Goal: Information Seeking & Learning: Learn about a topic

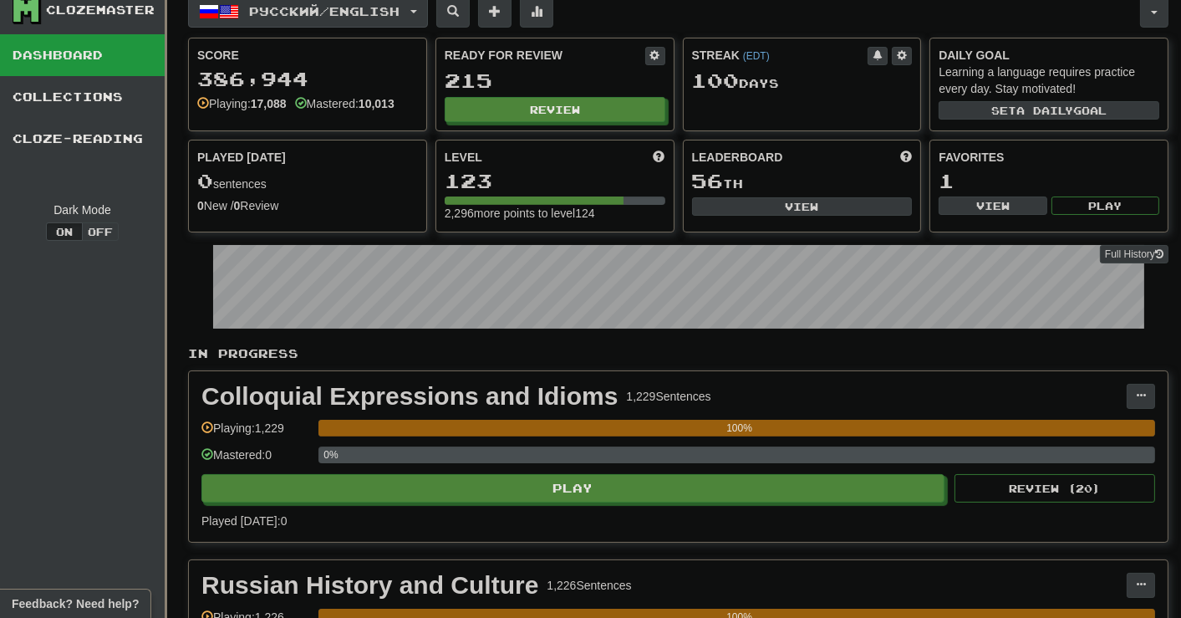
scroll to position [48, 0]
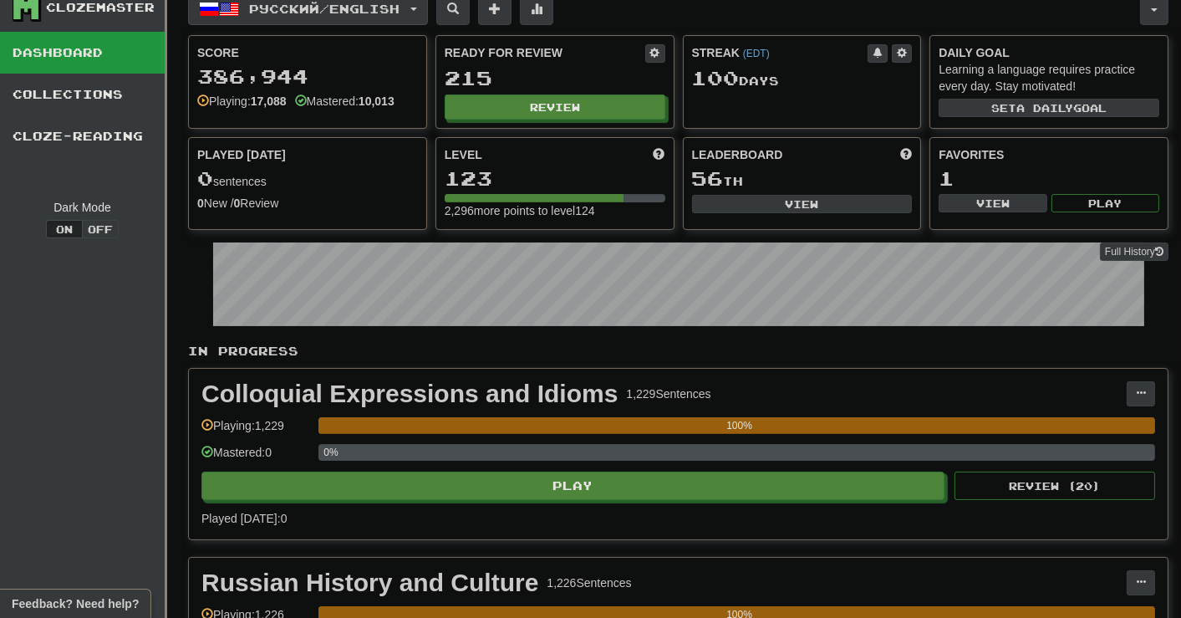
click at [421, 8] on button "Русский / English" at bounding box center [308, 9] width 240 height 32
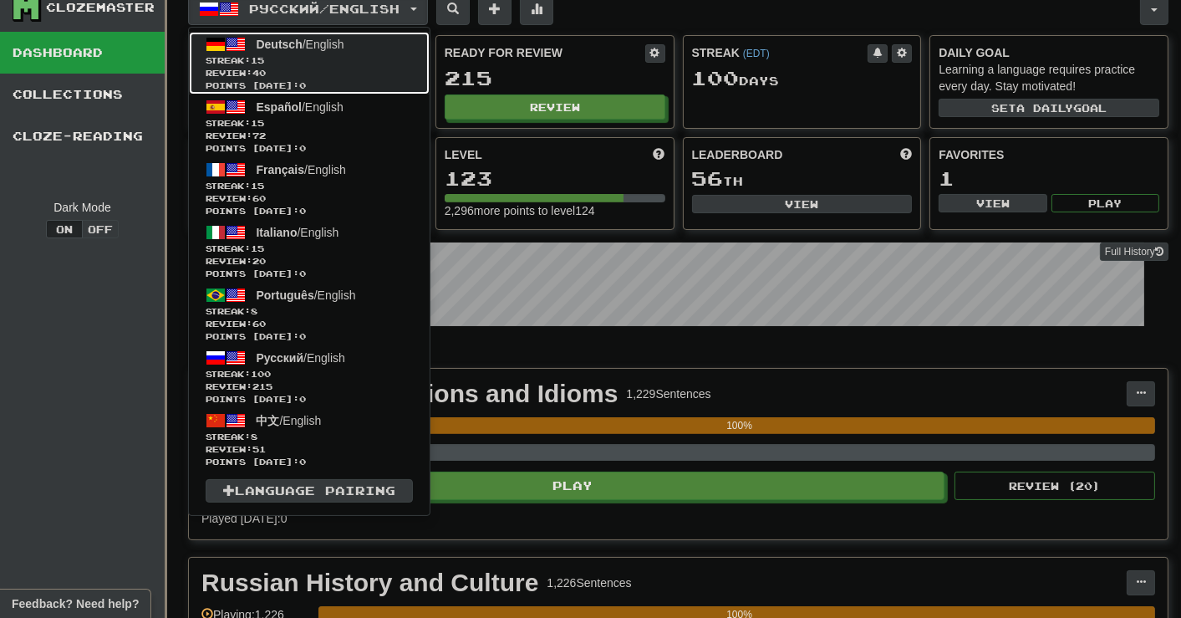
click at [352, 50] on link "Deutsch / English Streak: 15 Review: 40 Points [DATE]: 0" at bounding box center [309, 63] width 241 height 63
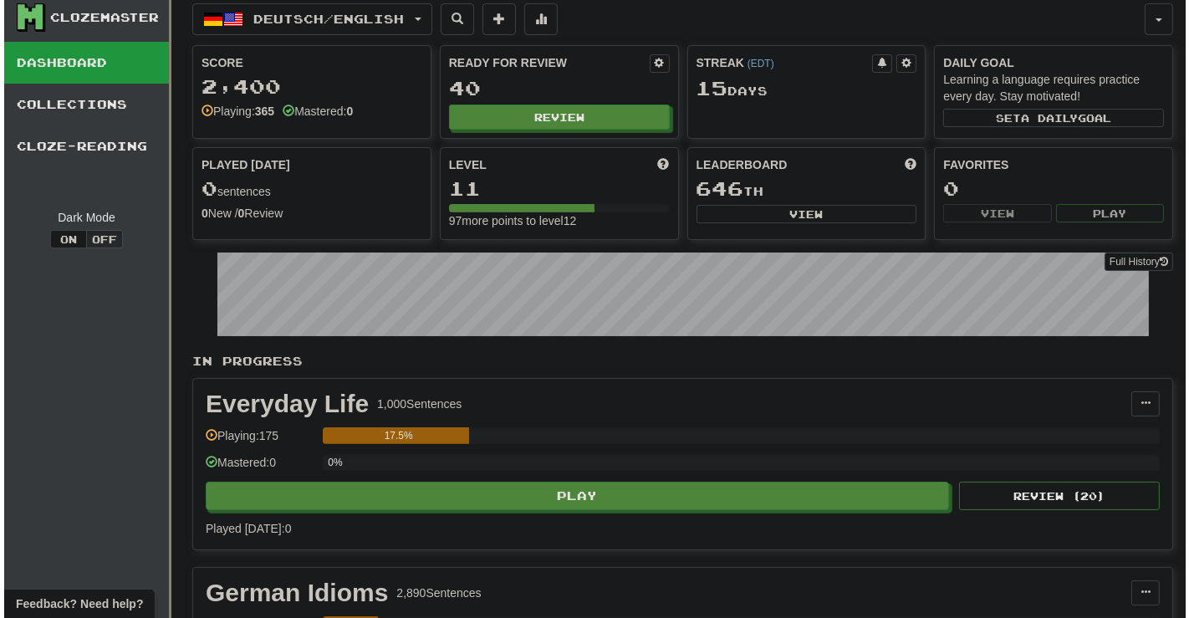
scroll to position [191, 0]
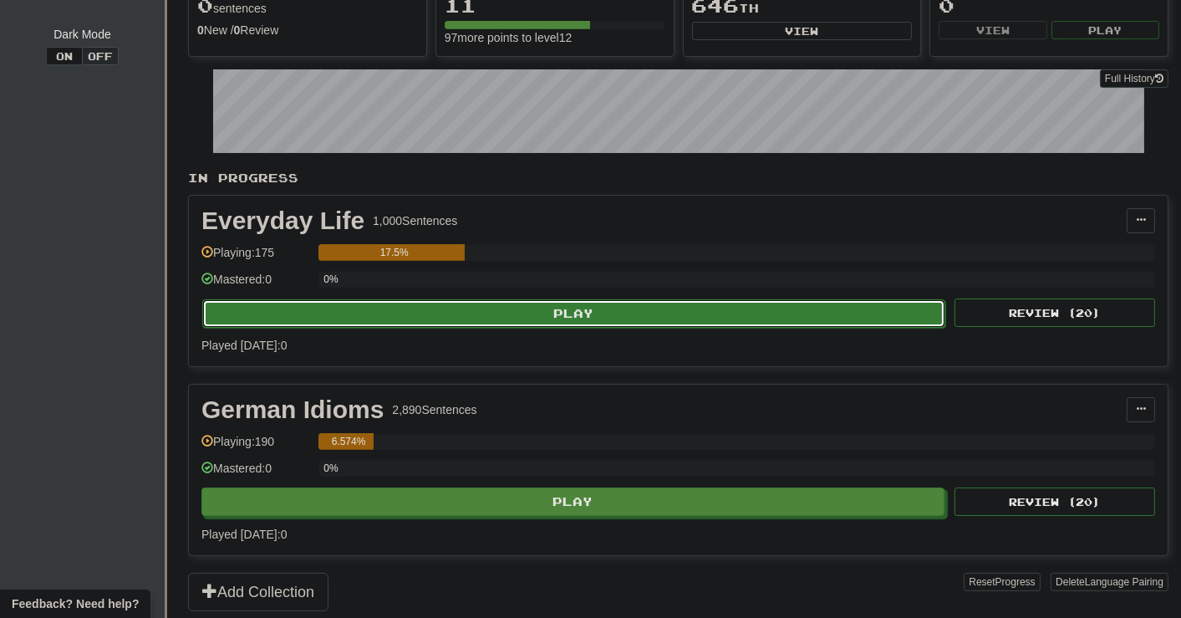
click at [592, 307] on button "Play" at bounding box center [573, 313] width 743 height 28
select select "**"
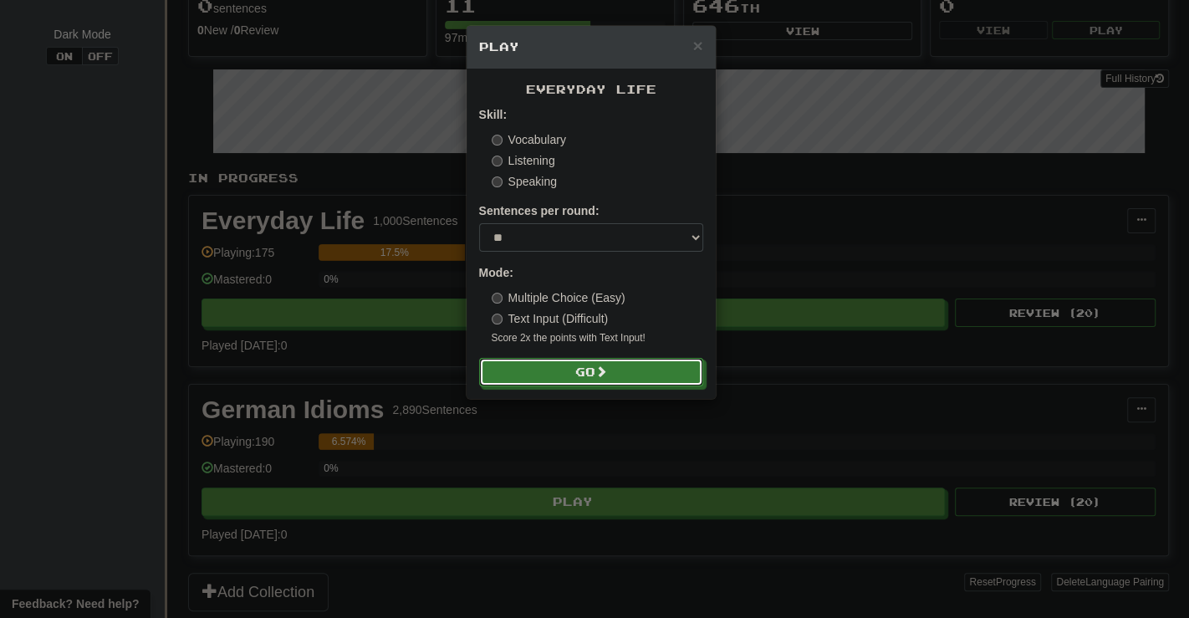
drag, startPoint x: 608, startPoint y: 370, endPoint x: 600, endPoint y: 336, distance: 34.3
click at [607, 370] on span at bounding box center [601, 371] width 12 height 12
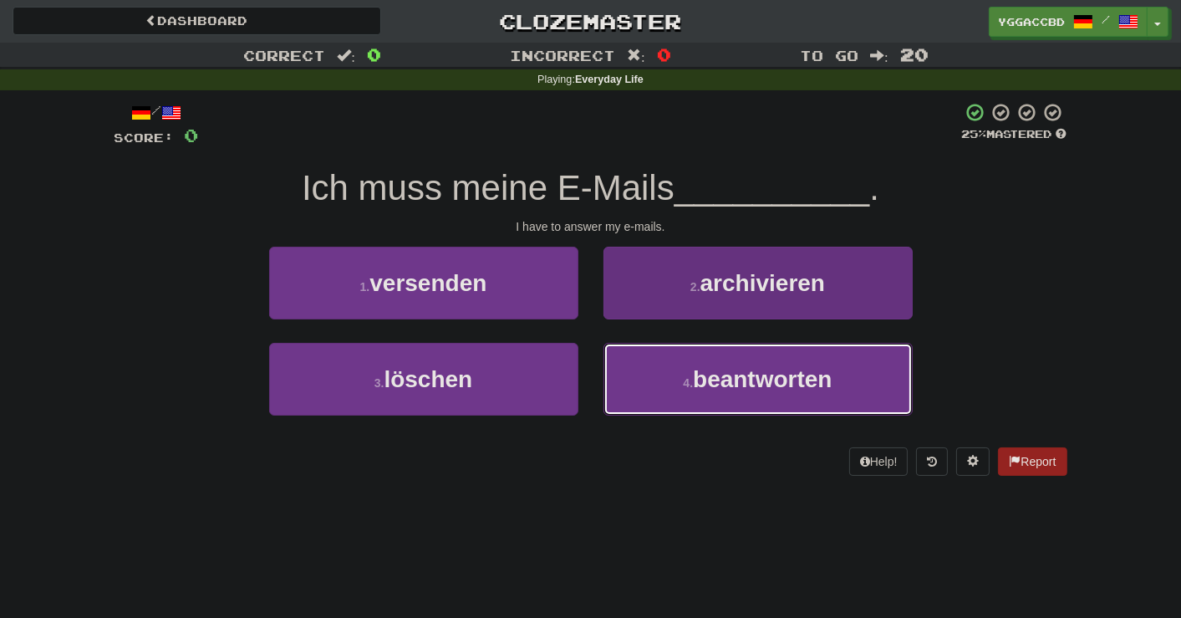
click at [756, 373] on span "beantworten" at bounding box center [762, 379] width 139 height 26
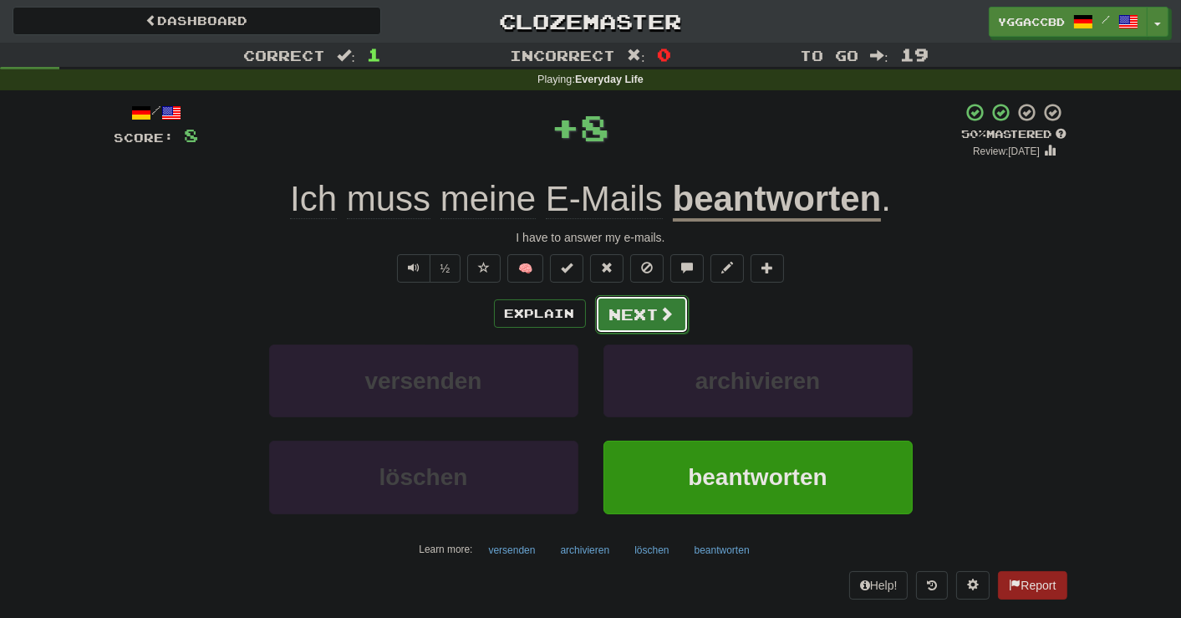
click at [650, 315] on button "Next" at bounding box center [642, 314] width 94 height 38
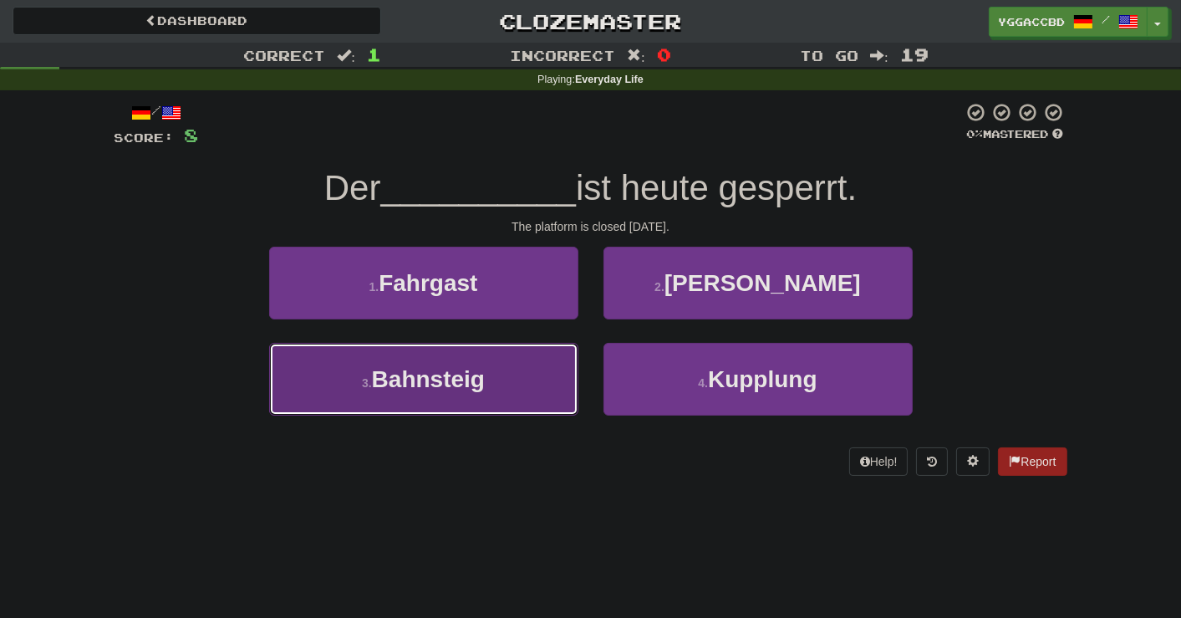
click at [454, 378] on span "Bahnsteig" at bounding box center [428, 379] width 113 height 26
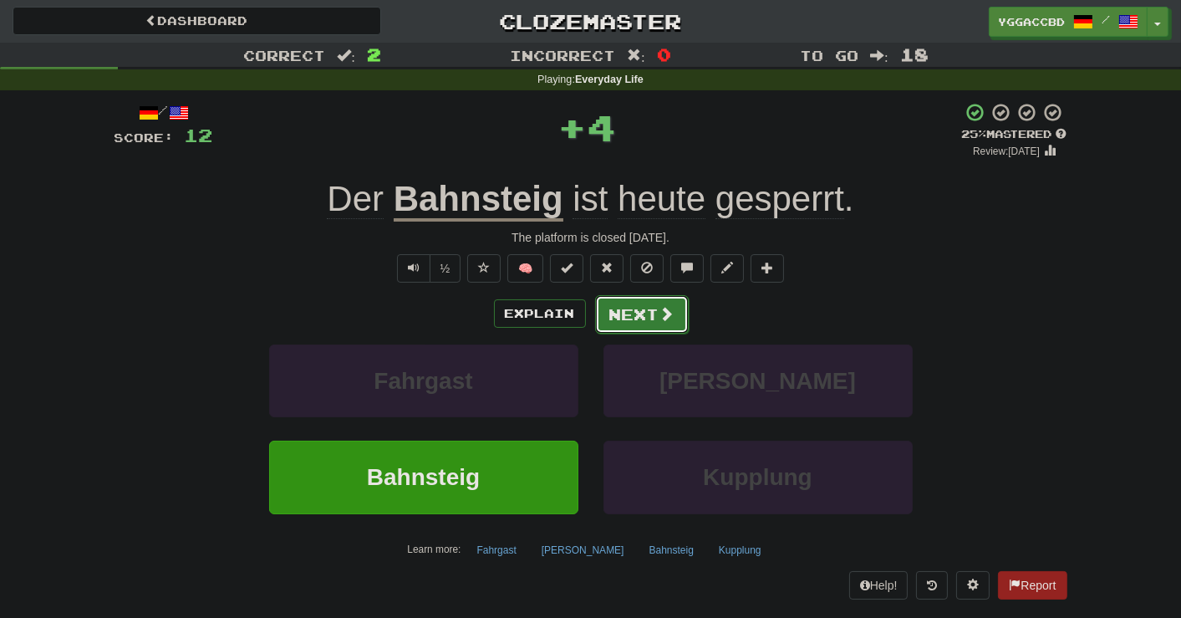
click at [615, 318] on button "Next" at bounding box center [642, 314] width 94 height 38
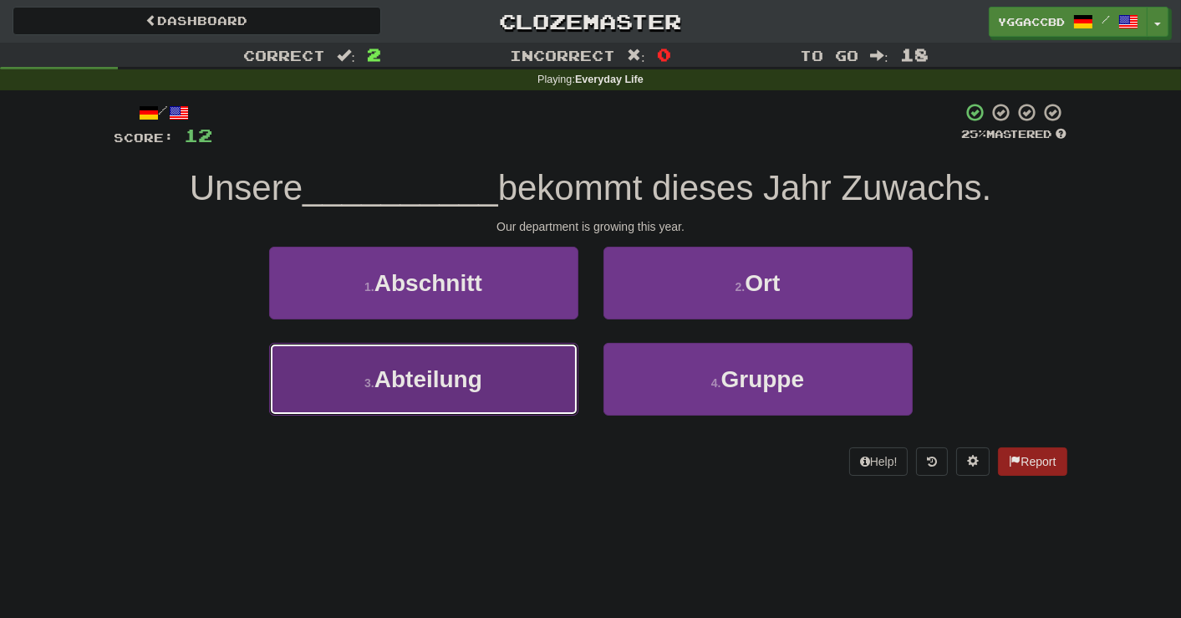
click at [502, 375] on button "3 . Abteilung" at bounding box center [423, 379] width 309 height 73
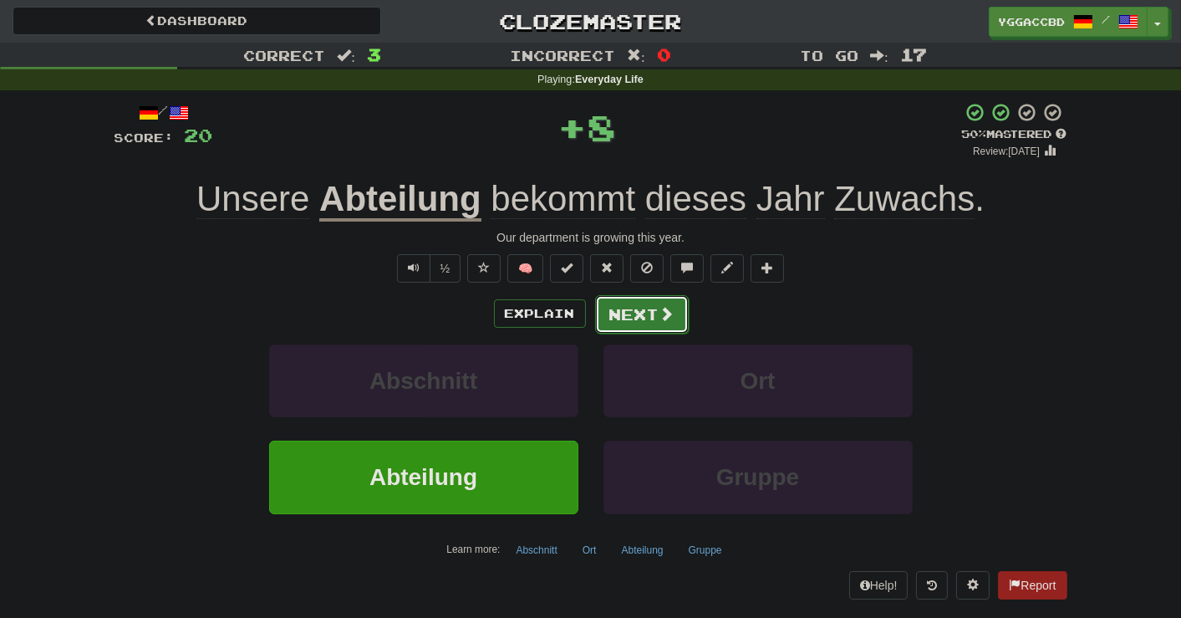
click at [621, 310] on button "Next" at bounding box center [642, 314] width 94 height 38
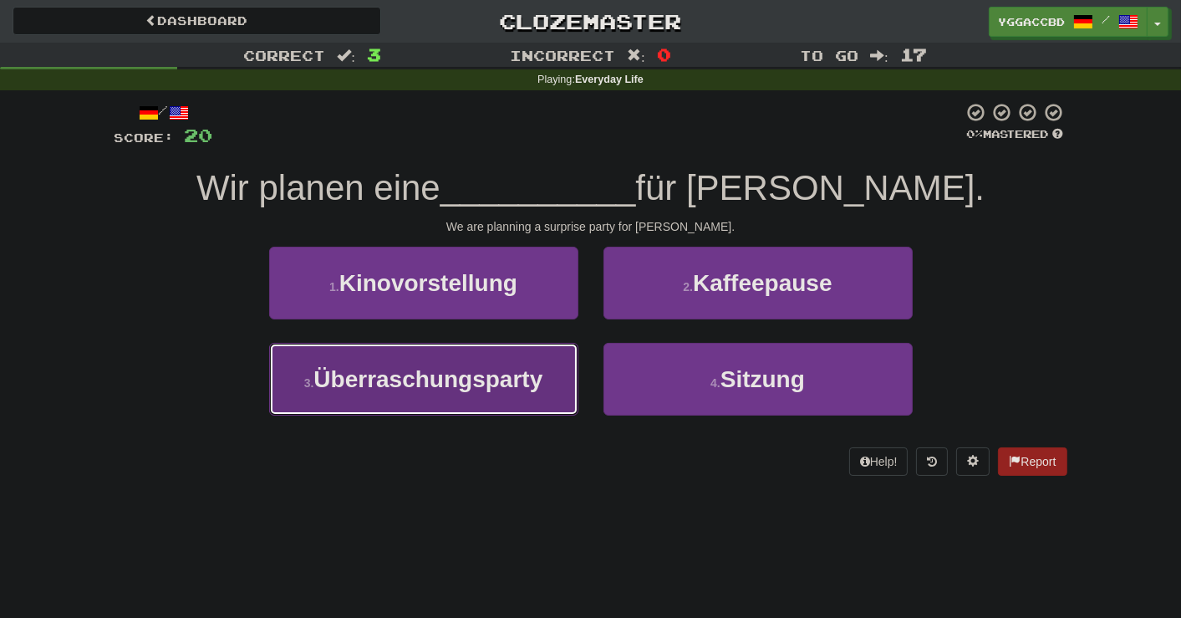
click at [515, 351] on button "3 . Überraschungsparty" at bounding box center [423, 379] width 309 height 73
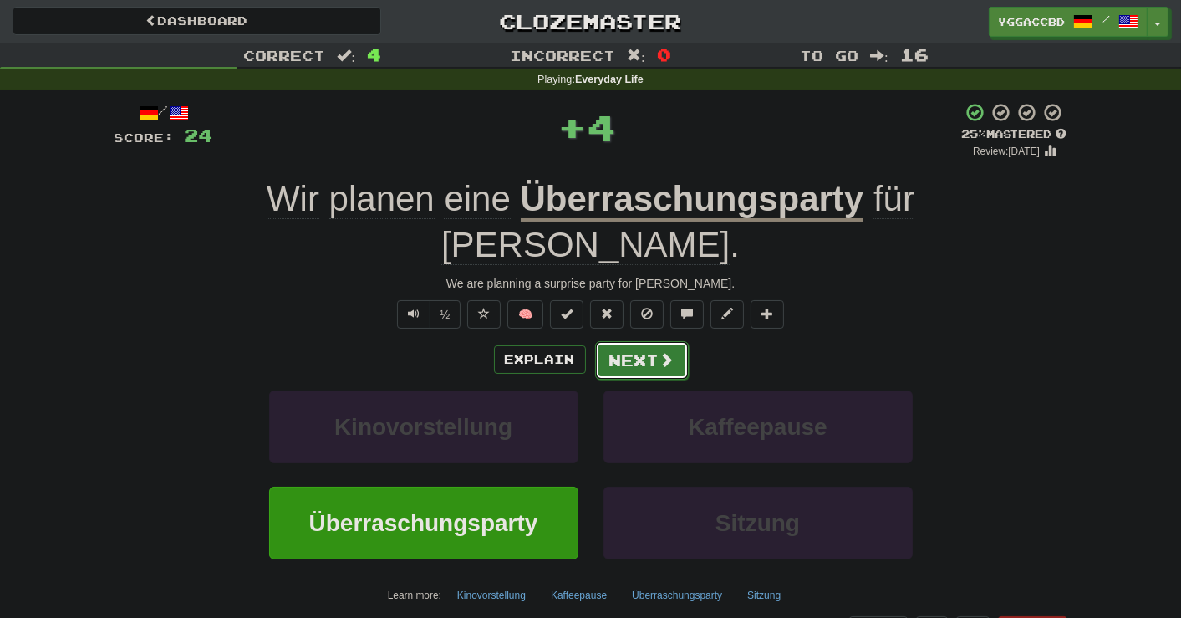
click at [635, 341] on button "Next" at bounding box center [642, 360] width 94 height 38
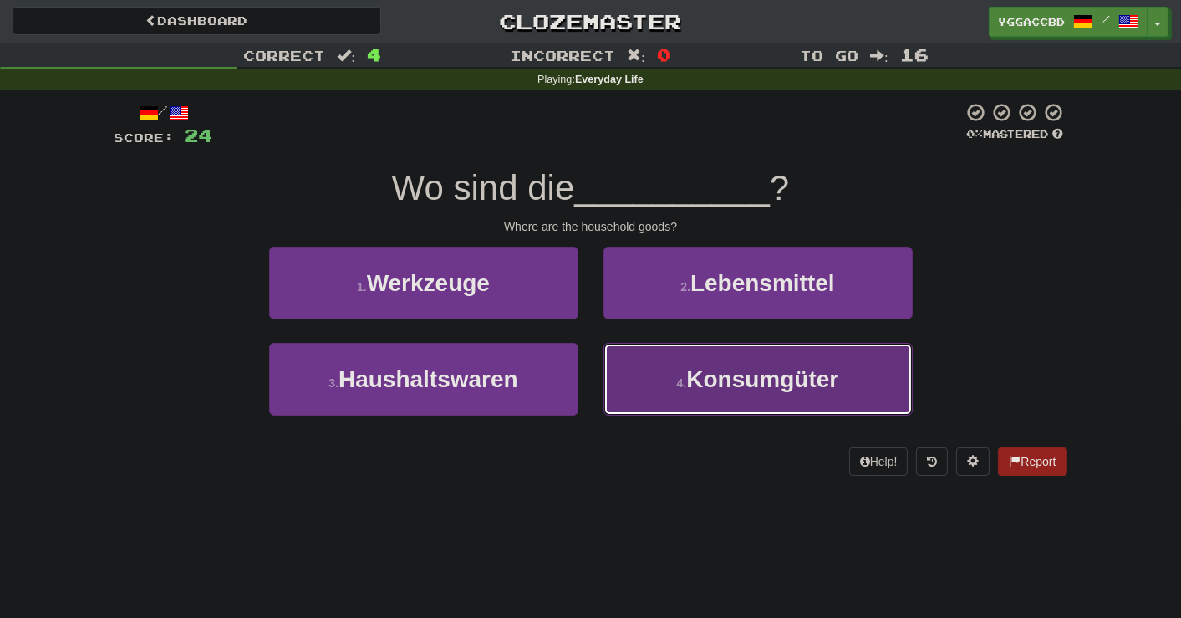
click at [696, 359] on button "4 . Konsumgüter" at bounding box center [758, 379] width 309 height 73
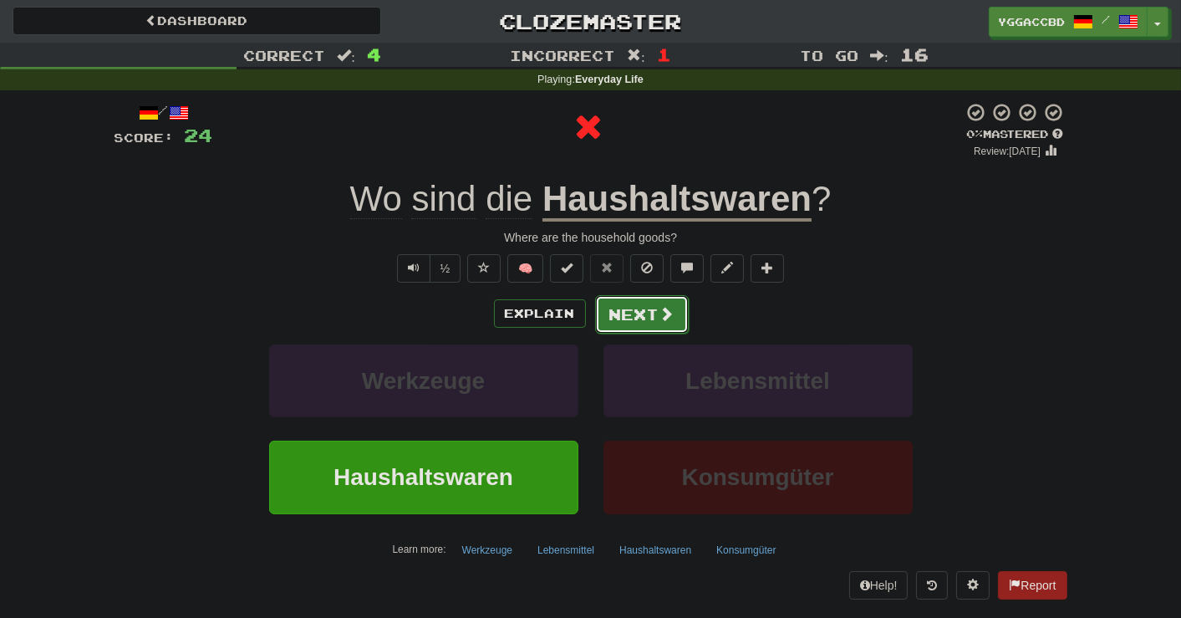
click at [656, 312] on button "Next" at bounding box center [642, 314] width 94 height 38
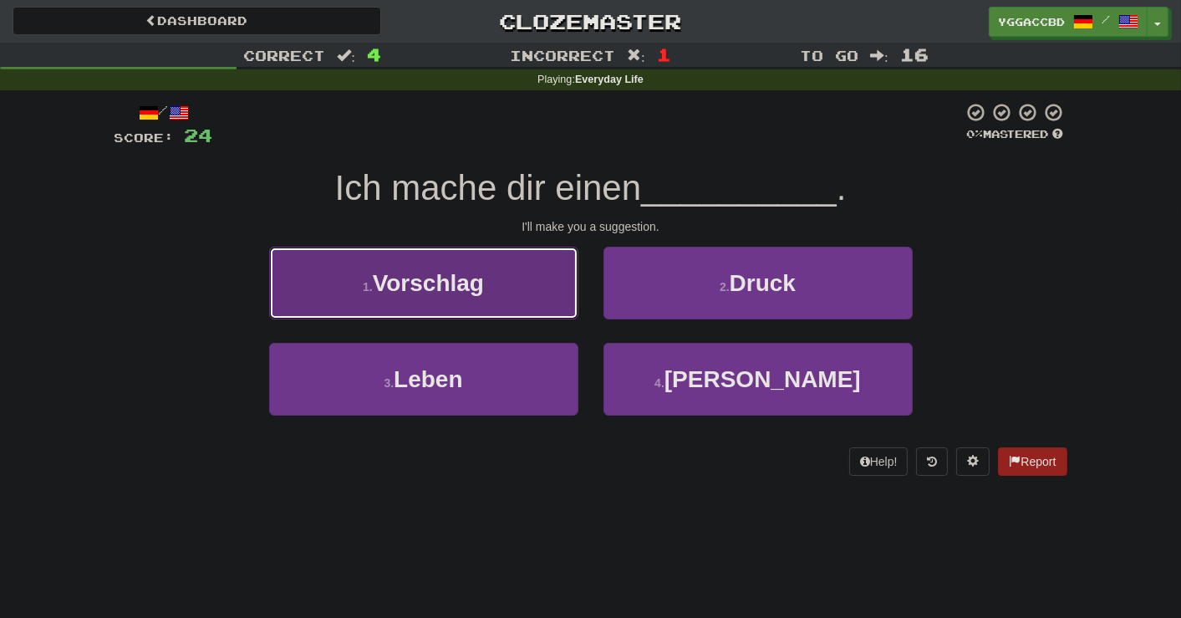
click at [535, 289] on button "1 . Vorschlag" at bounding box center [423, 283] width 309 height 73
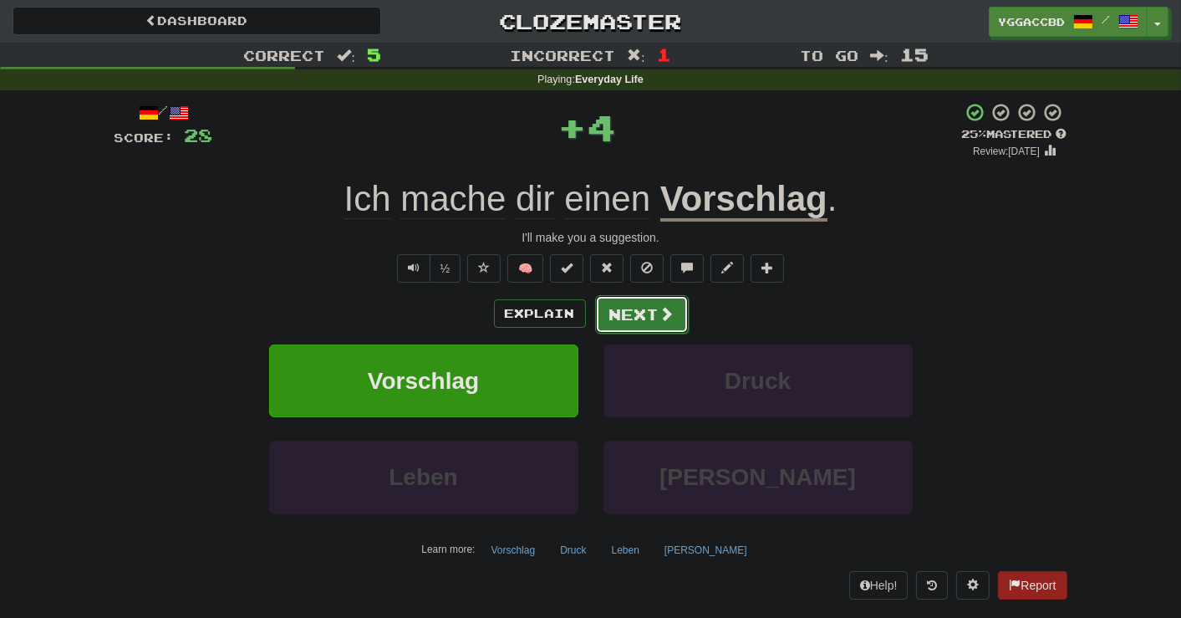
click at [627, 319] on button "Next" at bounding box center [642, 314] width 94 height 38
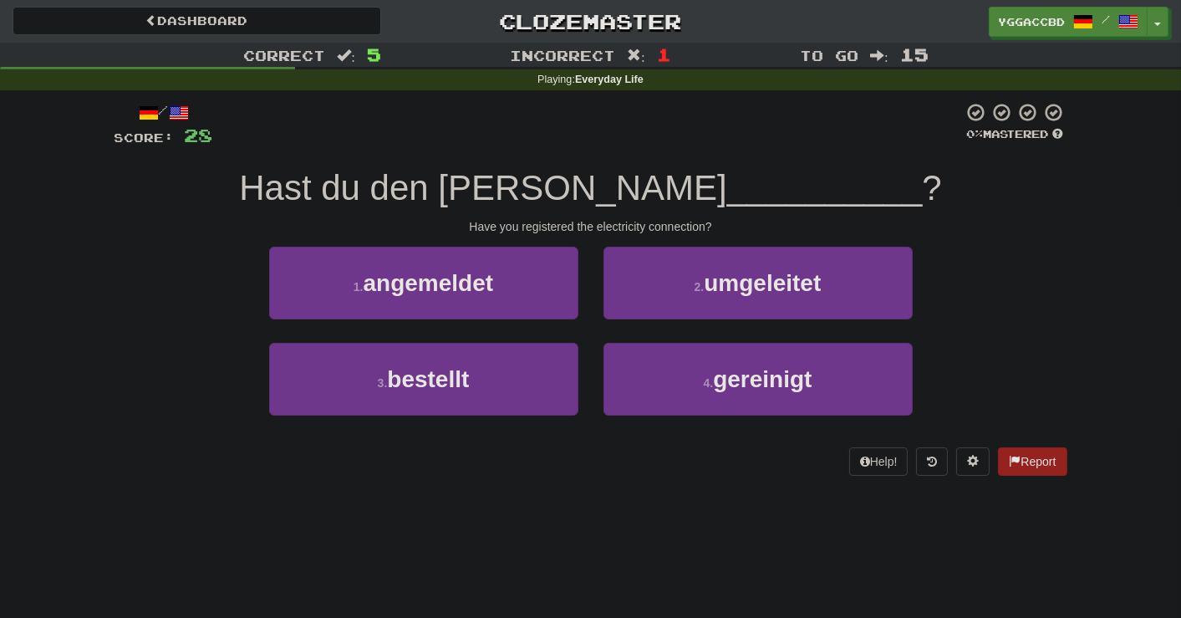
click at [584, 192] on span "Hast du den Strom" at bounding box center [483, 187] width 488 height 39
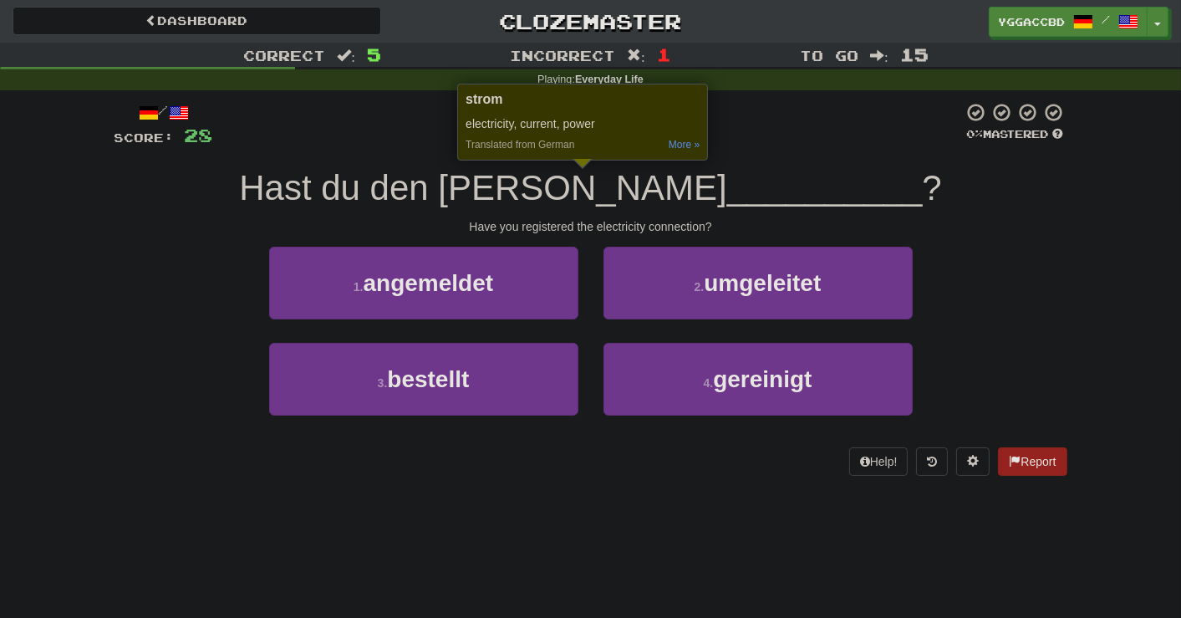
click at [1048, 248] on div "1 . angemeldet 2 . umgeleitet" at bounding box center [590, 295] width 1003 height 96
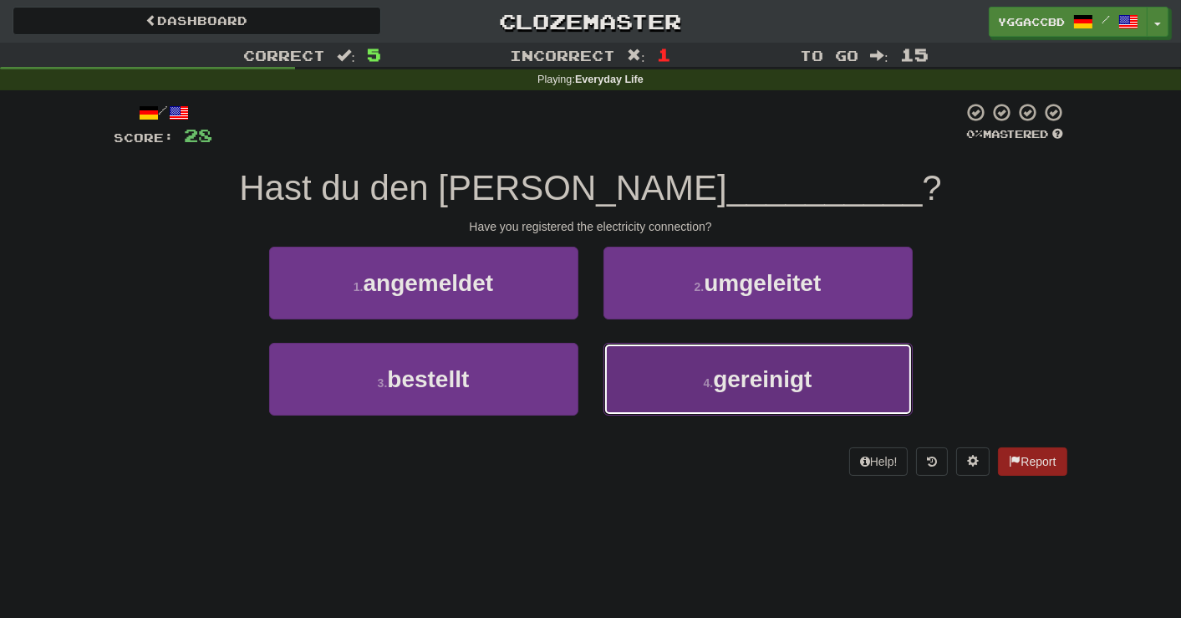
click at [832, 380] on button "4 . gereinigt" at bounding box center [758, 379] width 309 height 73
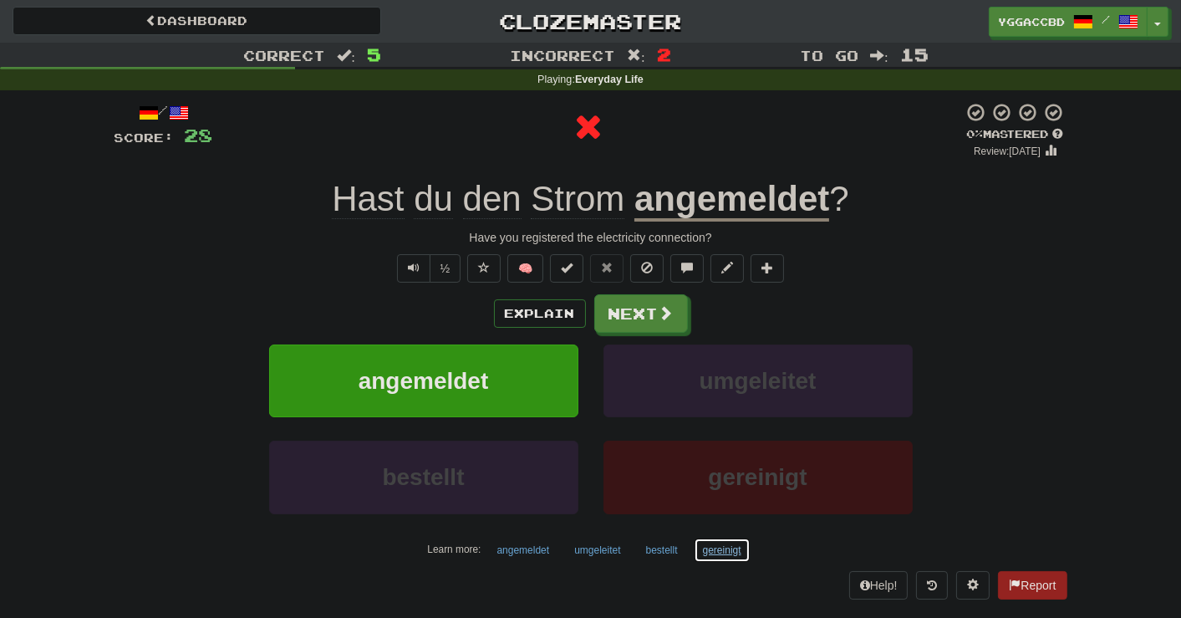
click at [717, 546] on button "gereinigt" at bounding box center [722, 550] width 57 height 25
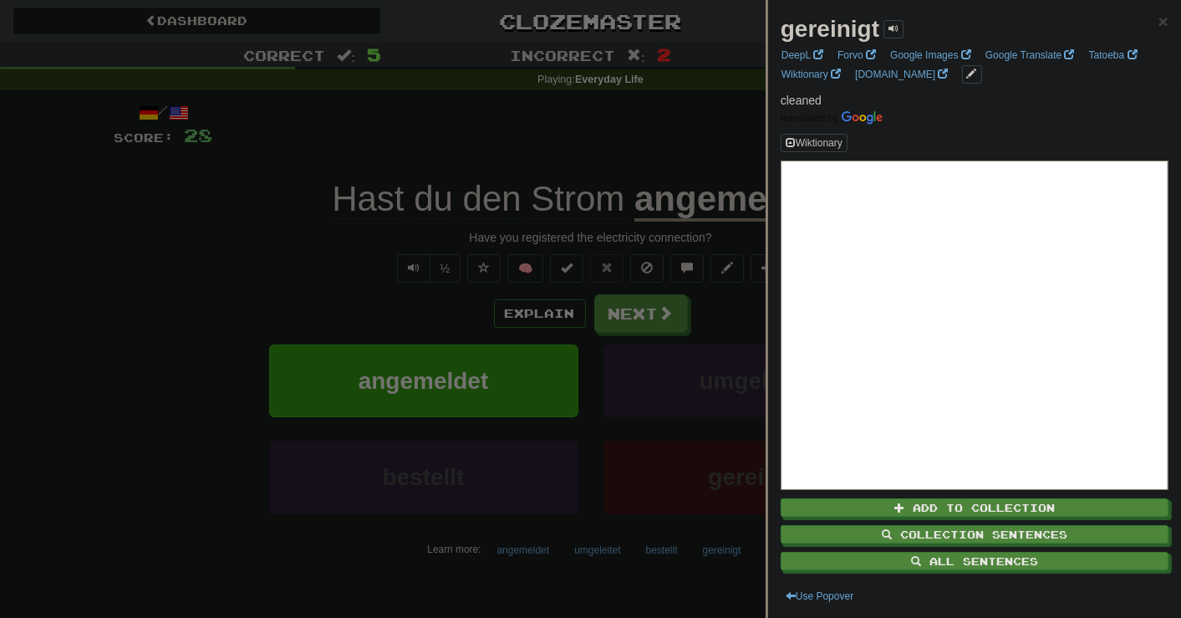
click at [709, 314] on div at bounding box center [590, 309] width 1181 height 618
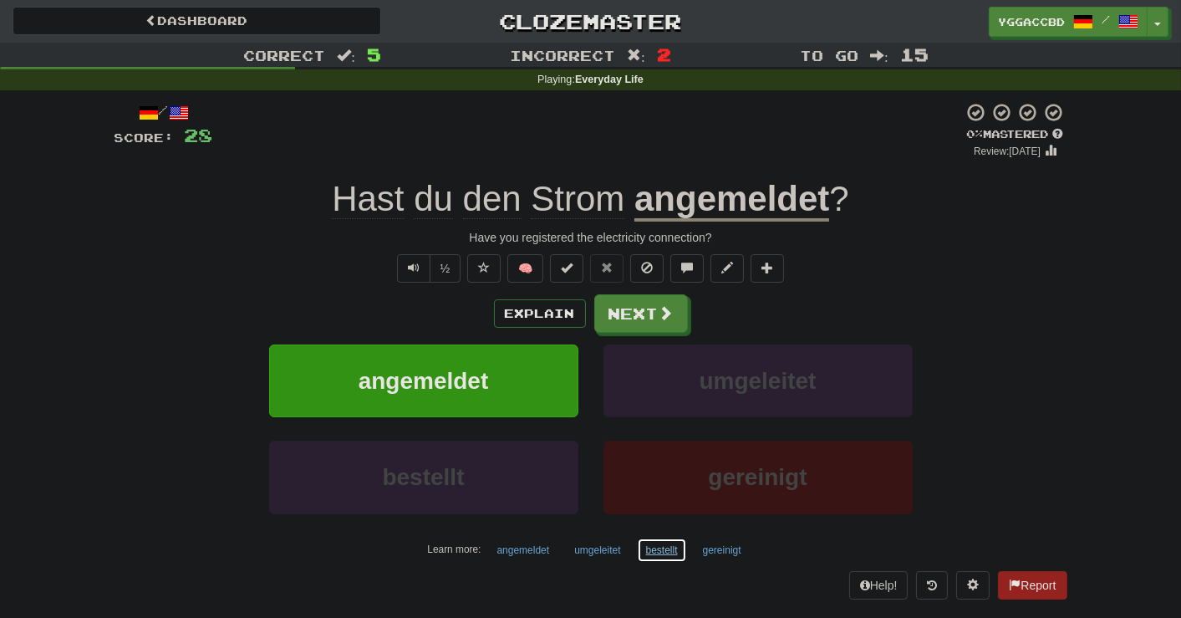
click at [653, 544] on button "bestellt" at bounding box center [662, 550] width 50 height 25
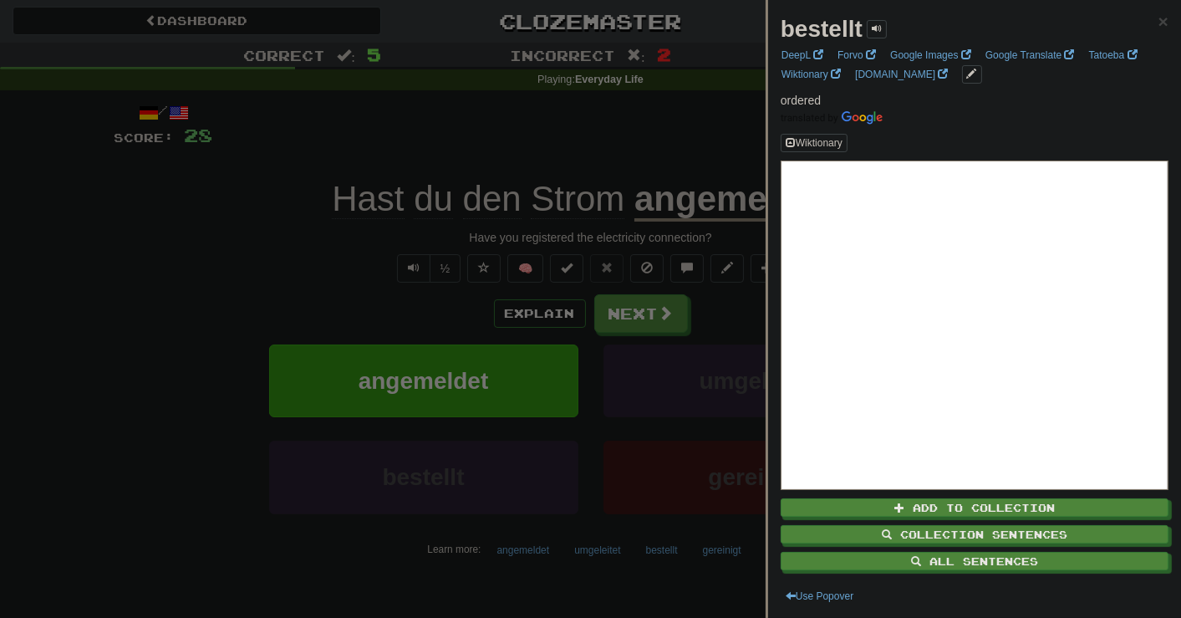
click at [702, 287] on div at bounding box center [590, 309] width 1181 height 618
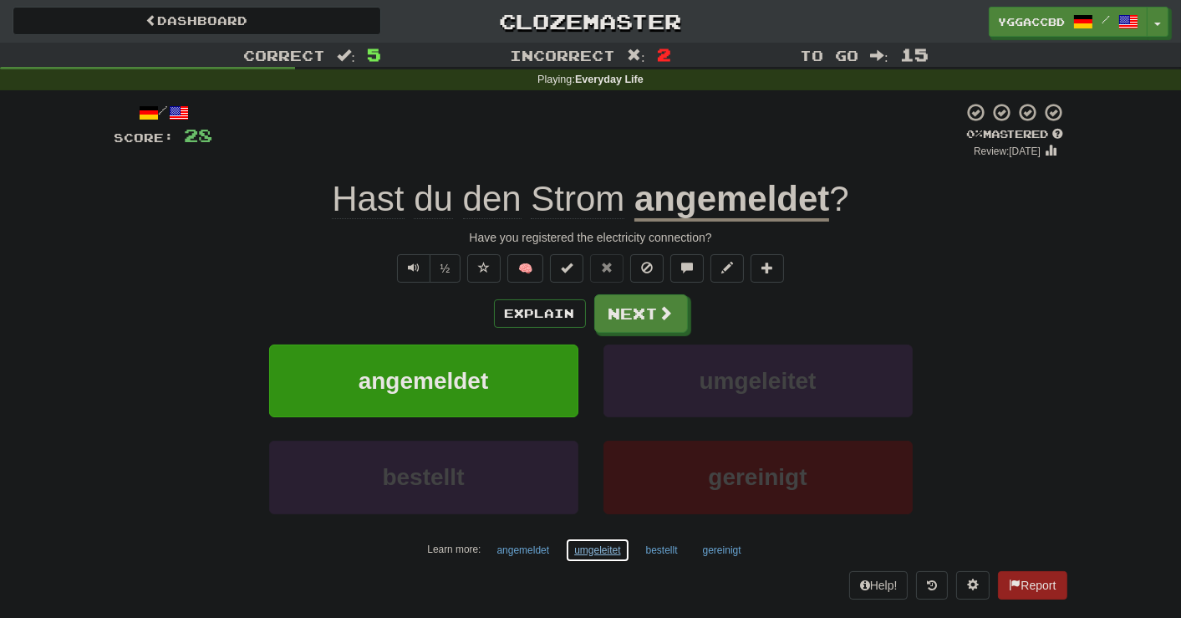
click at [586, 548] on button "umgeleitet" at bounding box center [597, 550] width 64 height 25
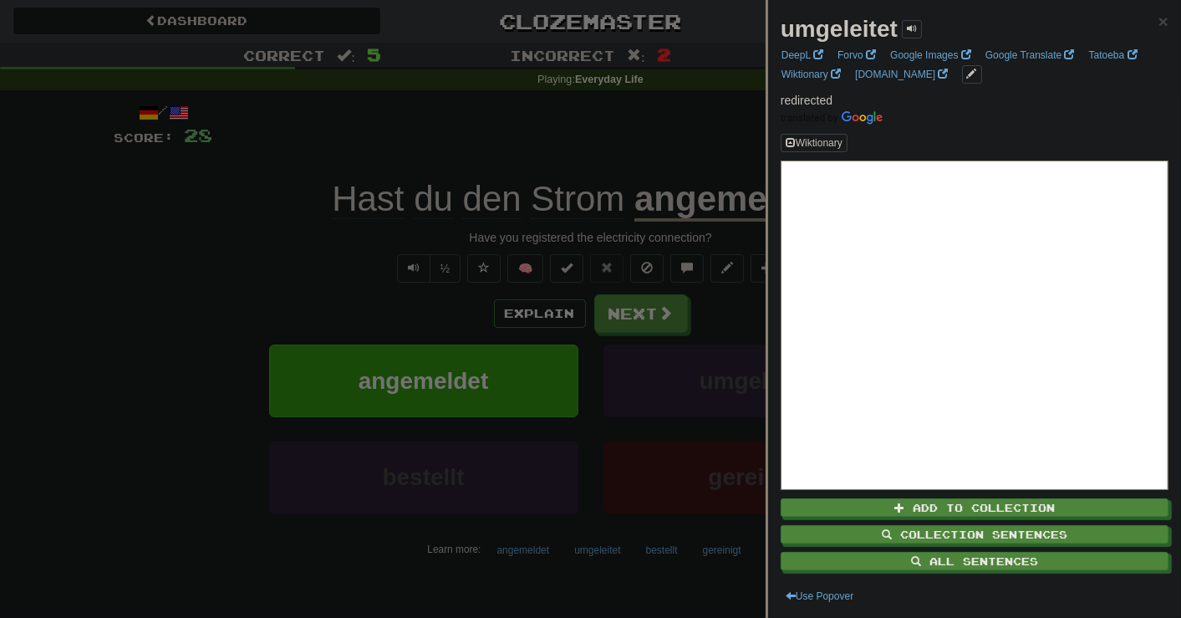
click at [696, 272] on div at bounding box center [590, 309] width 1181 height 618
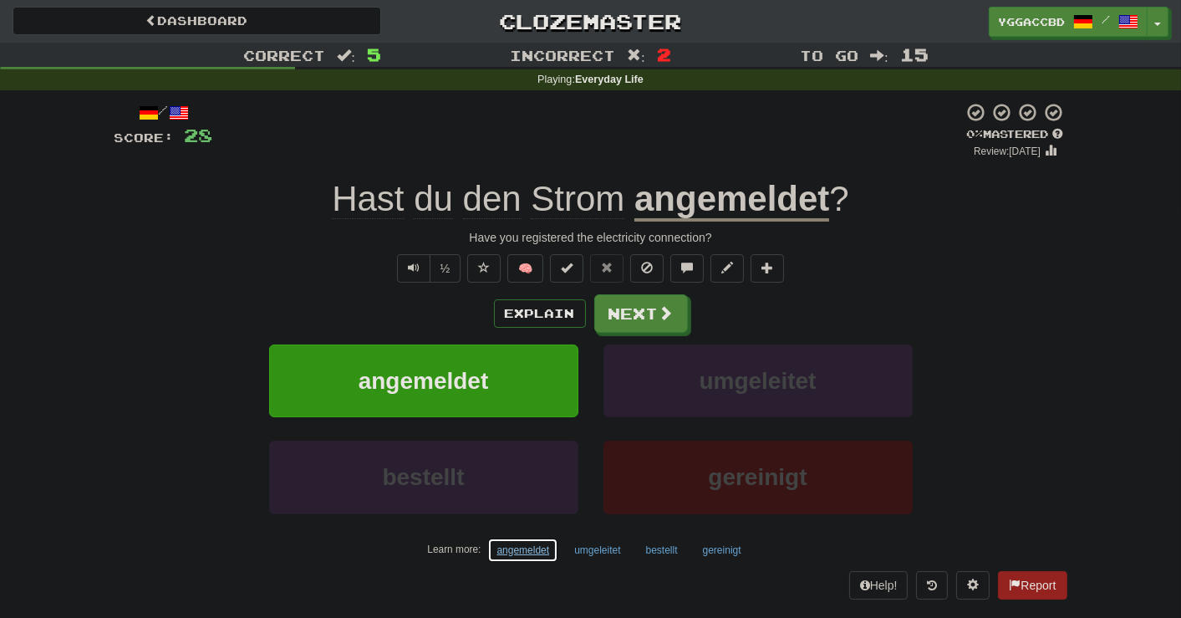
click at [539, 547] on button "angemeldet" at bounding box center [522, 550] width 71 height 25
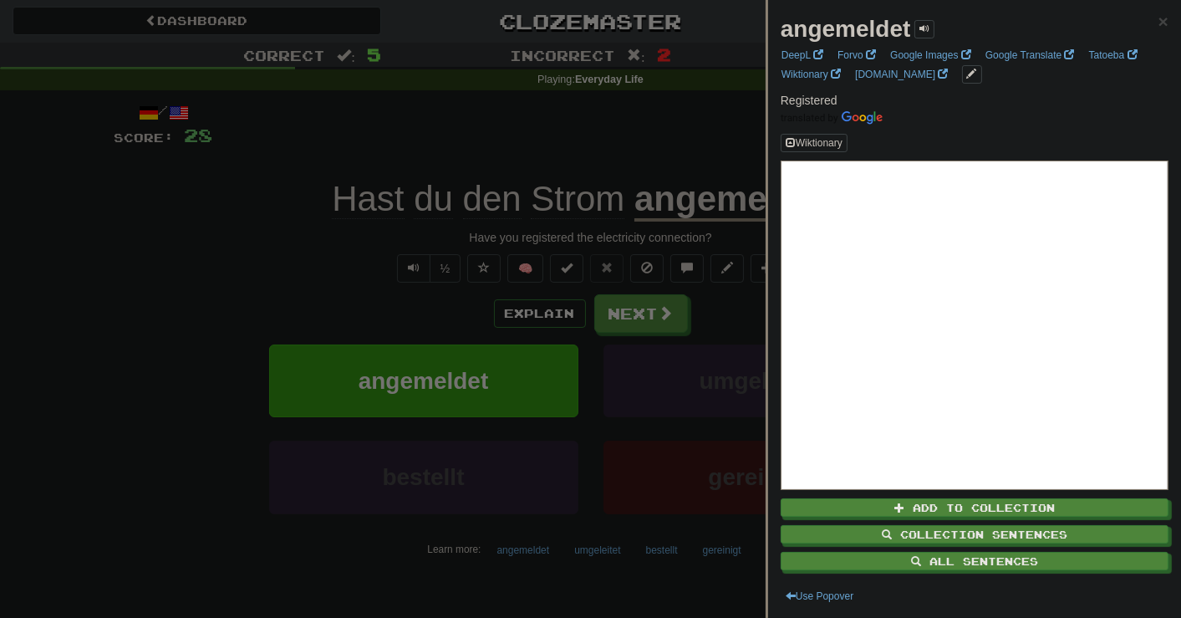
click at [747, 292] on div at bounding box center [590, 309] width 1181 height 618
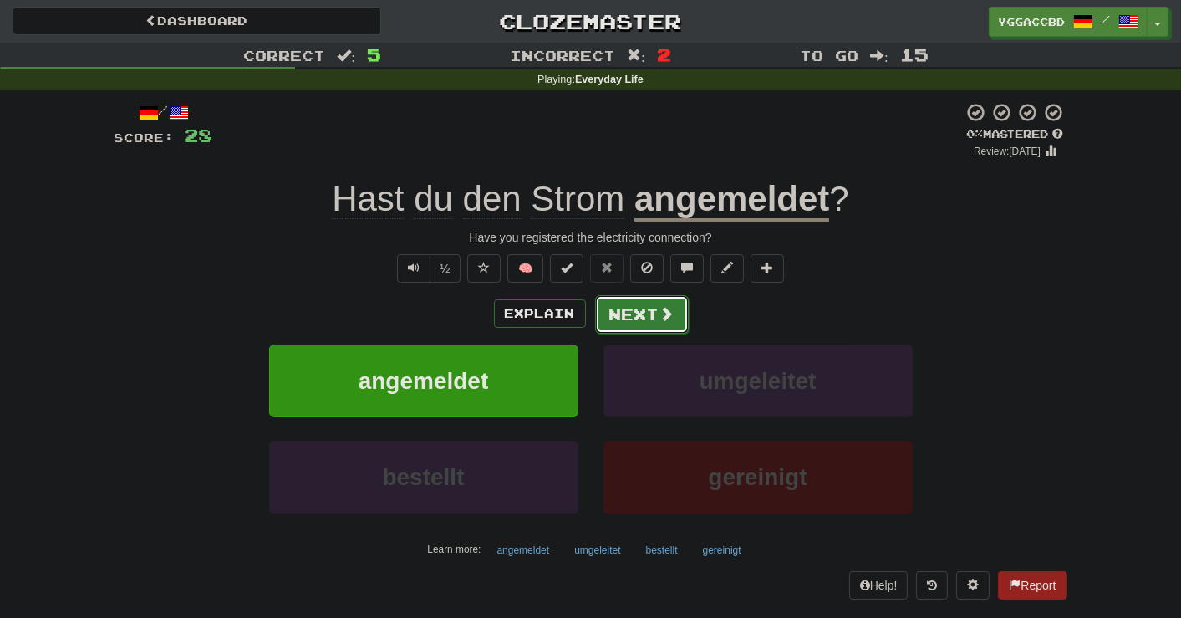
click at [646, 314] on button "Next" at bounding box center [642, 314] width 94 height 38
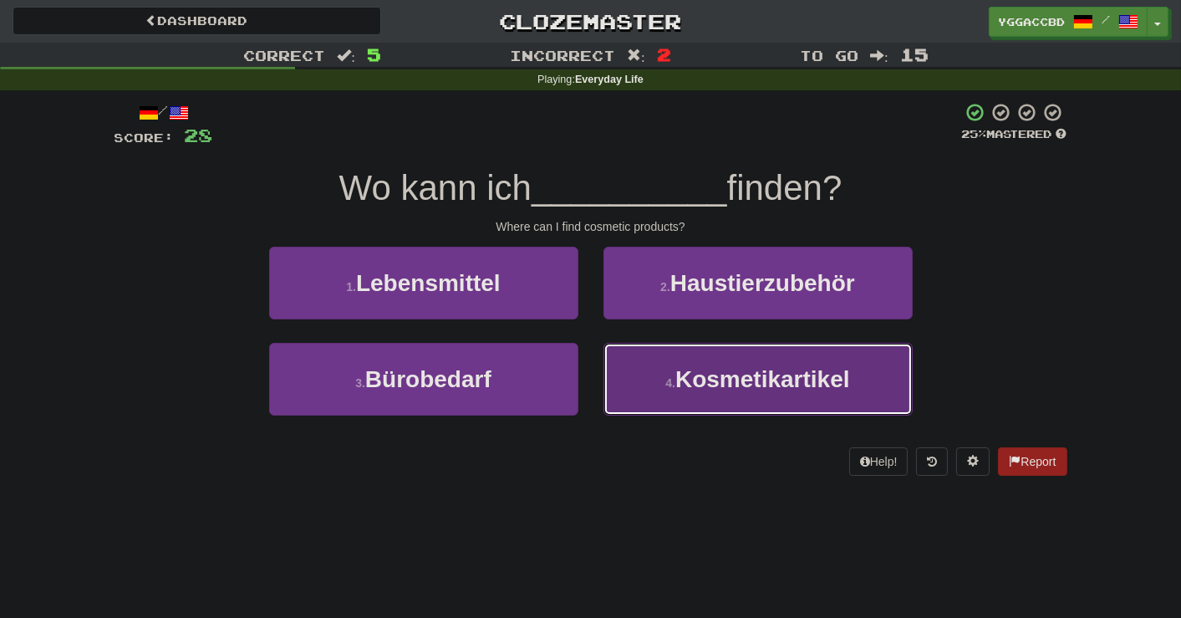
click at [767, 384] on span "Kosmetikartikel" at bounding box center [762, 379] width 175 height 26
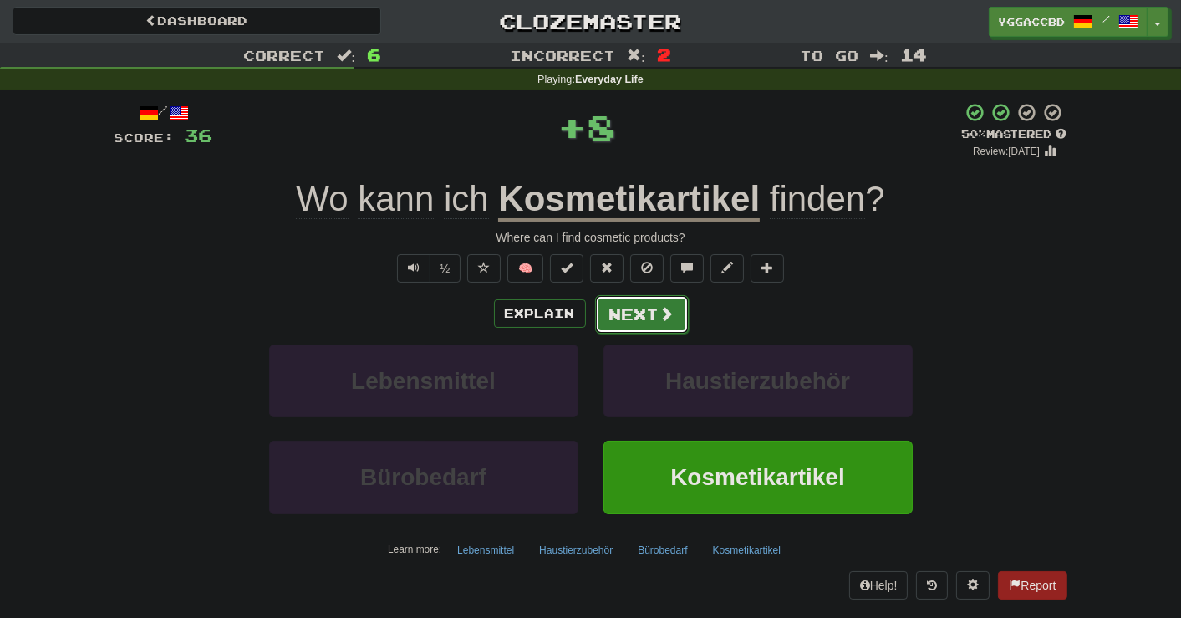
click at [664, 321] on span at bounding box center [667, 313] width 15 height 15
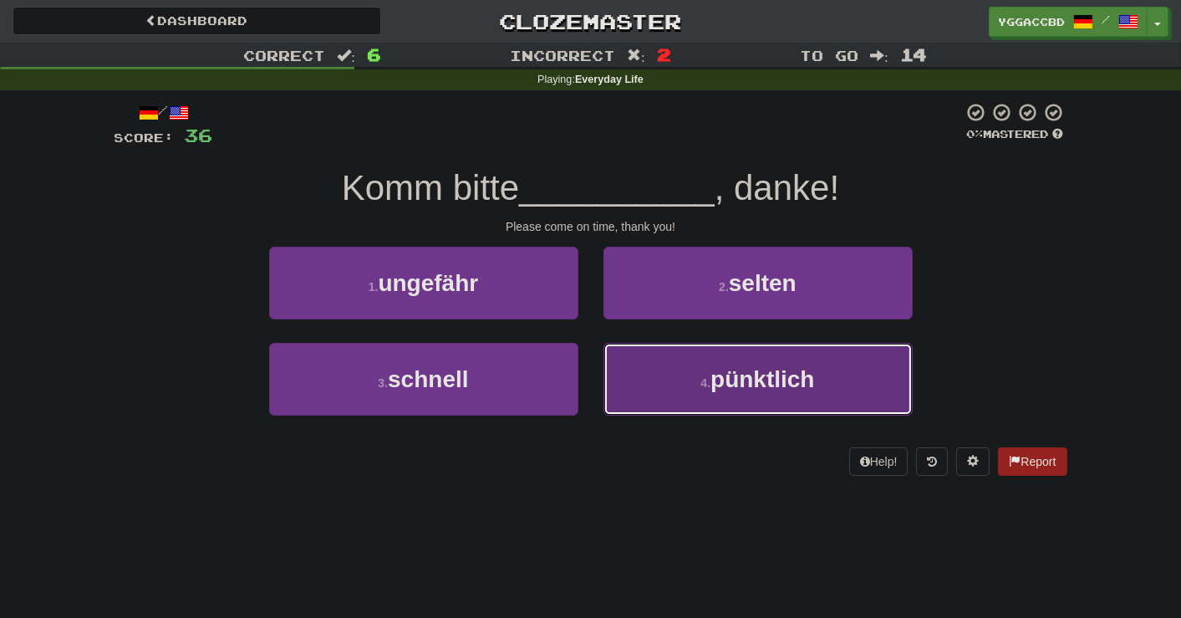
click at [706, 367] on button "4 . pünktlich" at bounding box center [758, 379] width 309 height 73
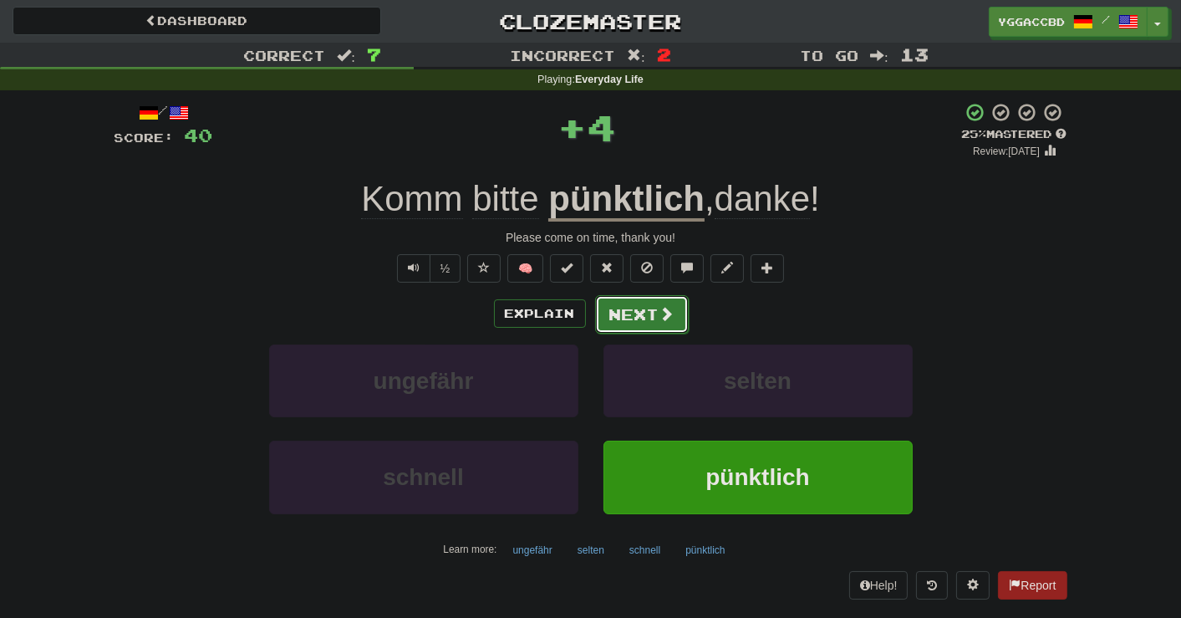
click at [650, 320] on button "Next" at bounding box center [642, 314] width 94 height 38
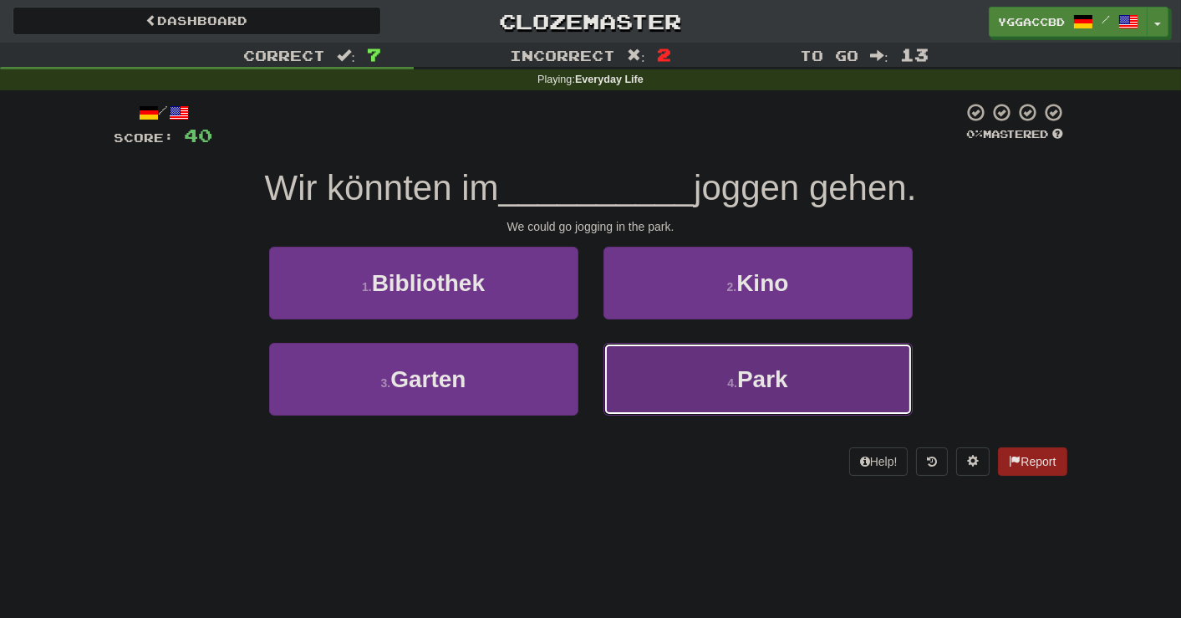
click at [730, 366] on button "4 . Park" at bounding box center [758, 379] width 309 height 73
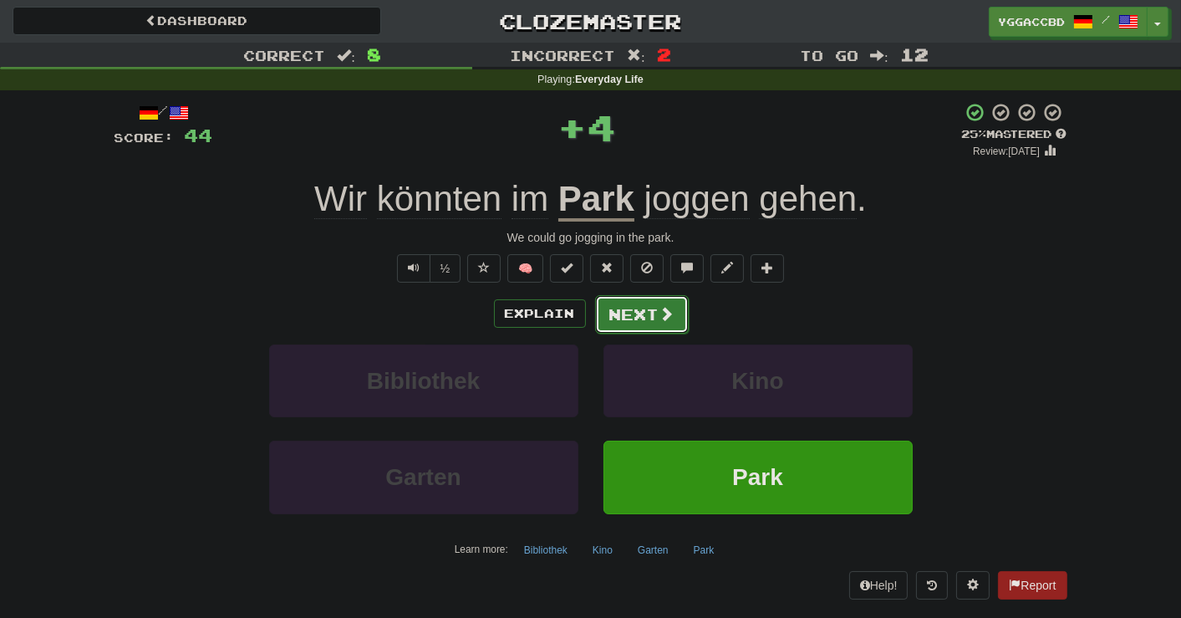
click at [665, 315] on span at bounding box center [667, 313] width 15 height 15
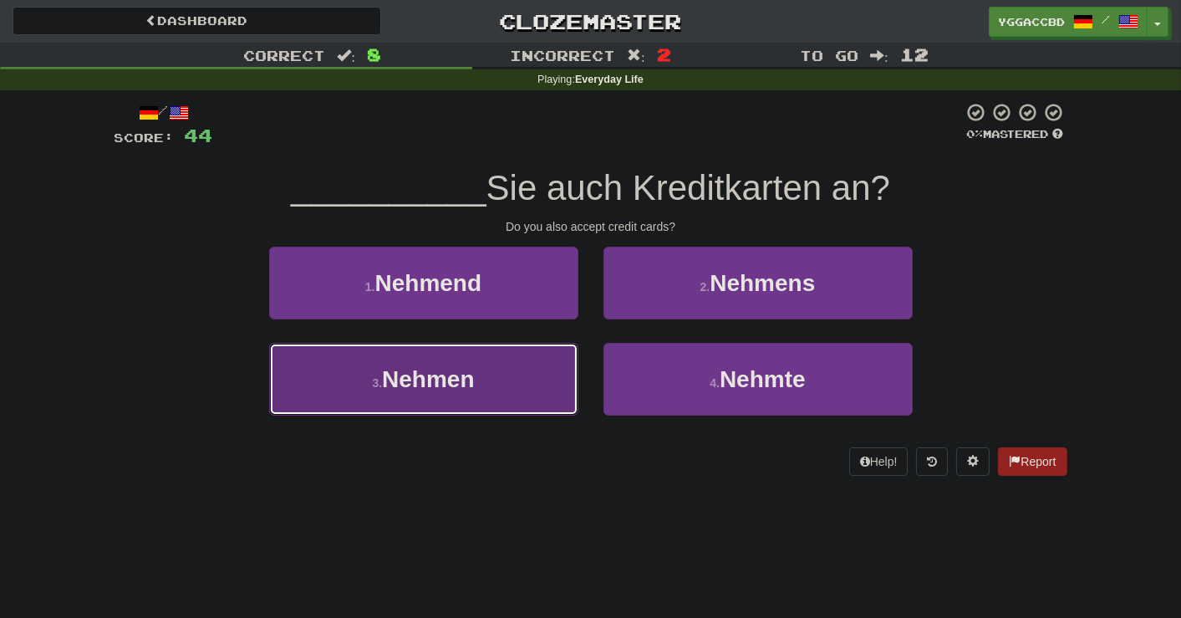
click at [490, 385] on button "3 . Nehmen" at bounding box center [423, 379] width 309 height 73
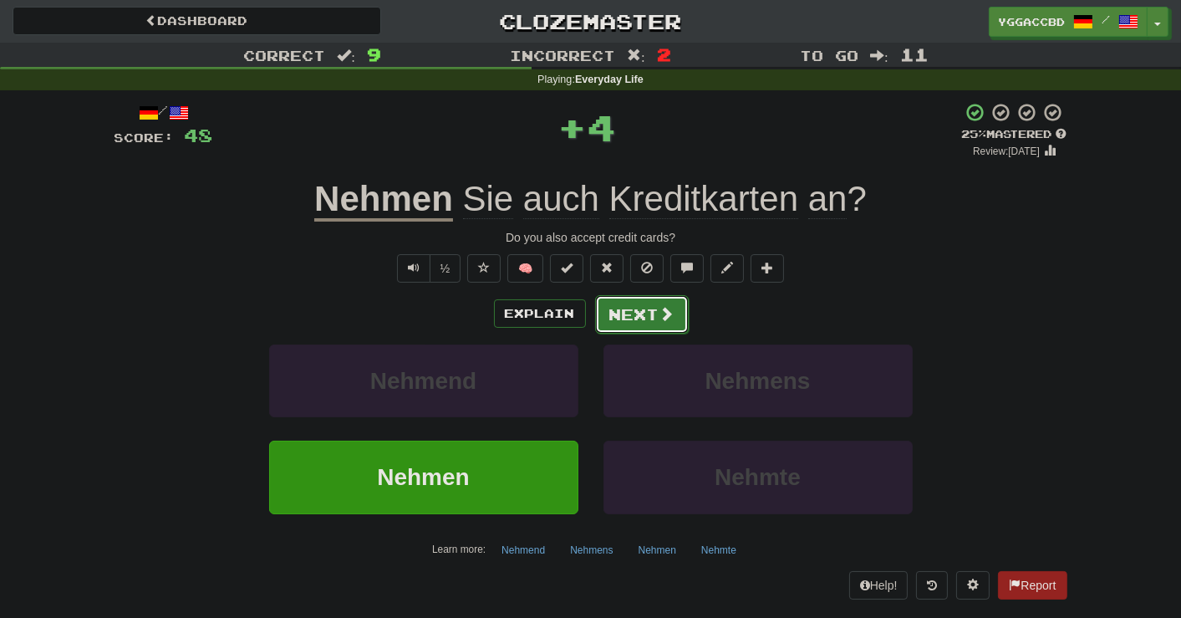
click at [617, 316] on button "Next" at bounding box center [642, 314] width 94 height 38
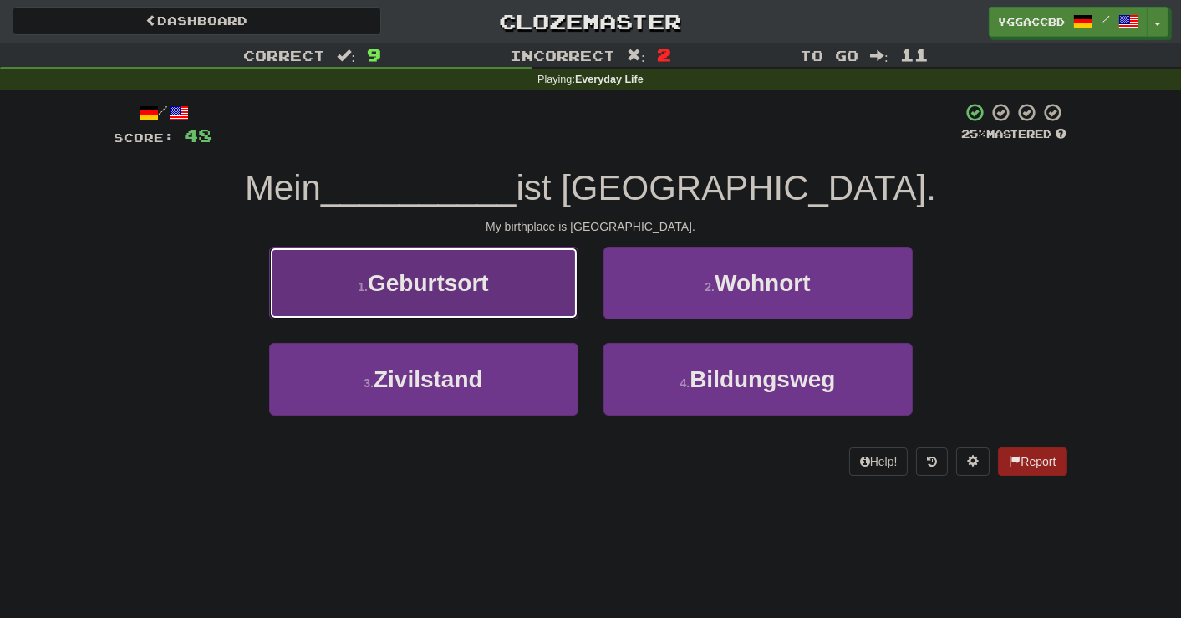
click at [522, 290] on button "1 . Geburtsort" at bounding box center [423, 283] width 309 height 73
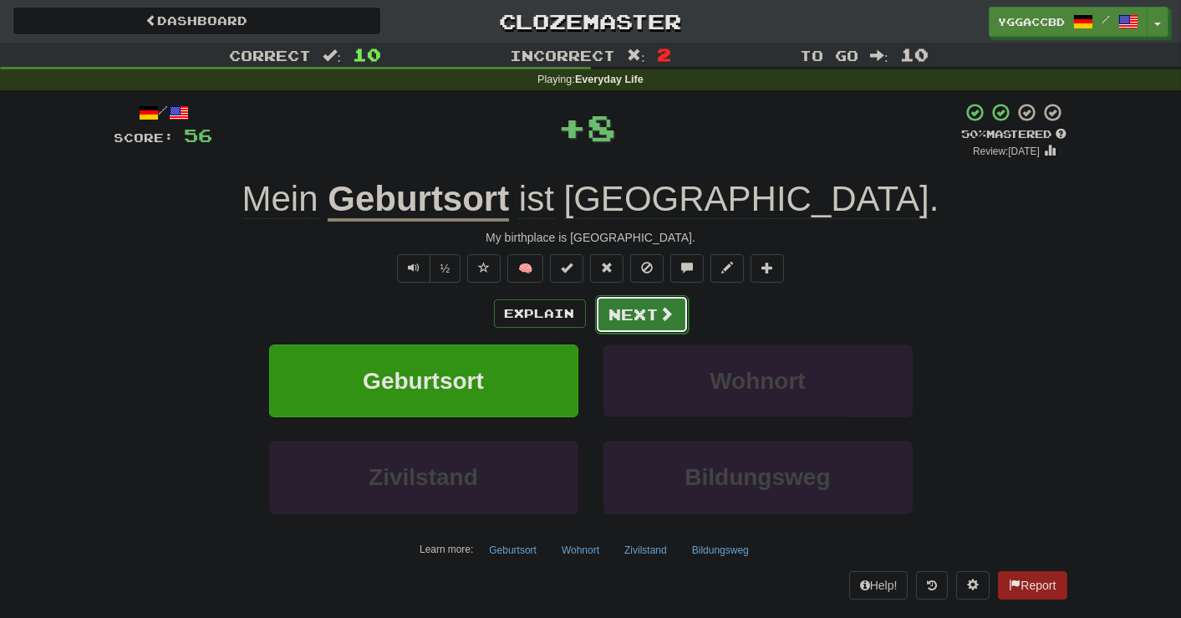
click at [633, 303] on button "Next" at bounding box center [642, 314] width 94 height 38
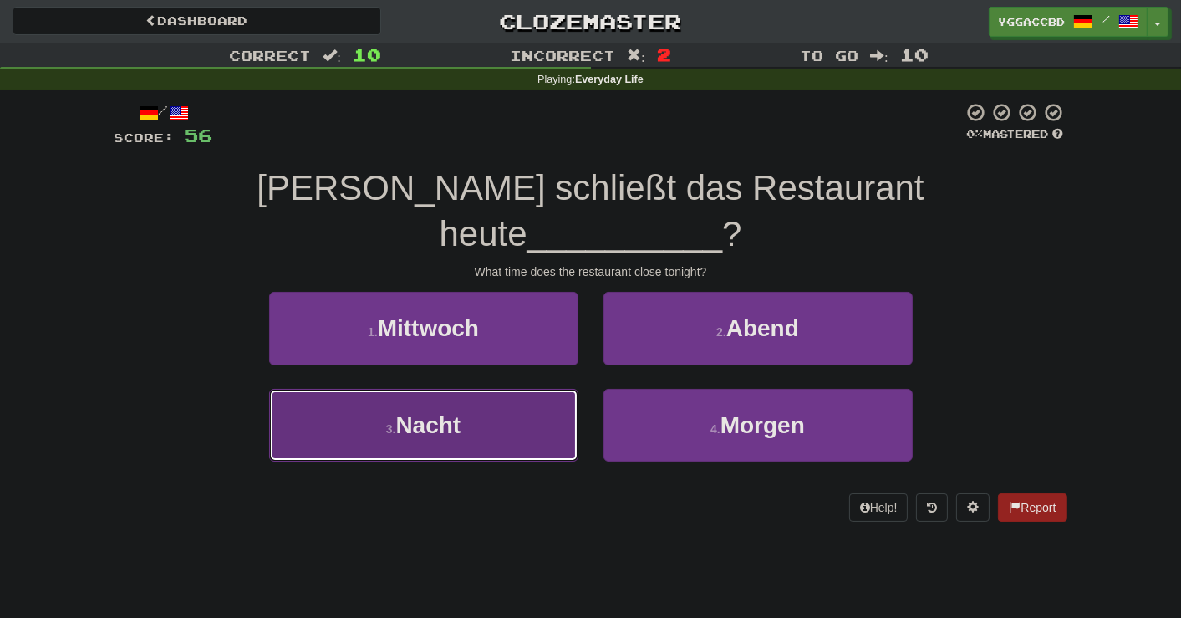
click at [496, 389] on button "3 . Nacht" at bounding box center [423, 425] width 309 height 73
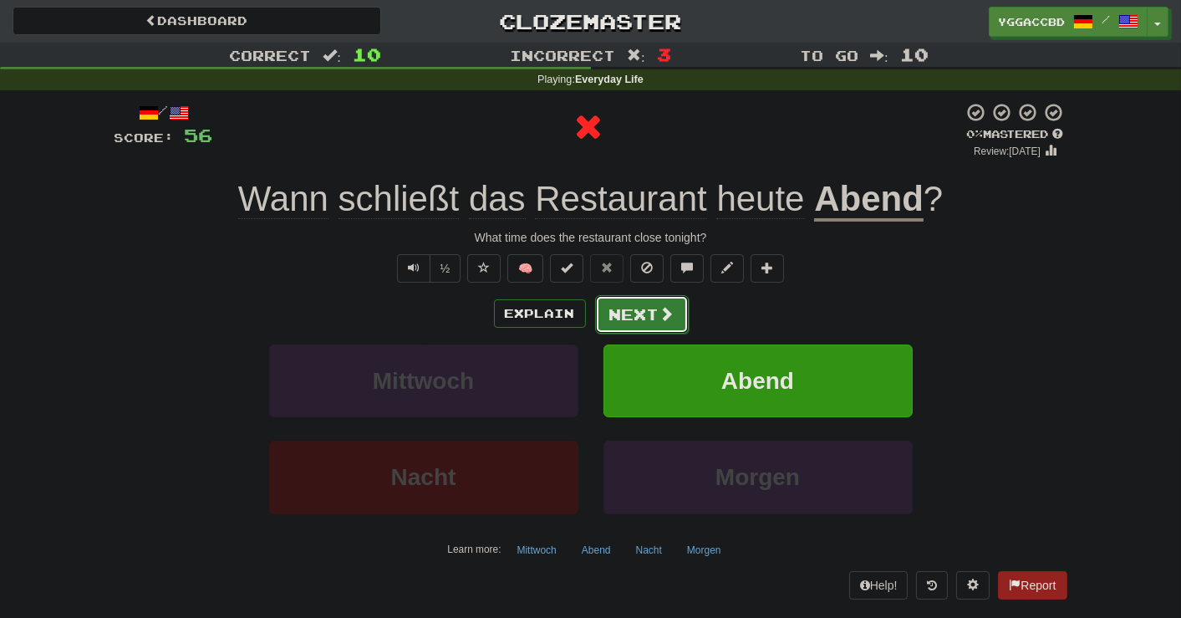
click at [663, 307] on span at bounding box center [667, 313] width 15 height 15
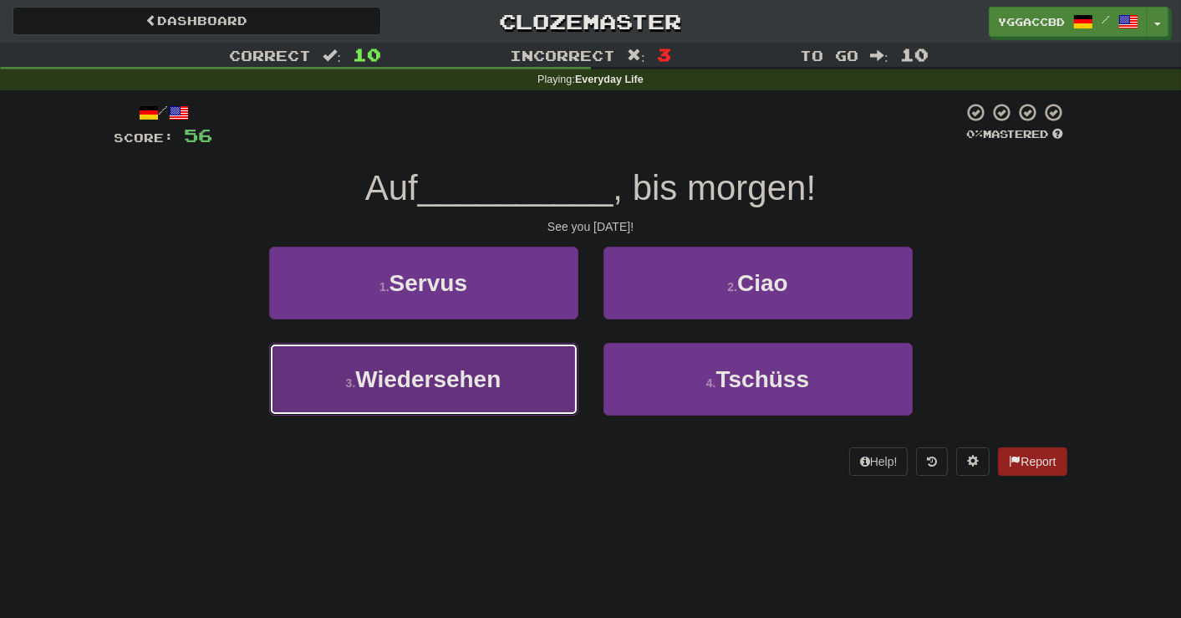
click at [491, 385] on span "Wiedersehen" at bounding box center [427, 379] width 145 height 26
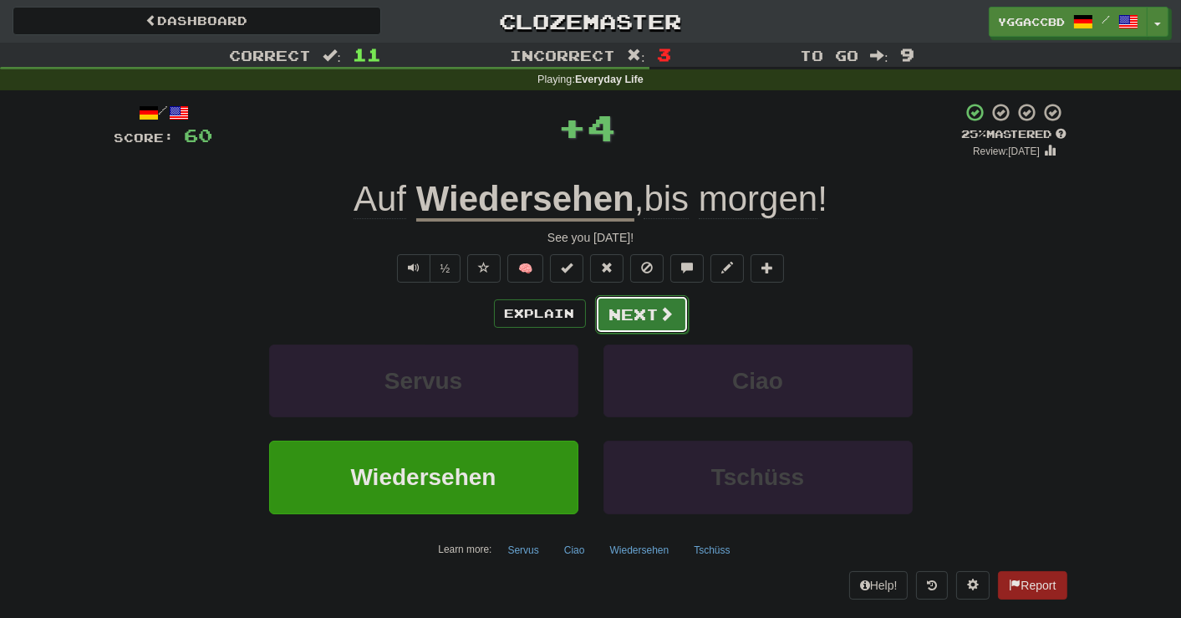
click at [622, 315] on button "Next" at bounding box center [642, 314] width 94 height 38
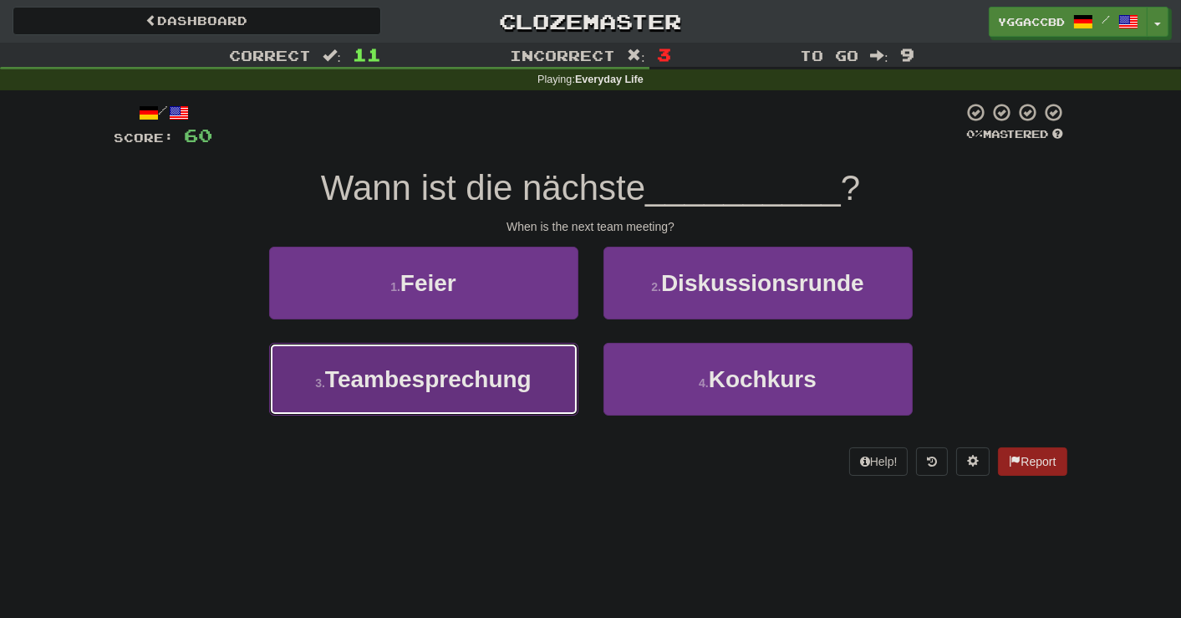
click at [501, 369] on span "Teambesprechung" at bounding box center [428, 379] width 206 height 26
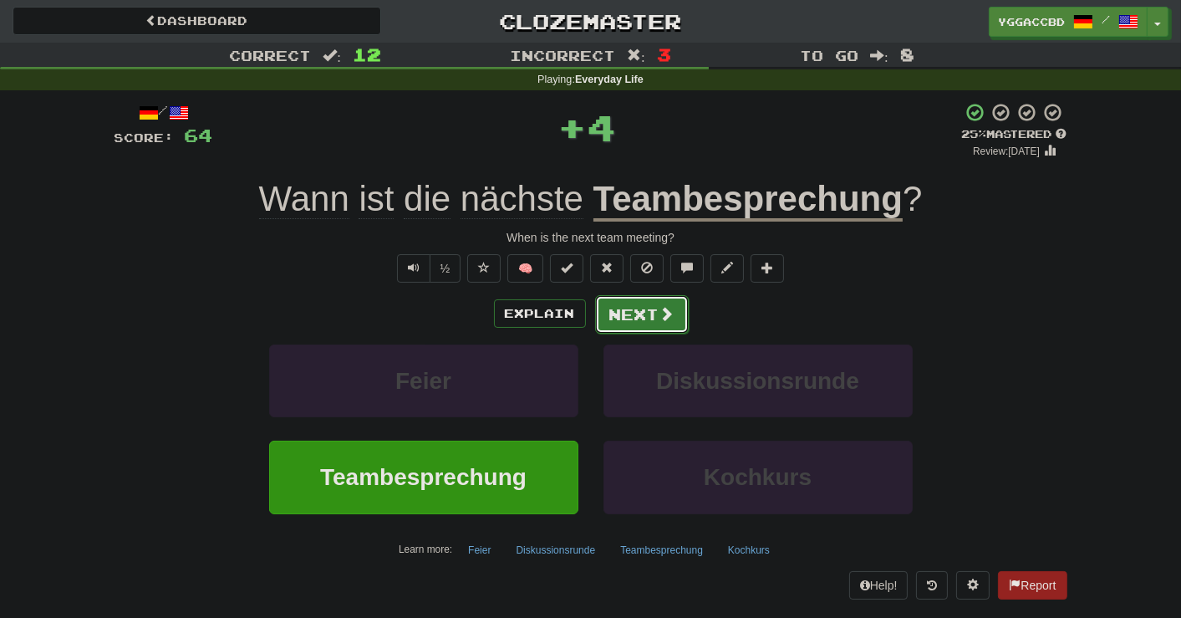
click at [654, 309] on button "Next" at bounding box center [642, 314] width 94 height 38
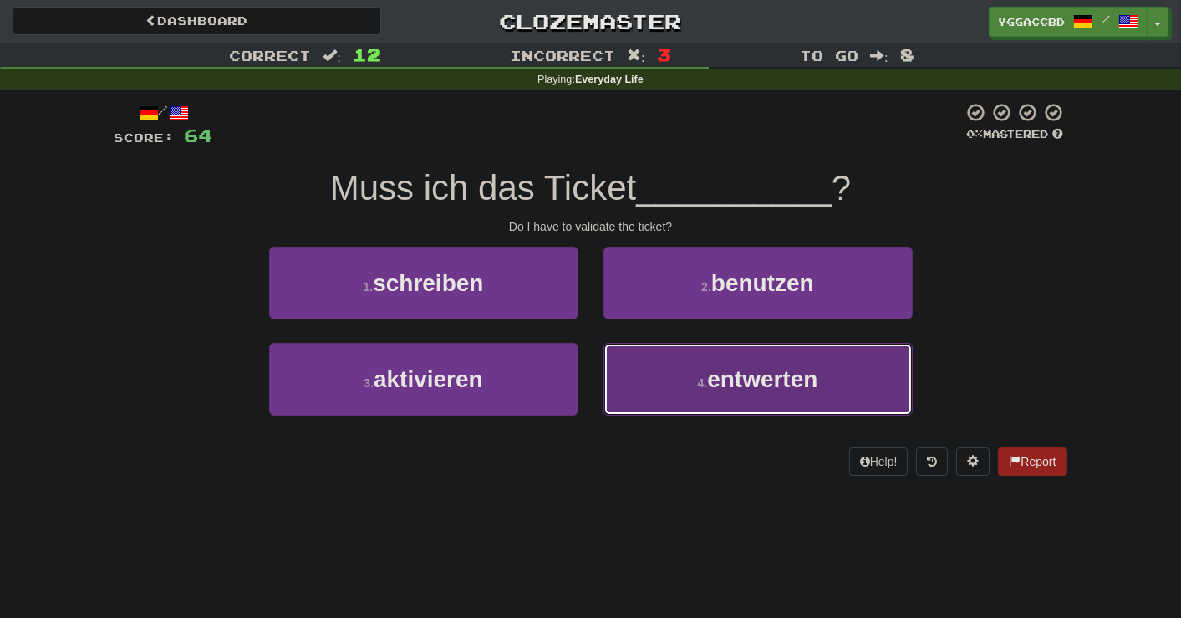
click at [690, 369] on button "4 . entwerten" at bounding box center [758, 379] width 309 height 73
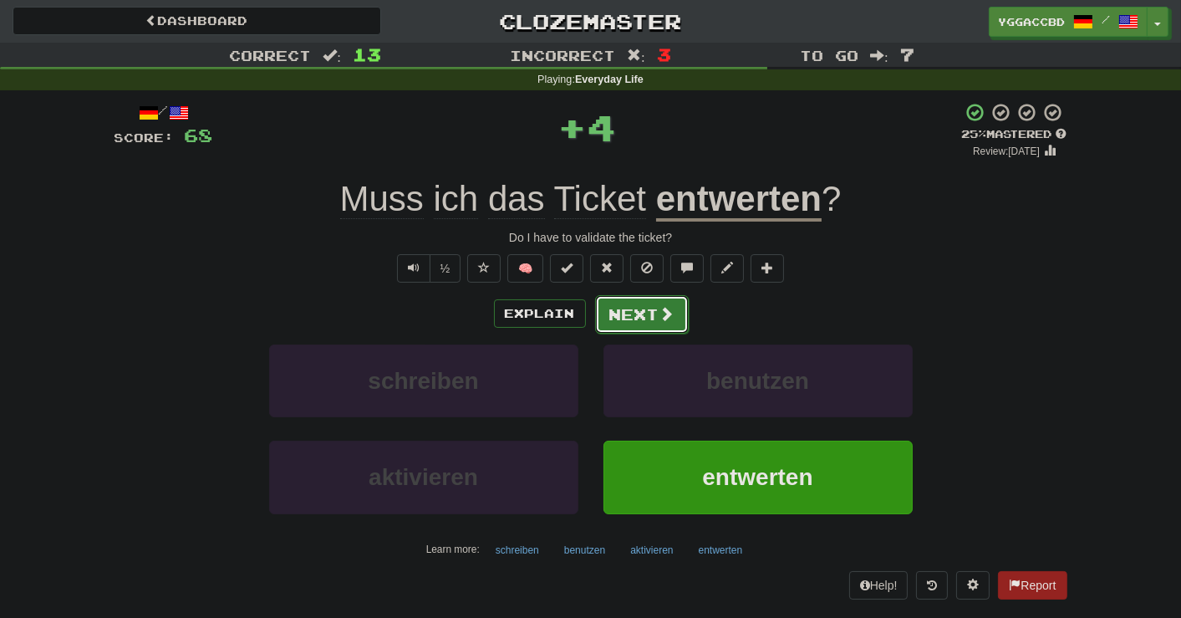
click at [648, 313] on button "Next" at bounding box center [642, 314] width 94 height 38
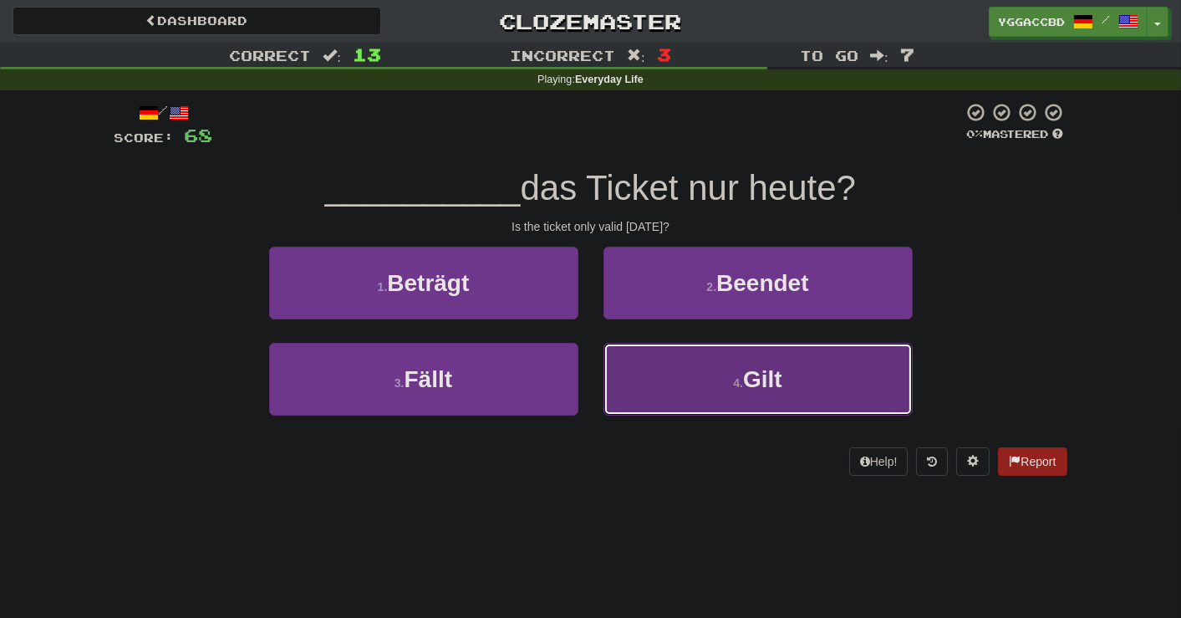
click at [706, 375] on button "4 . Gilt" at bounding box center [758, 379] width 309 height 73
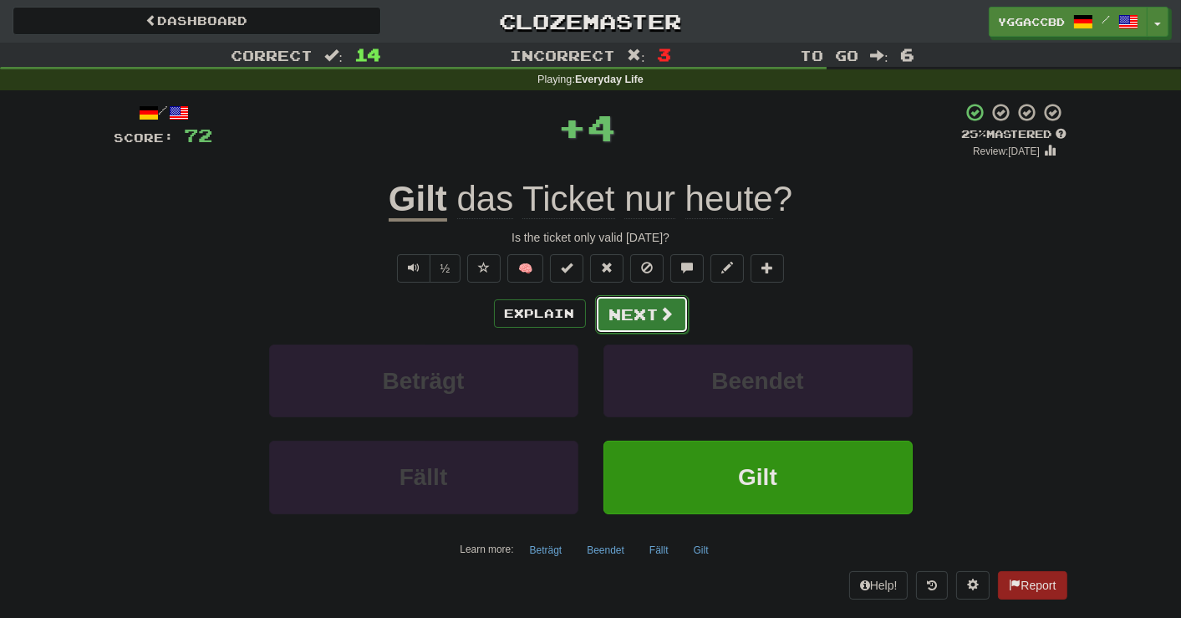
click at [650, 302] on button "Next" at bounding box center [642, 314] width 94 height 38
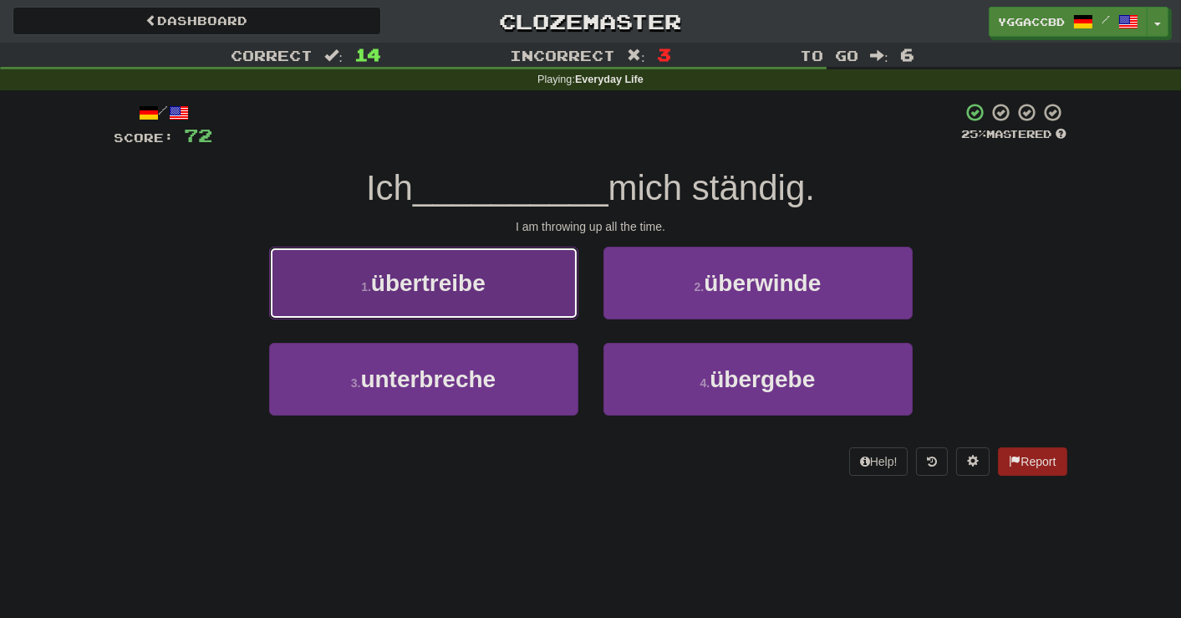
click at [490, 273] on button "1 . übertreibe" at bounding box center [423, 283] width 309 height 73
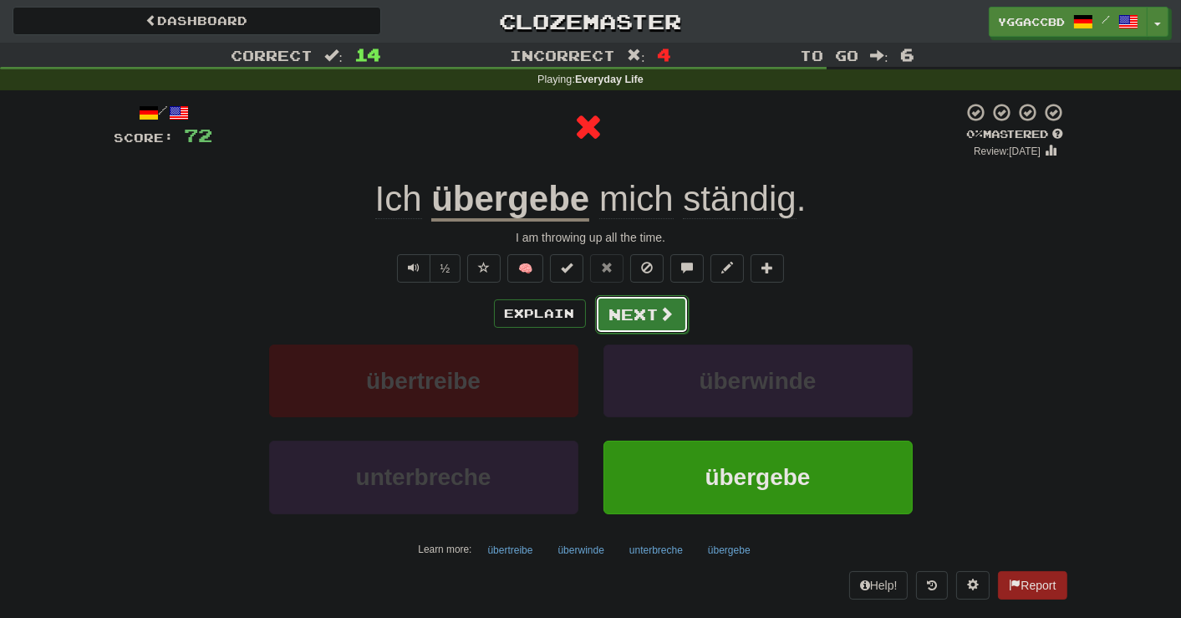
click at [664, 313] on span at bounding box center [667, 313] width 15 height 15
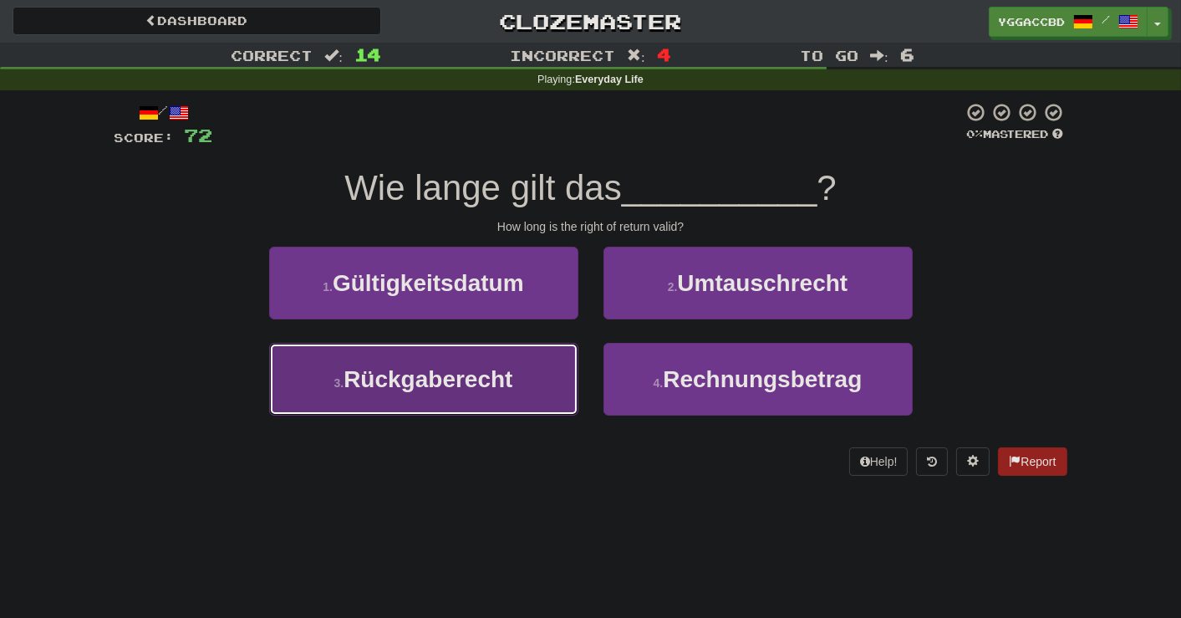
click at [439, 375] on span "Rückgaberecht" at bounding box center [428, 379] width 169 height 26
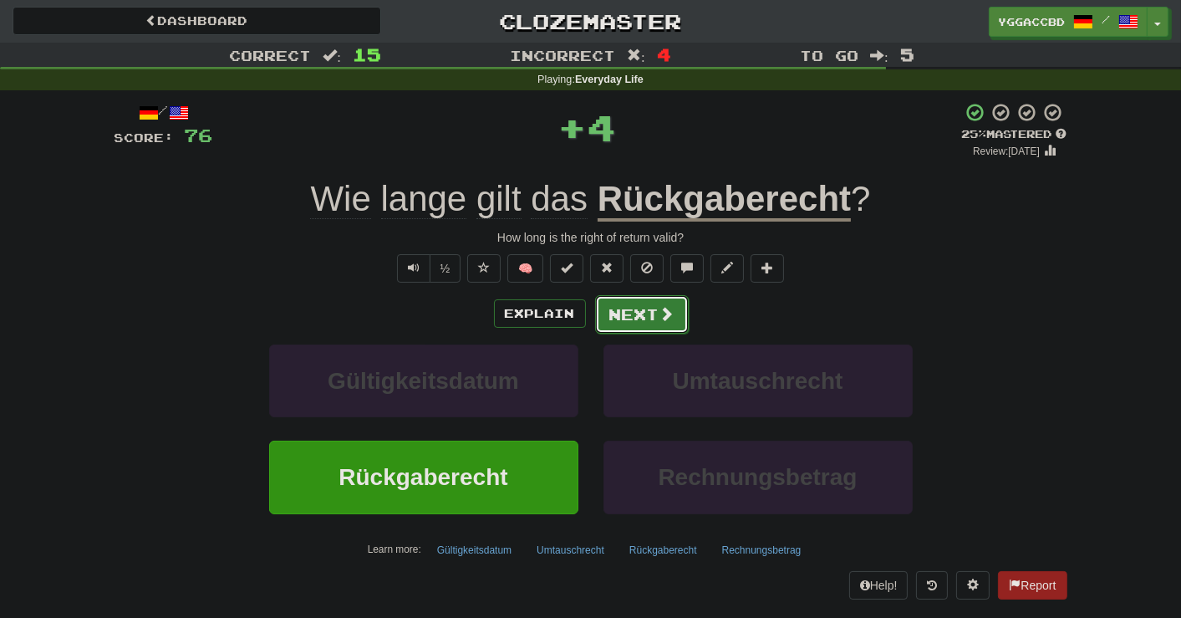
click at [619, 320] on button "Next" at bounding box center [642, 314] width 94 height 38
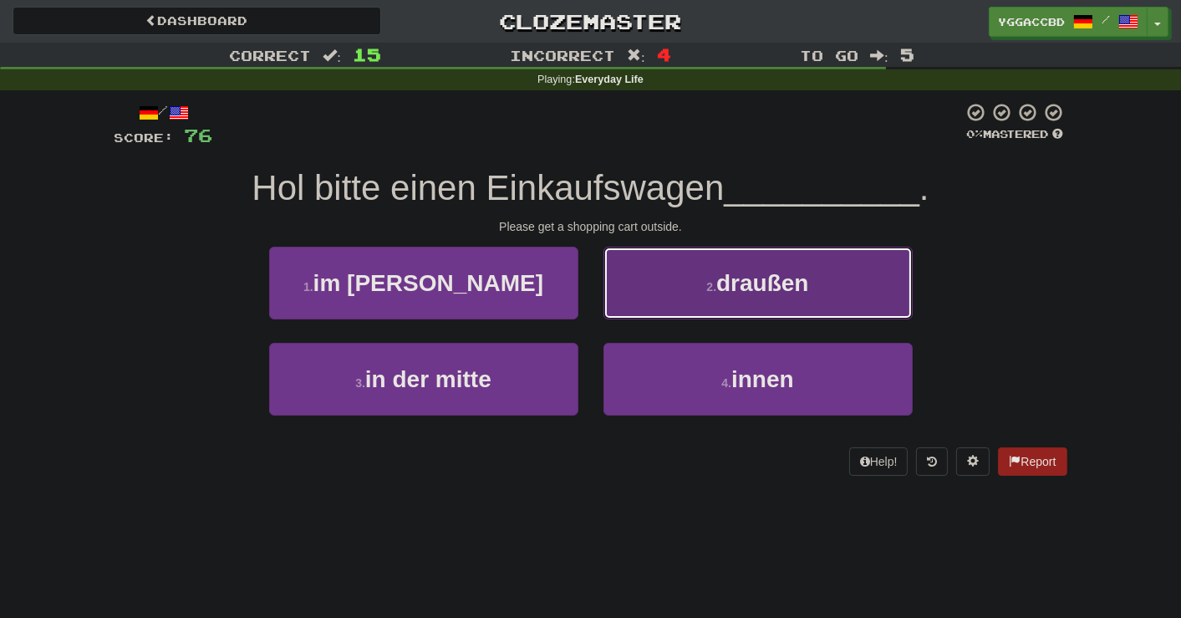
click at [639, 308] on button "2 . draußen" at bounding box center [758, 283] width 309 height 73
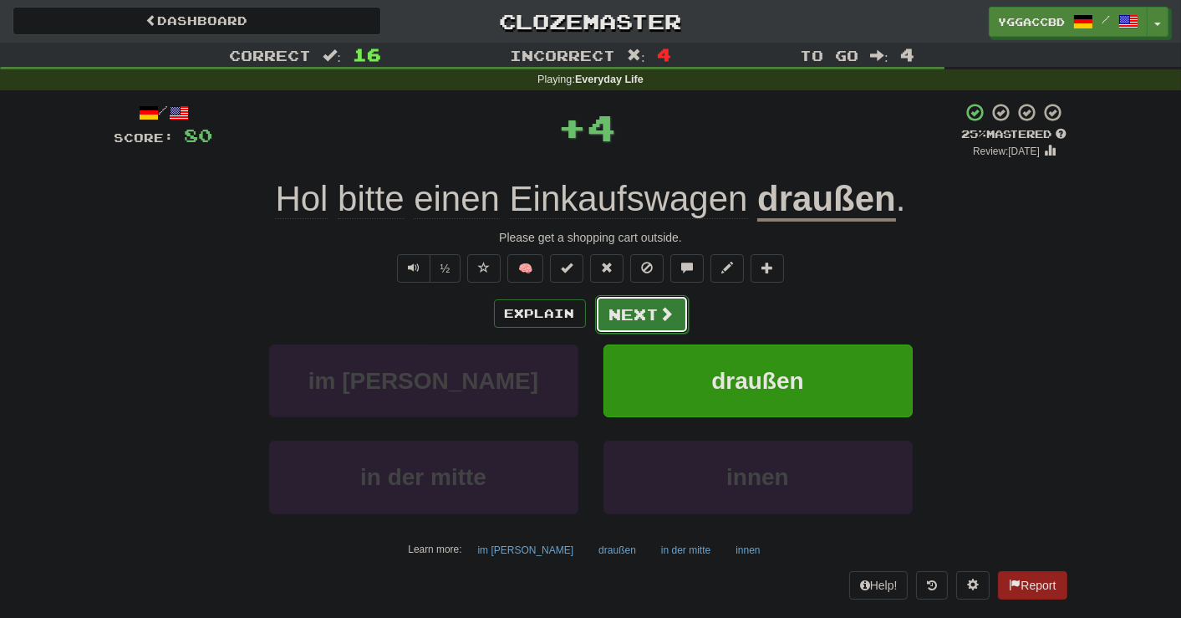
click at [602, 319] on button "Next" at bounding box center [642, 314] width 94 height 38
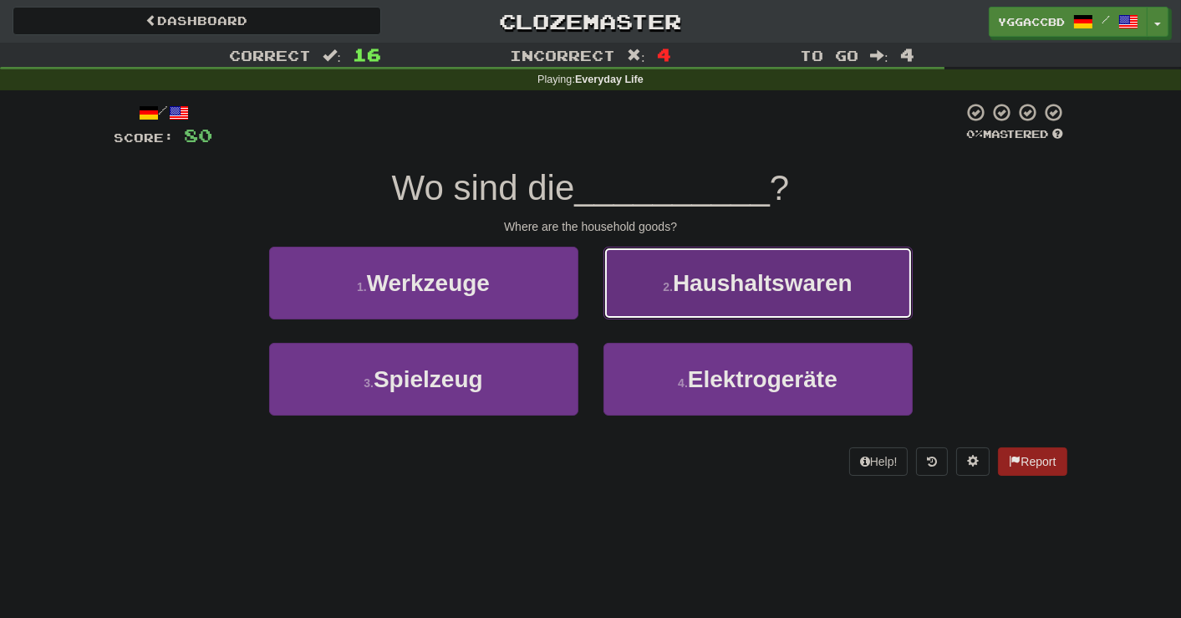
click at [673, 300] on button "2 . Haushaltswaren" at bounding box center [758, 283] width 309 height 73
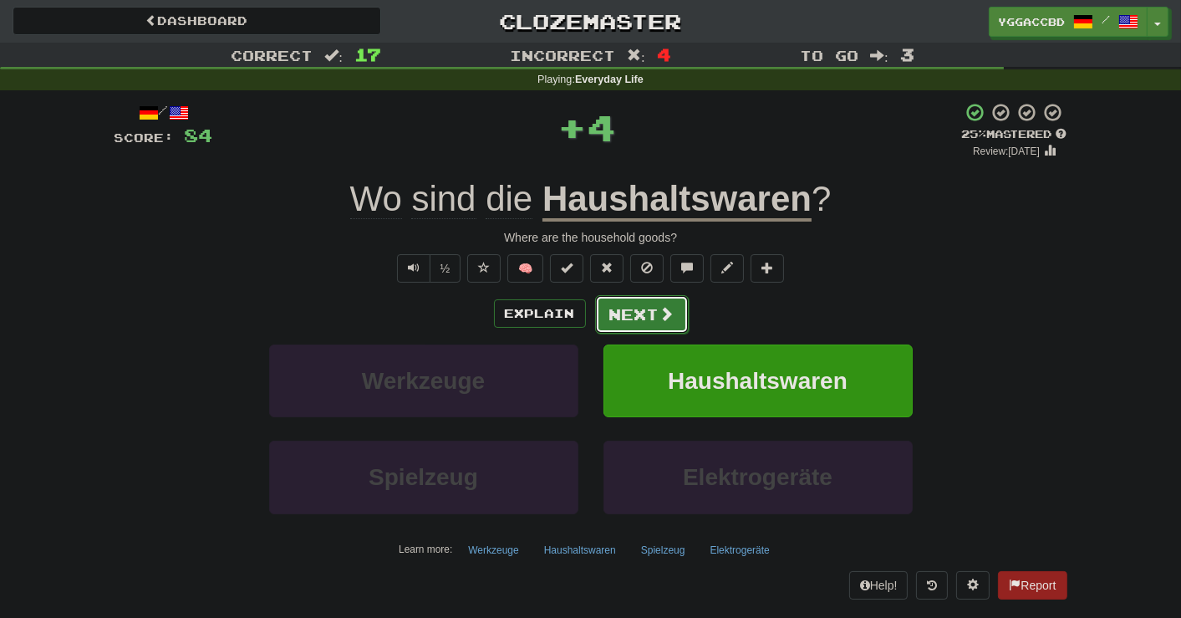
click at [620, 308] on button "Next" at bounding box center [642, 314] width 94 height 38
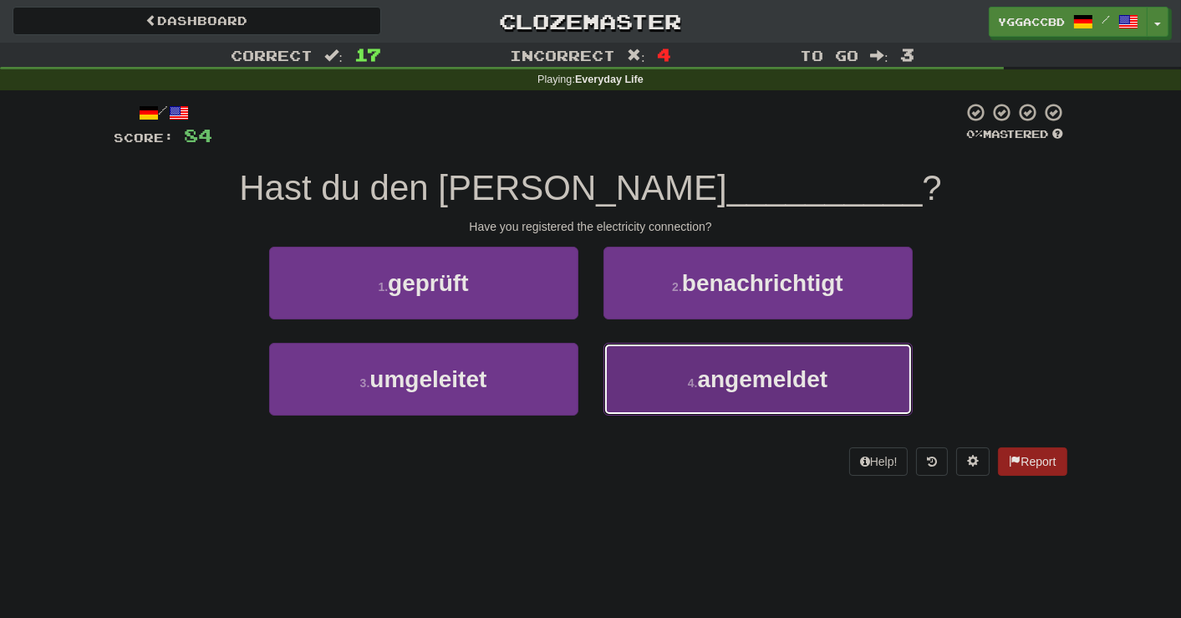
click at [663, 365] on button "4 . angemeldet" at bounding box center [758, 379] width 309 height 73
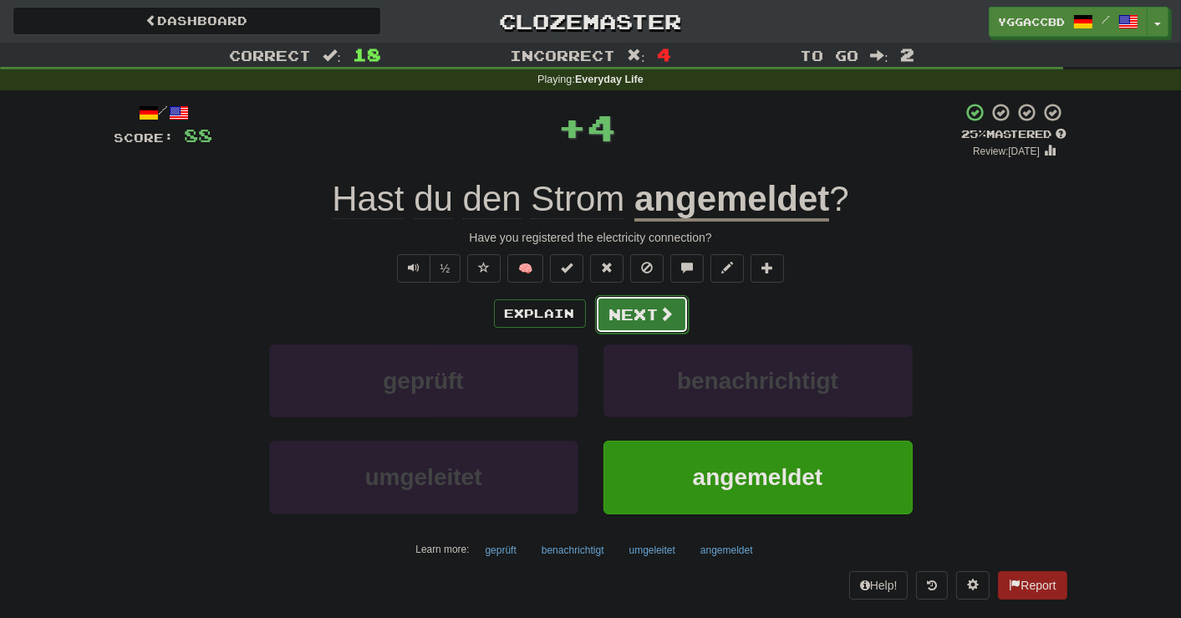
click at [625, 308] on button "Next" at bounding box center [642, 314] width 94 height 38
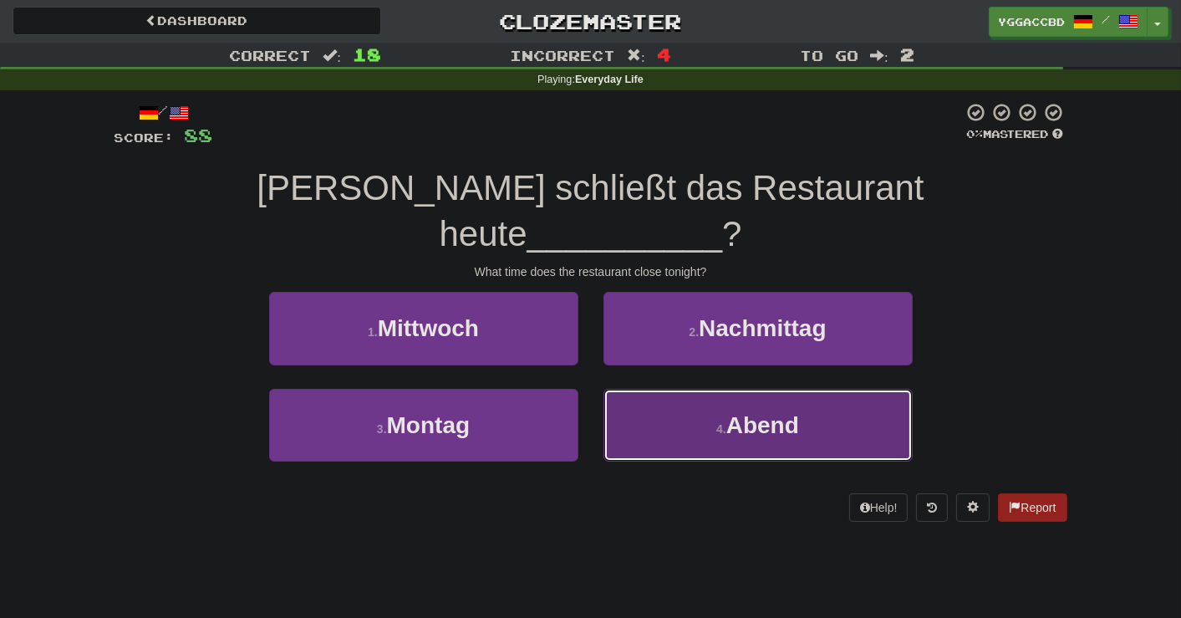
click at [660, 389] on button "4 . Abend" at bounding box center [758, 425] width 309 height 73
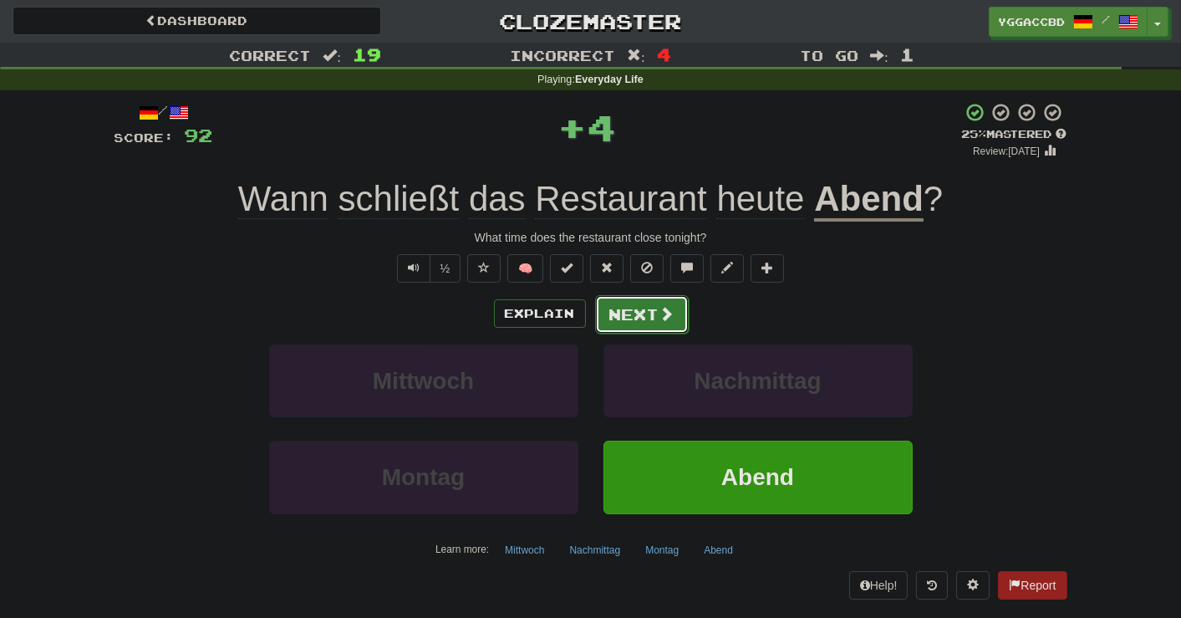
click at [632, 323] on button "Next" at bounding box center [642, 314] width 94 height 38
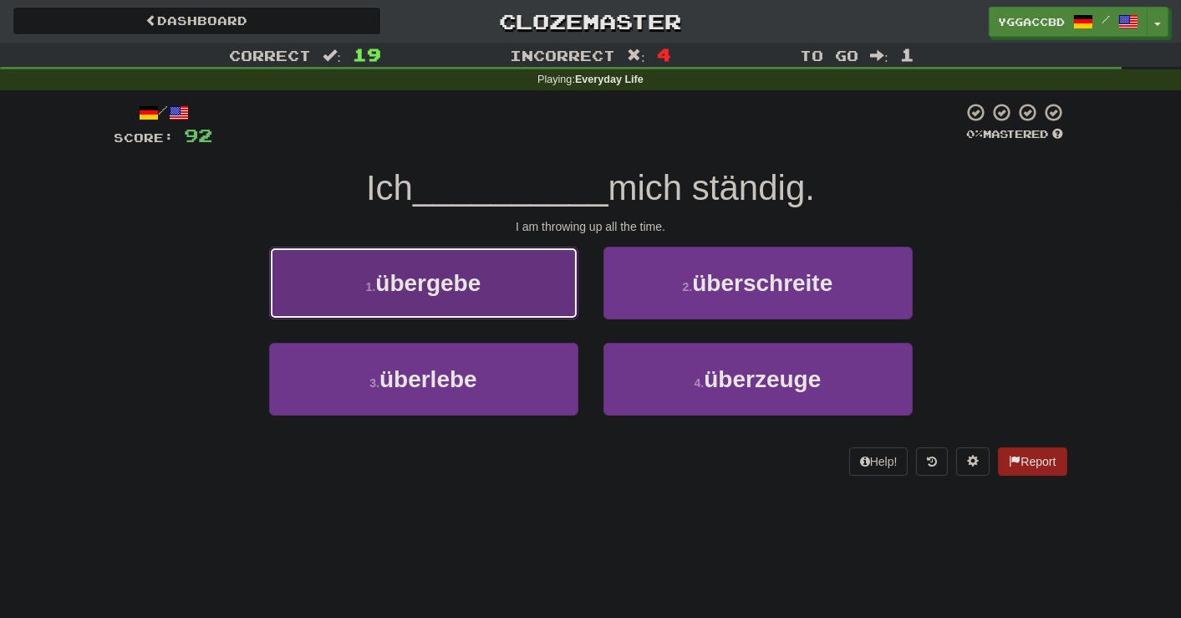
drag, startPoint x: 502, startPoint y: 284, endPoint x: 512, endPoint y: 288, distance: 10.9
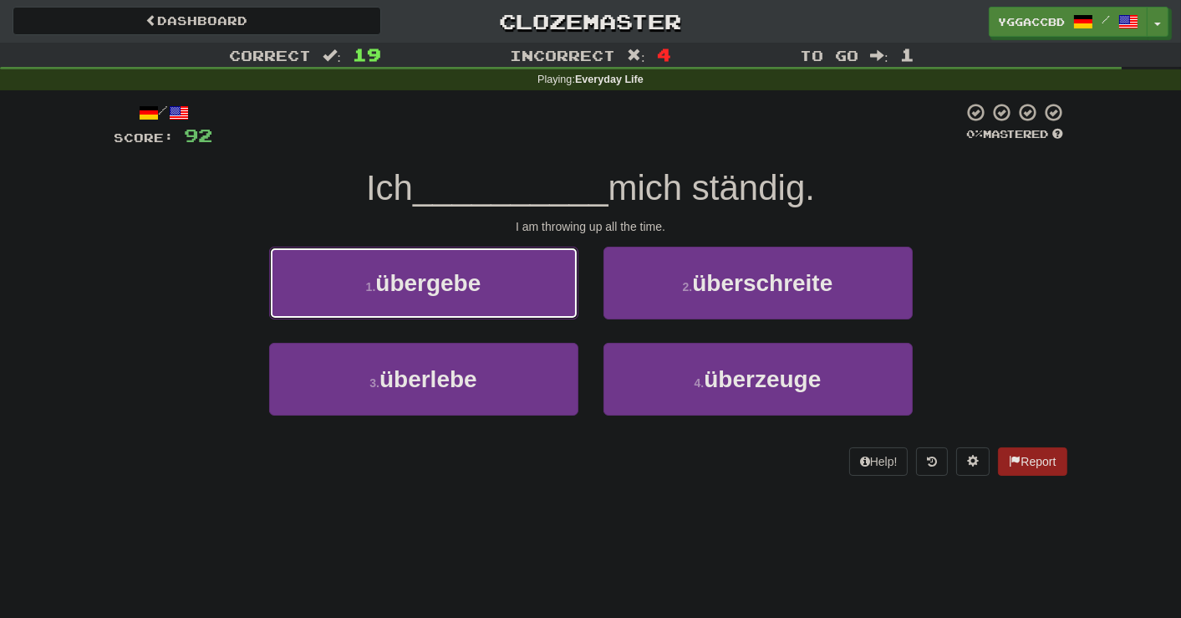
click at [502, 284] on button "1 . übergebe" at bounding box center [423, 283] width 309 height 73
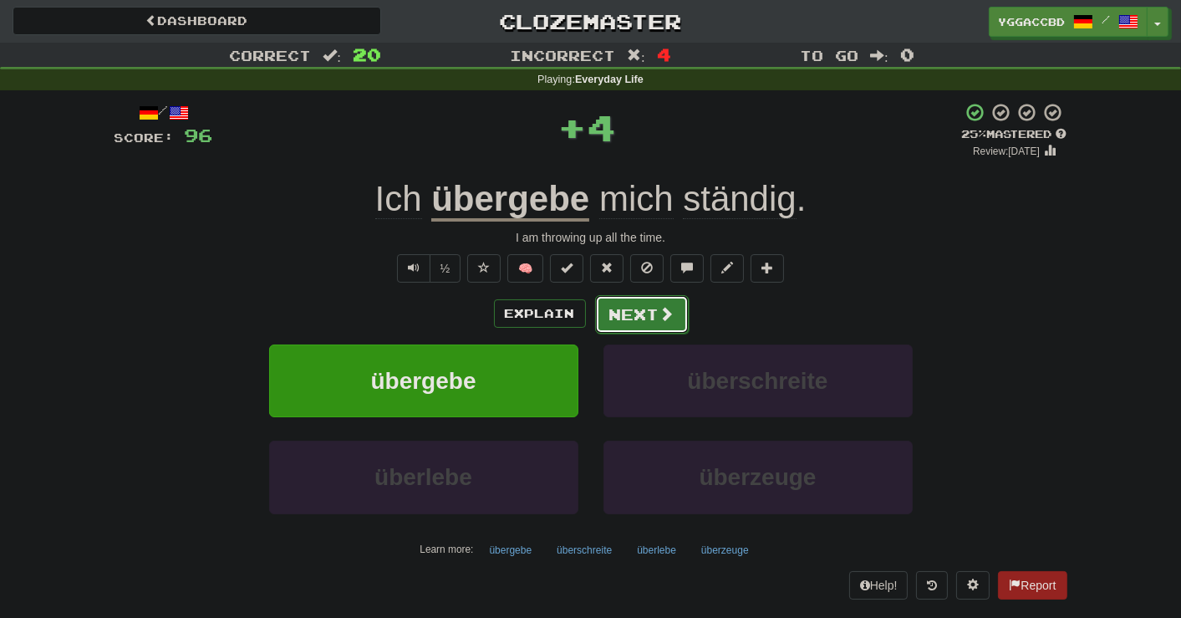
click at [630, 313] on button "Next" at bounding box center [642, 314] width 94 height 38
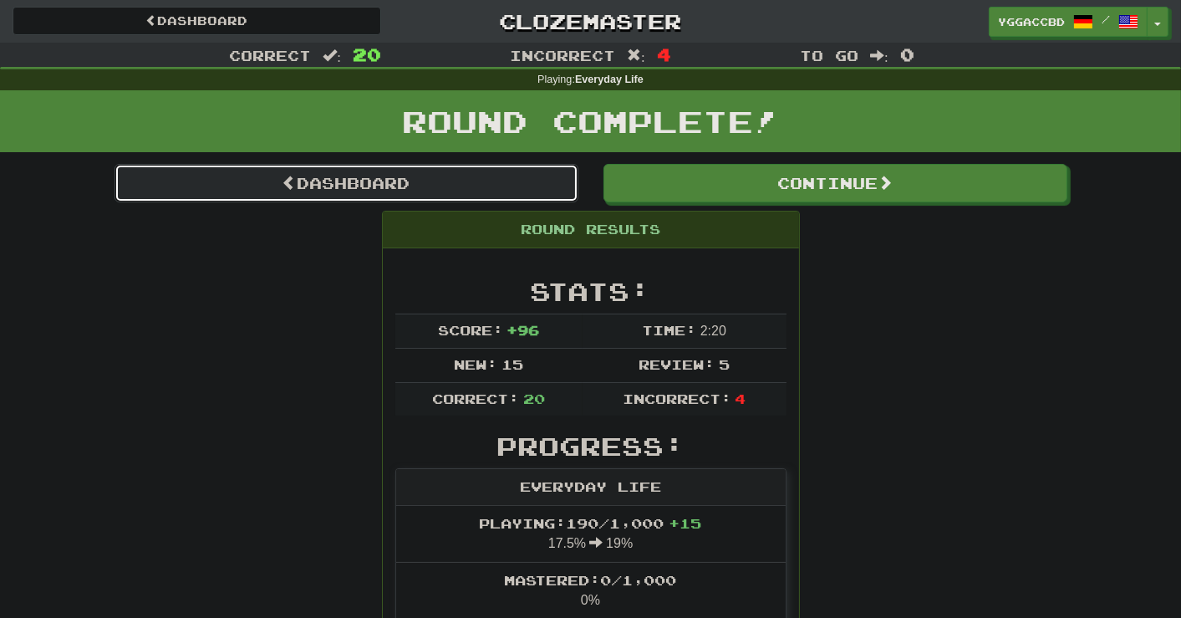
click at [400, 191] on link "Dashboard" at bounding box center [347, 183] width 464 height 38
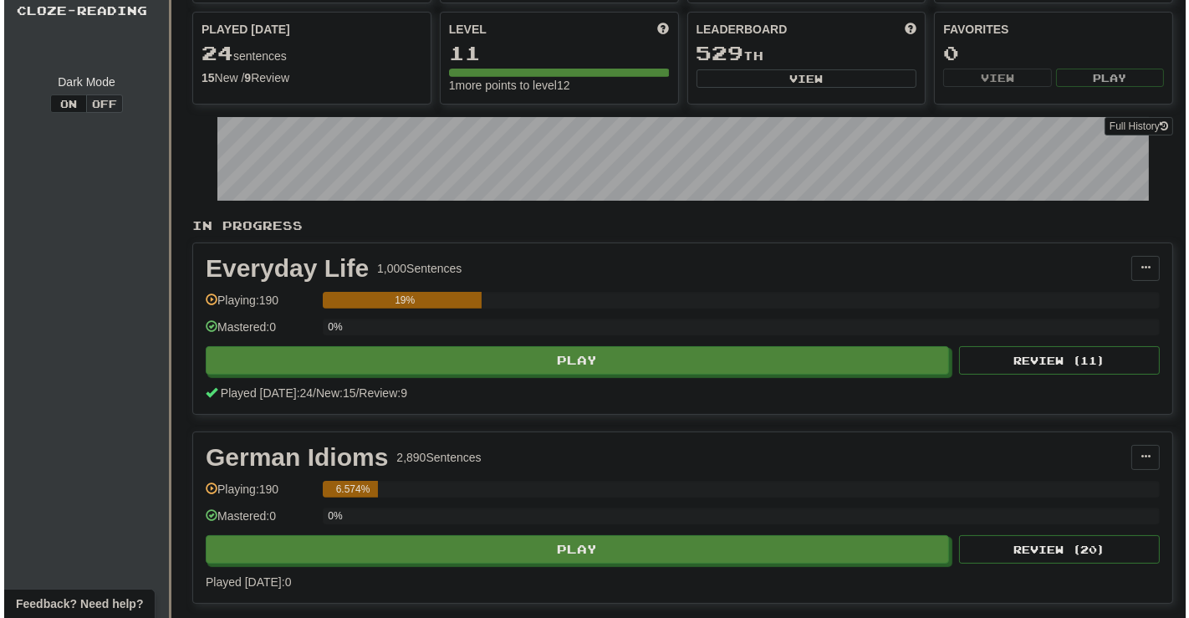
scroll to position [334, 0]
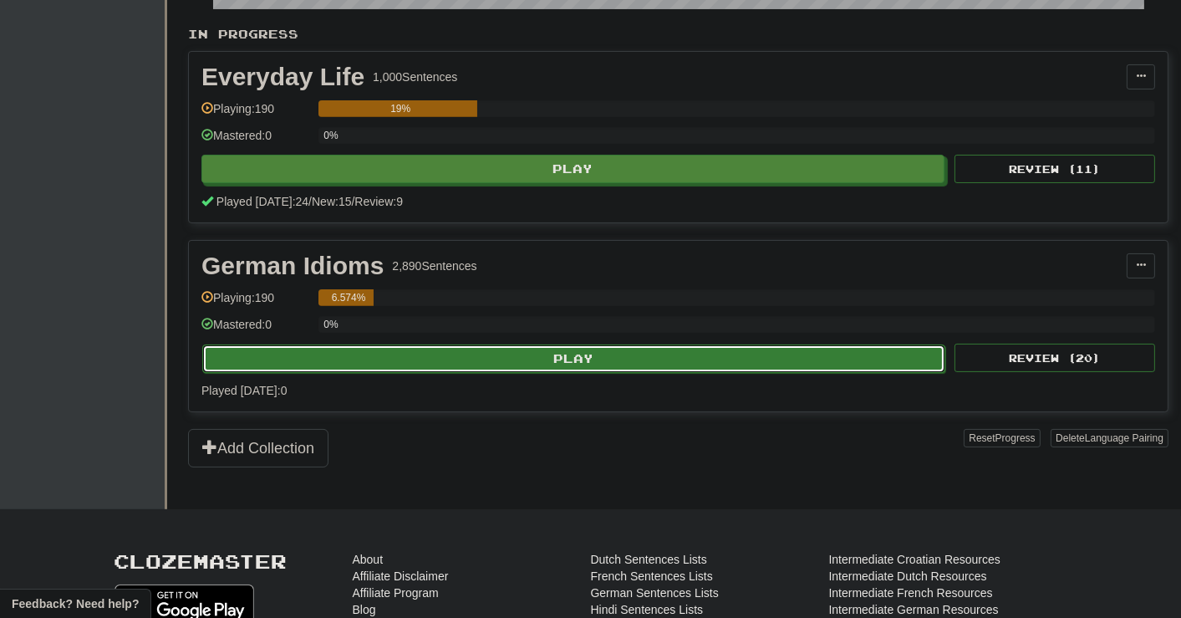
click at [527, 358] on button "Play" at bounding box center [573, 358] width 743 height 28
select select "**"
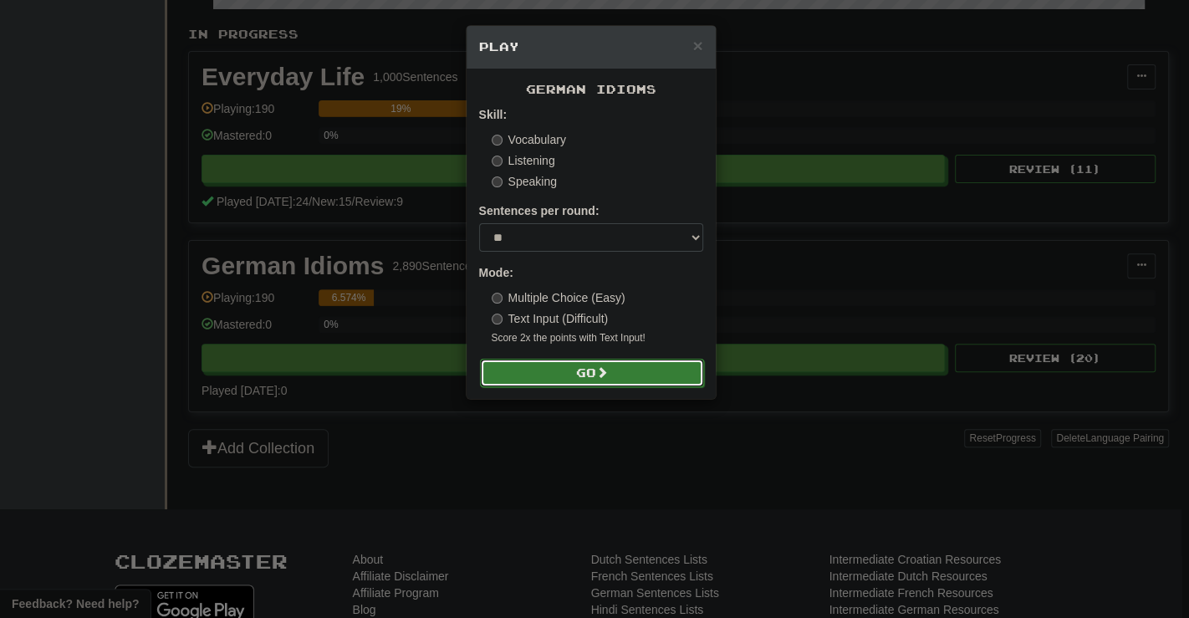
click at [573, 366] on button "Go" at bounding box center [592, 373] width 224 height 28
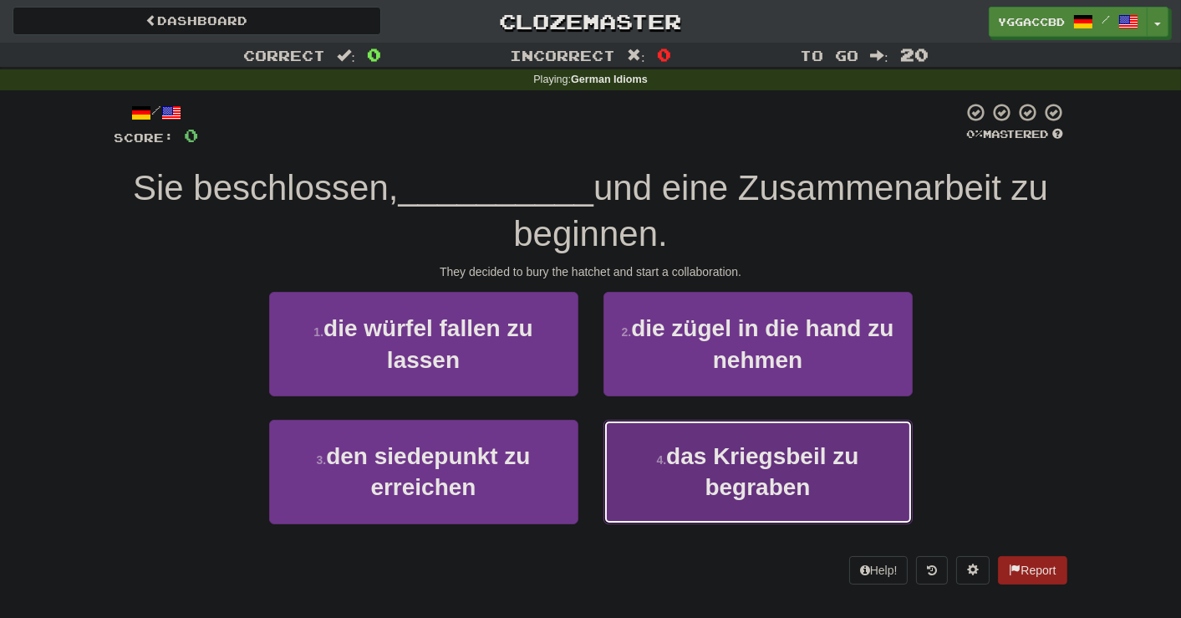
click at [703, 437] on button "4 . das Kriegsbeil zu begraben" at bounding box center [758, 472] width 309 height 105
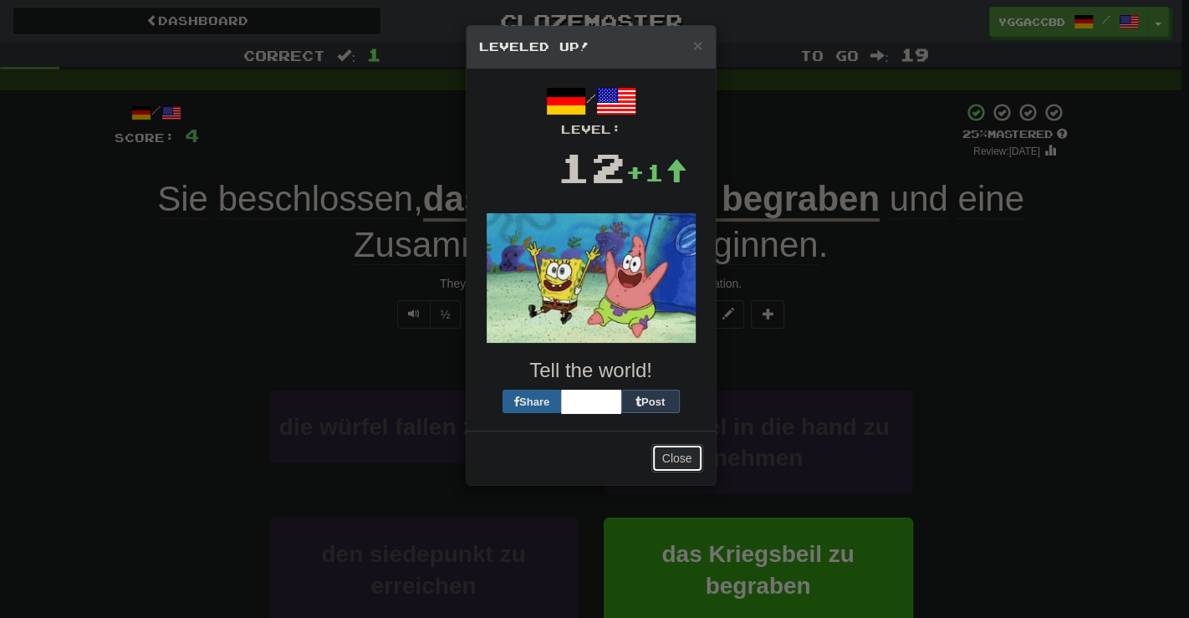
click at [699, 461] on button "Close" at bounding box center [677, 458] width 52 height 28
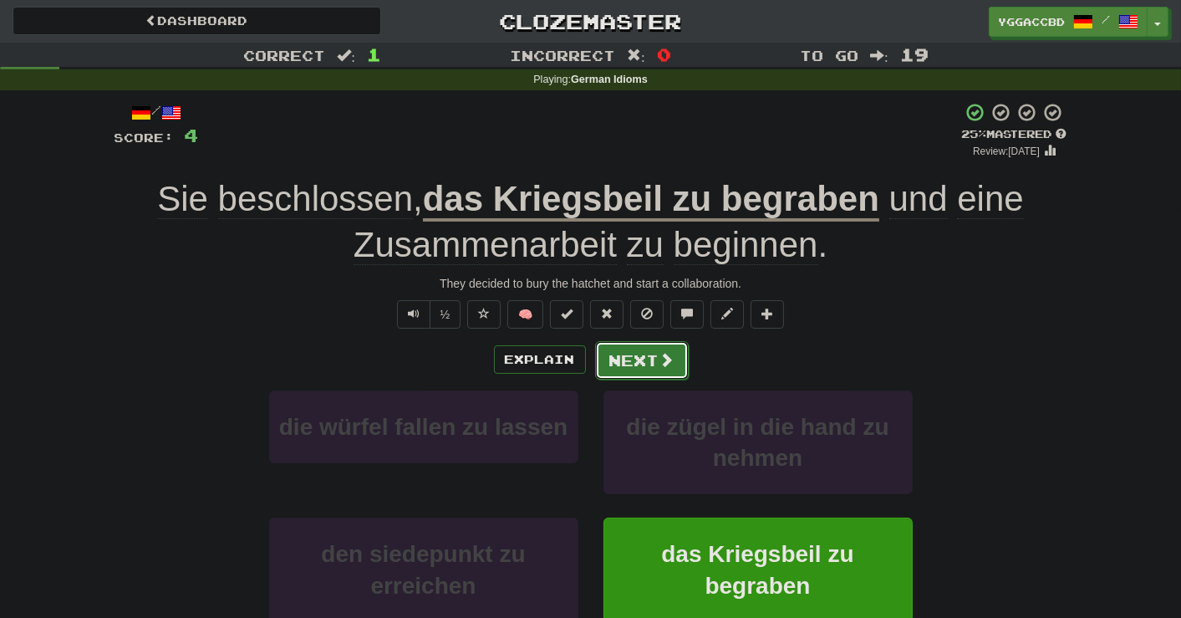
click at [643, 356] on button "Next" at bounding box center [642, 360] width 94 height 38
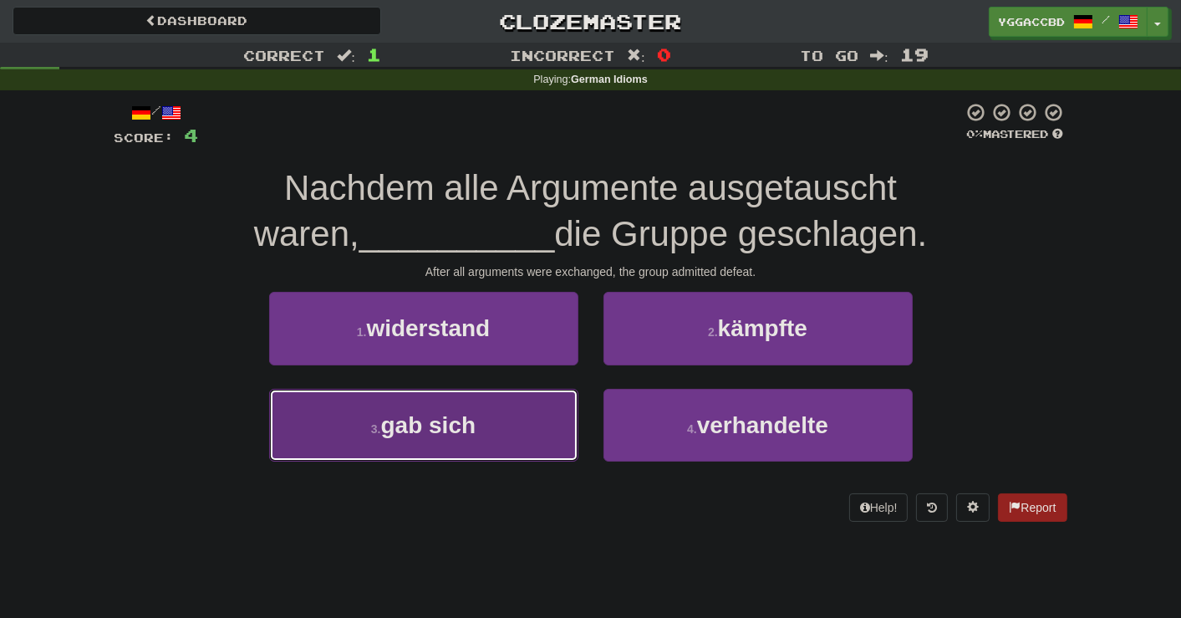
click at [470, 430] on span "gab sich" at bounding box center [428, 425] width 95 height 26
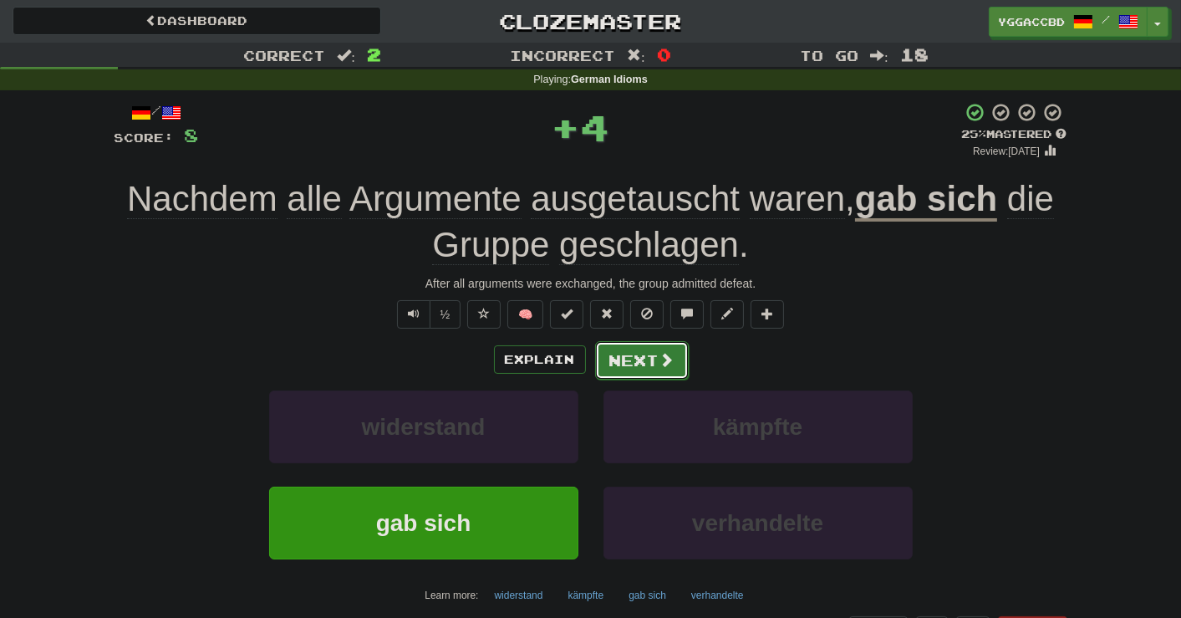
click at [640, 366] on button "Next" at bounding box center [642, 360] width 94 height 38
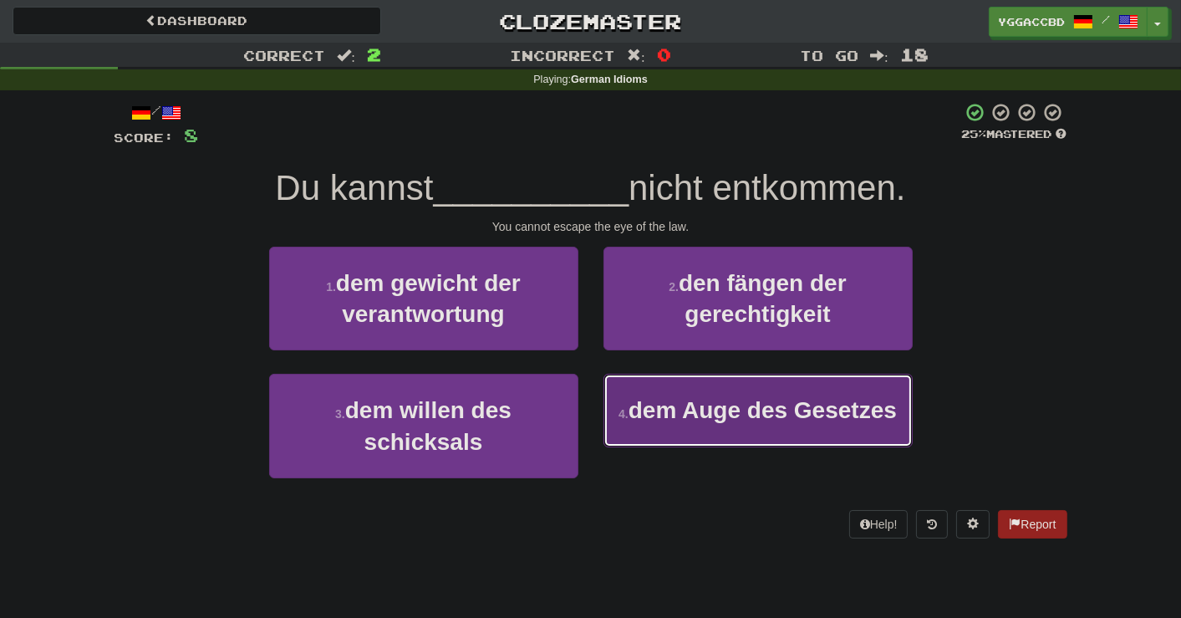
click at [704, 409] on span "dem Auge des Gesetzes" at bounding box center [763, 410] width 268 height 26
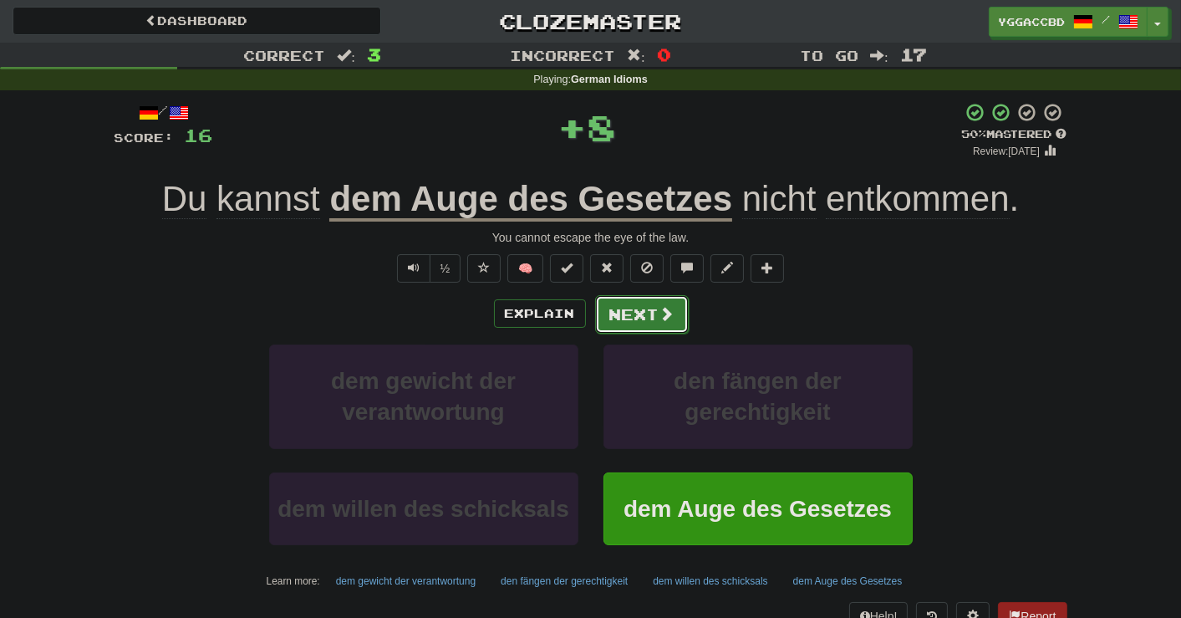
click at [646, 314] on button "Next" at bounding box center [642, 314] width 94 height 38
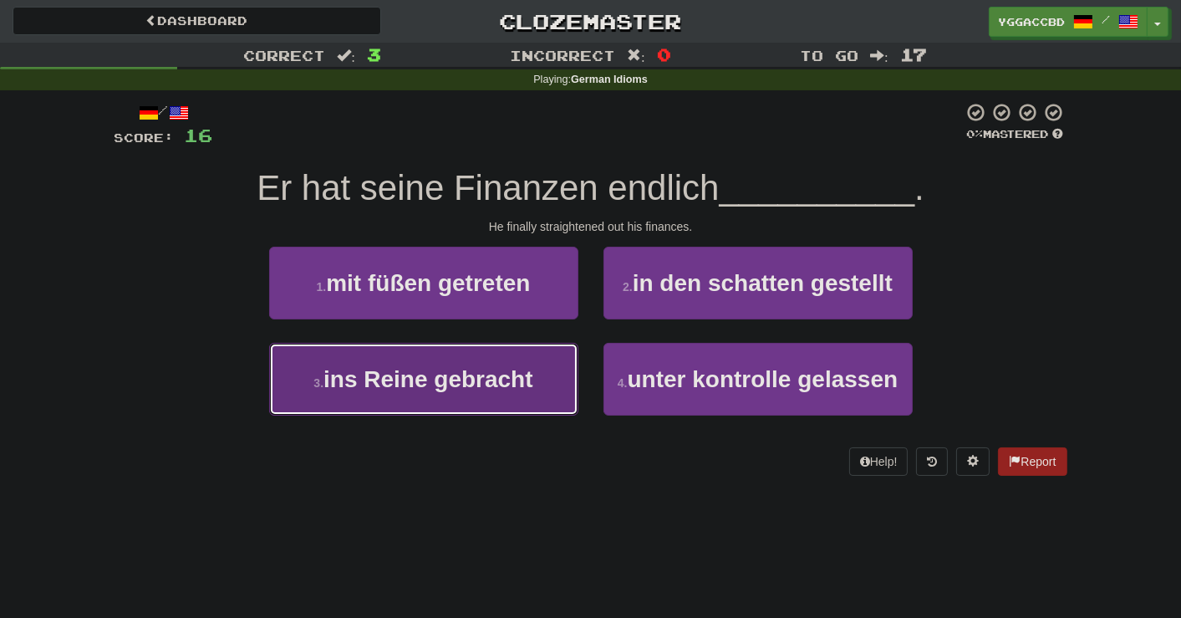
click at [519, 385] on span "ins Reine gebracht" at bounding box center [429, 379] width 210 height 26
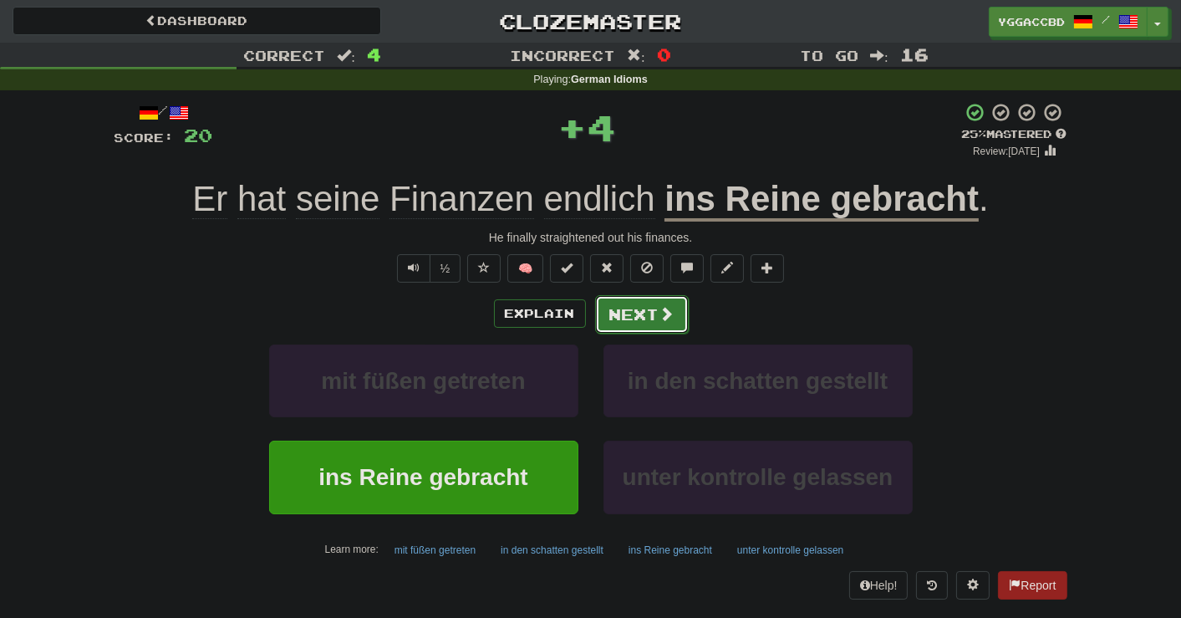
click at [646, 308] on button "Next" at bounding box center [642, 314] width 94 height 38
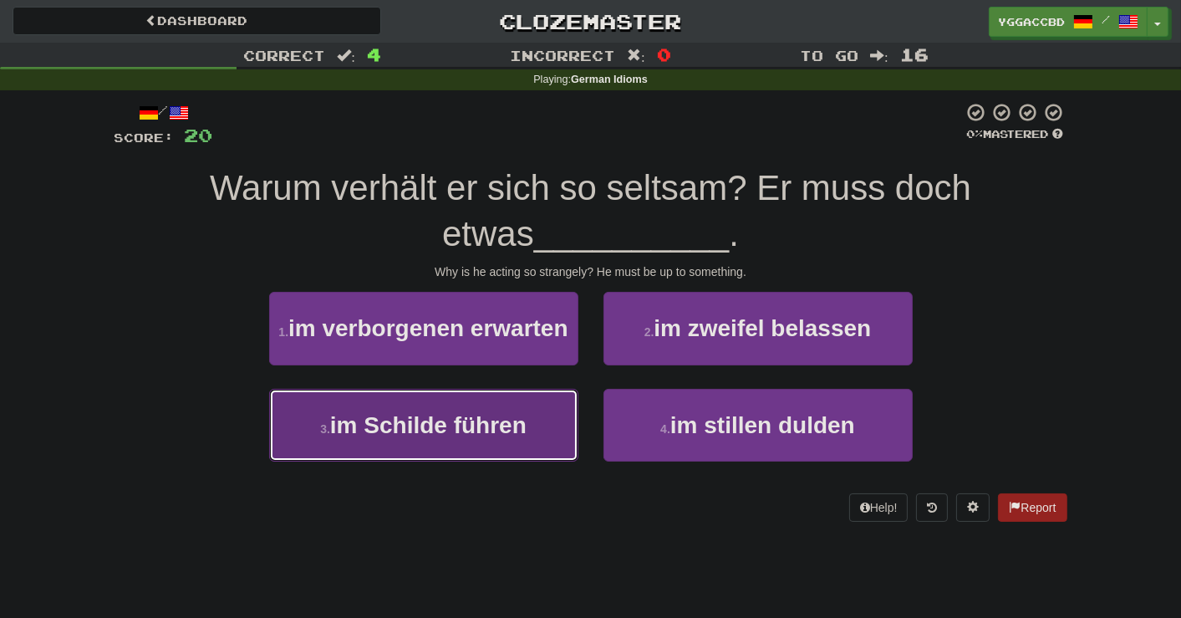
click at [560, 448] on button "3 . im Schilde führen" at bounding box center [423, 425] width 309 height 73
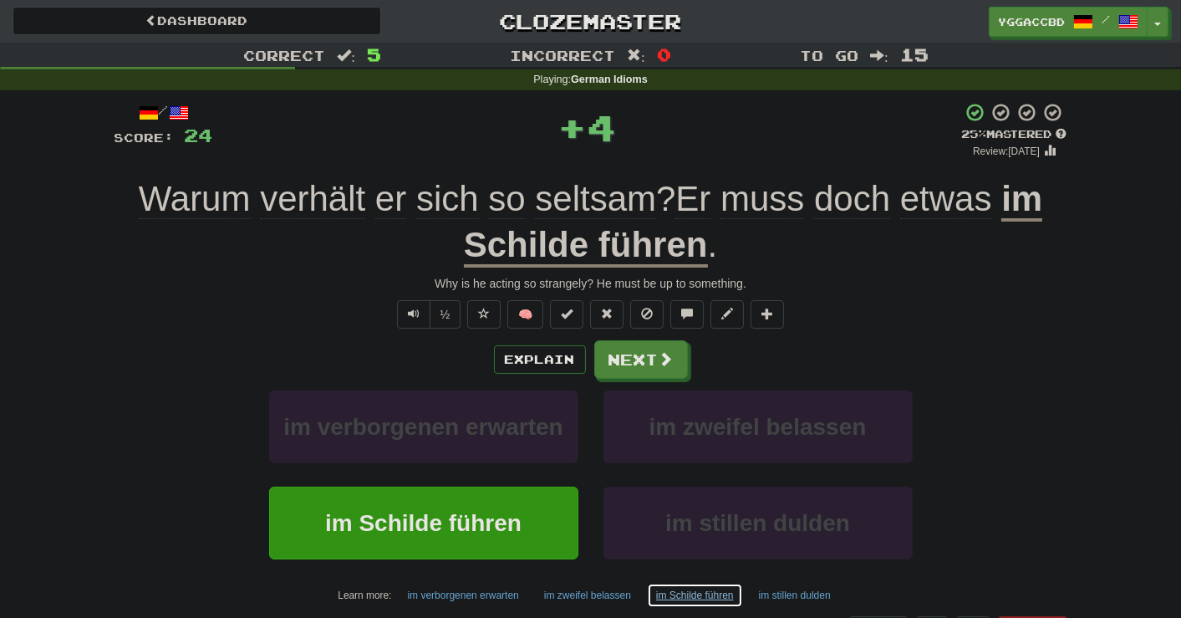
click at [692, 587] on button "im Schilde führen" at bounding box center [695, 595] width 96 height 25
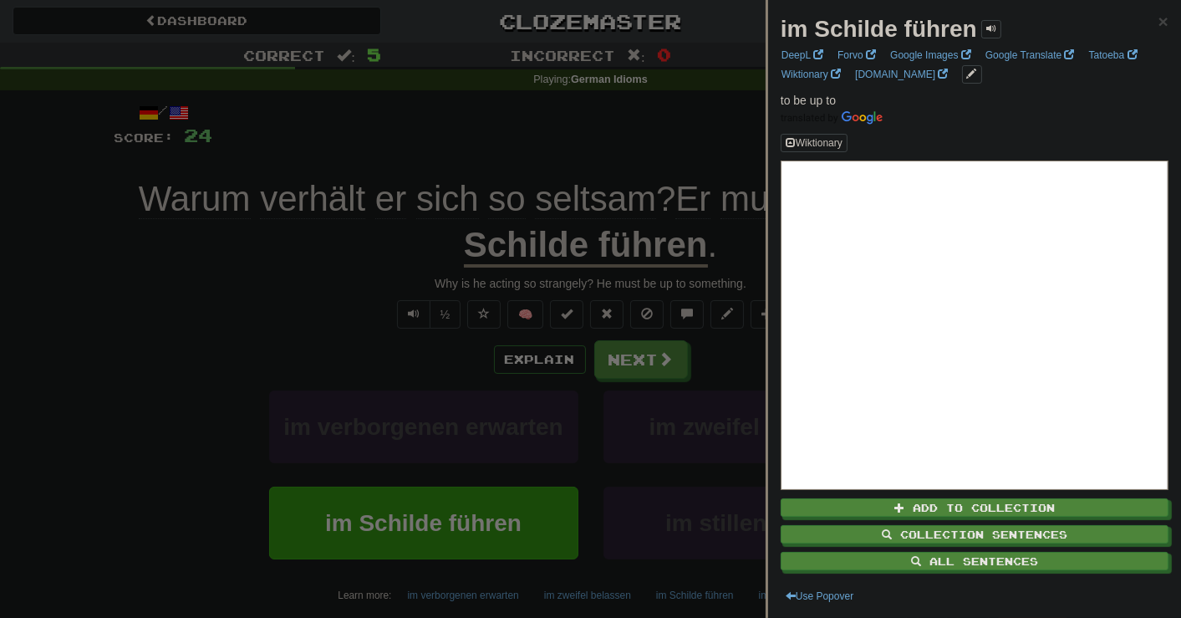
click at [365, 583] on div at bounding box center [590, 309] width 1181 height 618
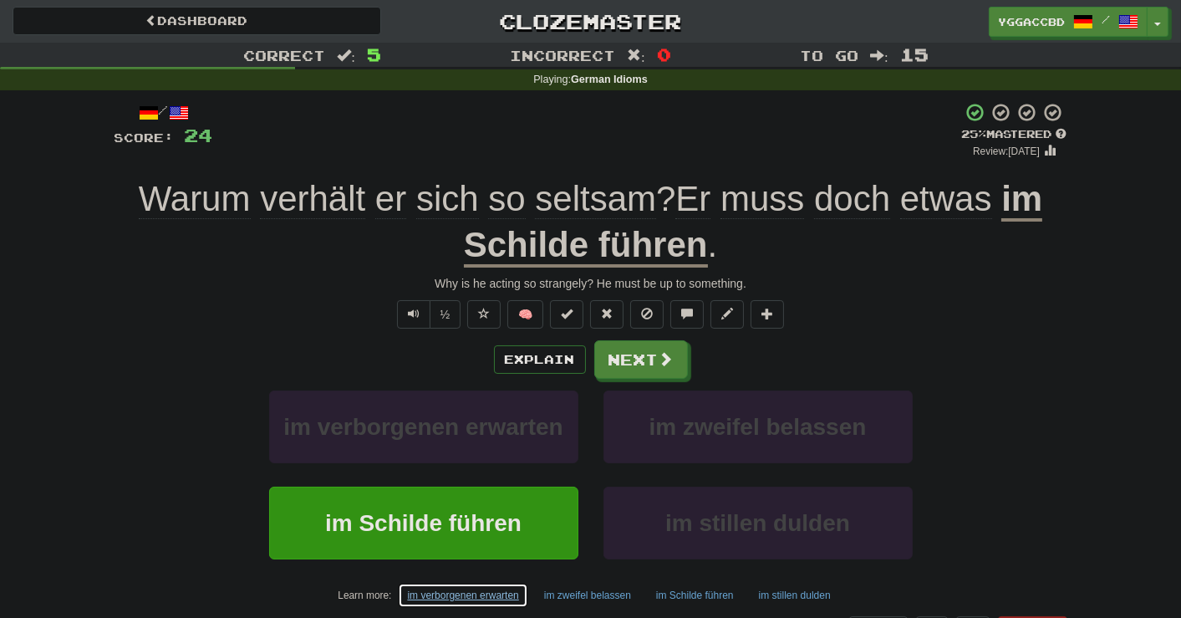
click at [437, 593] on button "im verborgenen erwarten" at bounding box center [463, 595] width 130 height 25
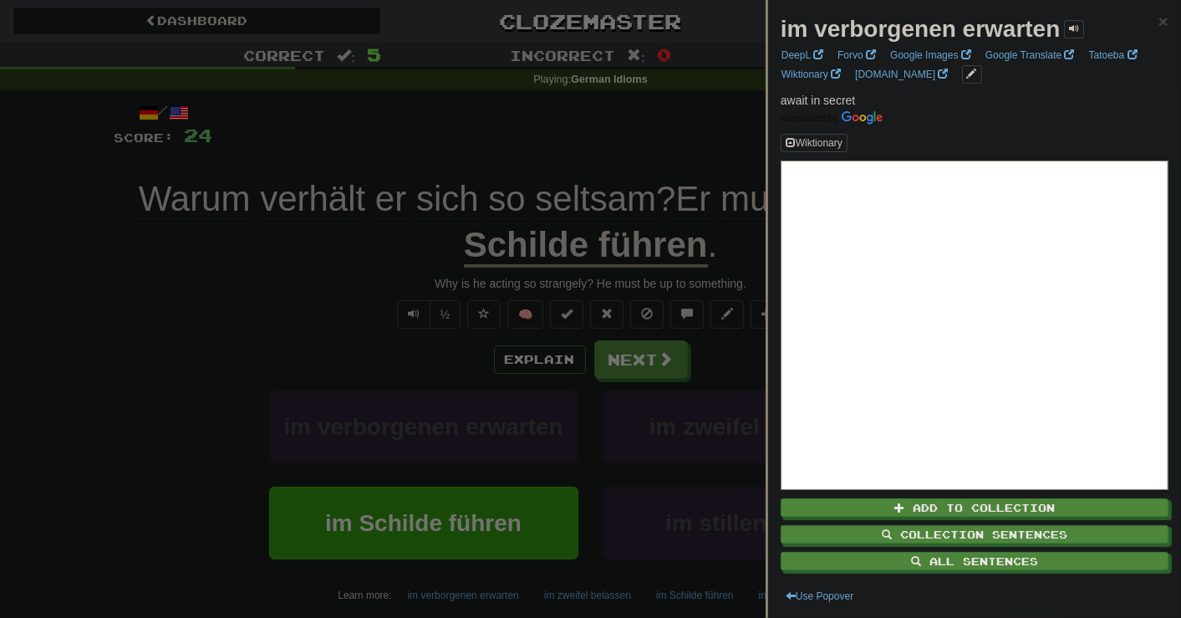
click at [882, 27] on strong "im verborgenen erwarten" at bounding box center [921, 29] width 280 height 26
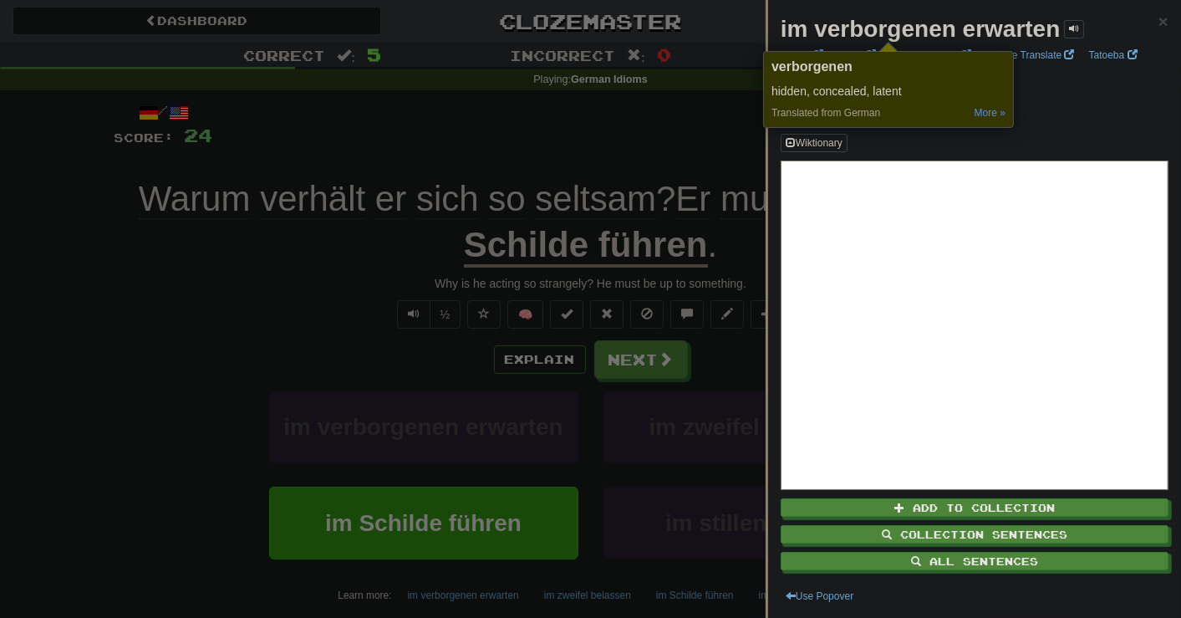
click at [469, 470] on div at bounding box center [590, 309] width 1181 height 618
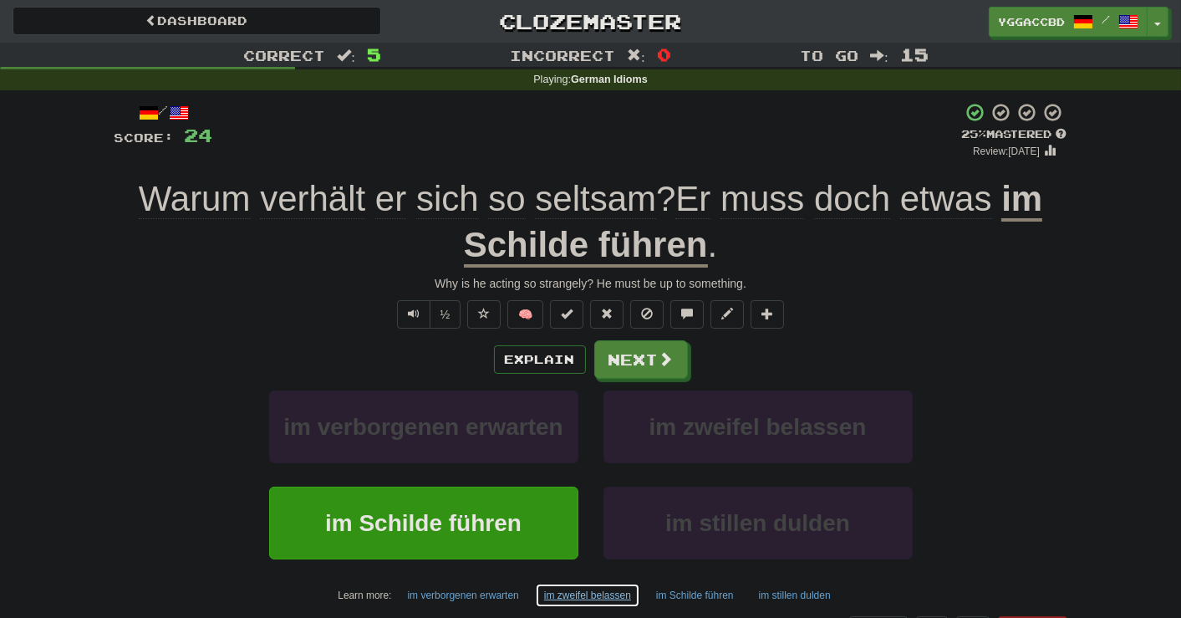
click at [599, 588] on button "im zweifel belassen" at bounding box center [587, 595] width 105 height 25
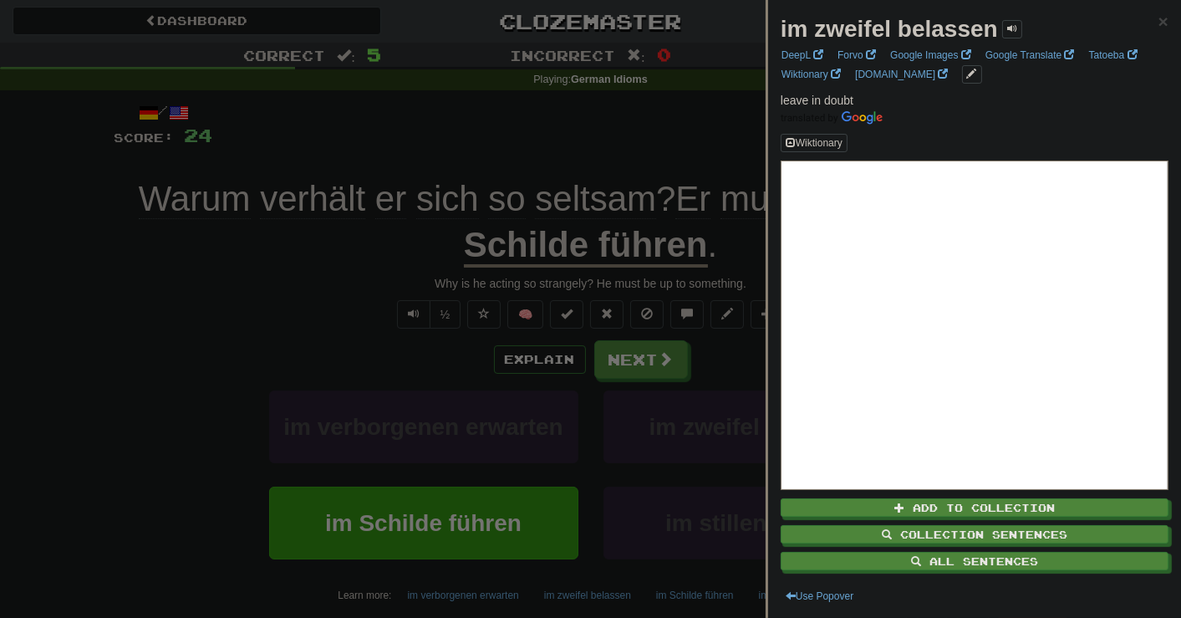
click at [705, 105] on div at bounding box center [590, 309] width 1181 height 618
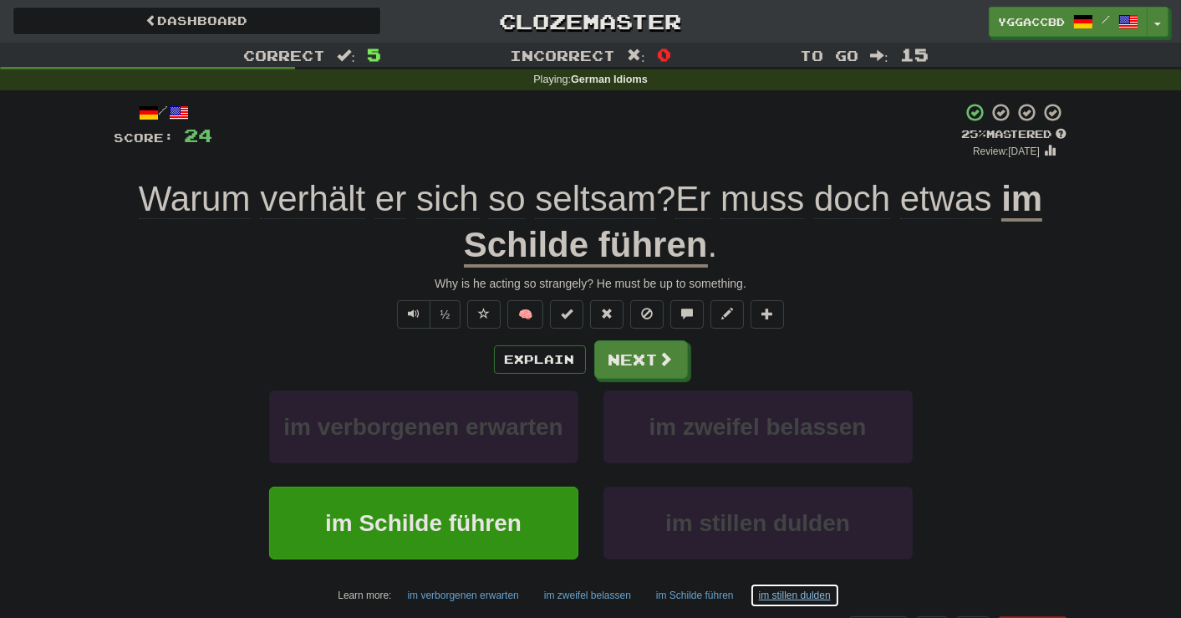
click at [787, 592] on button "im stillen dulden" at bounding box center [795, 595] width 90 height 25
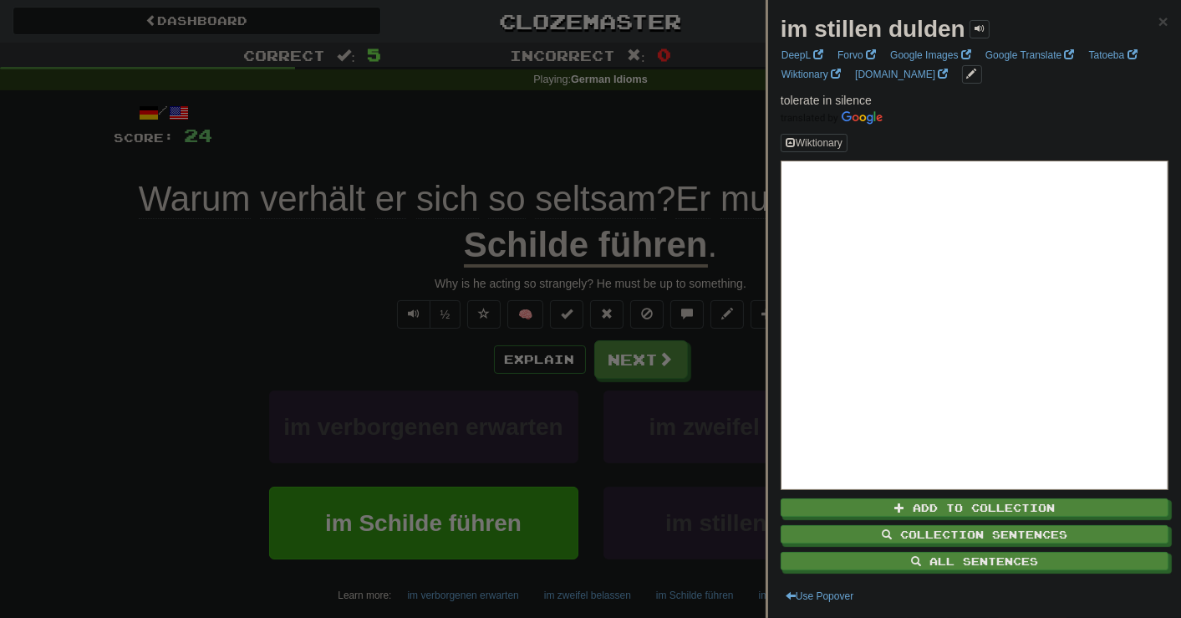
click at [164, 539] on div at bounding box center [590, 309] width 1181 height 618
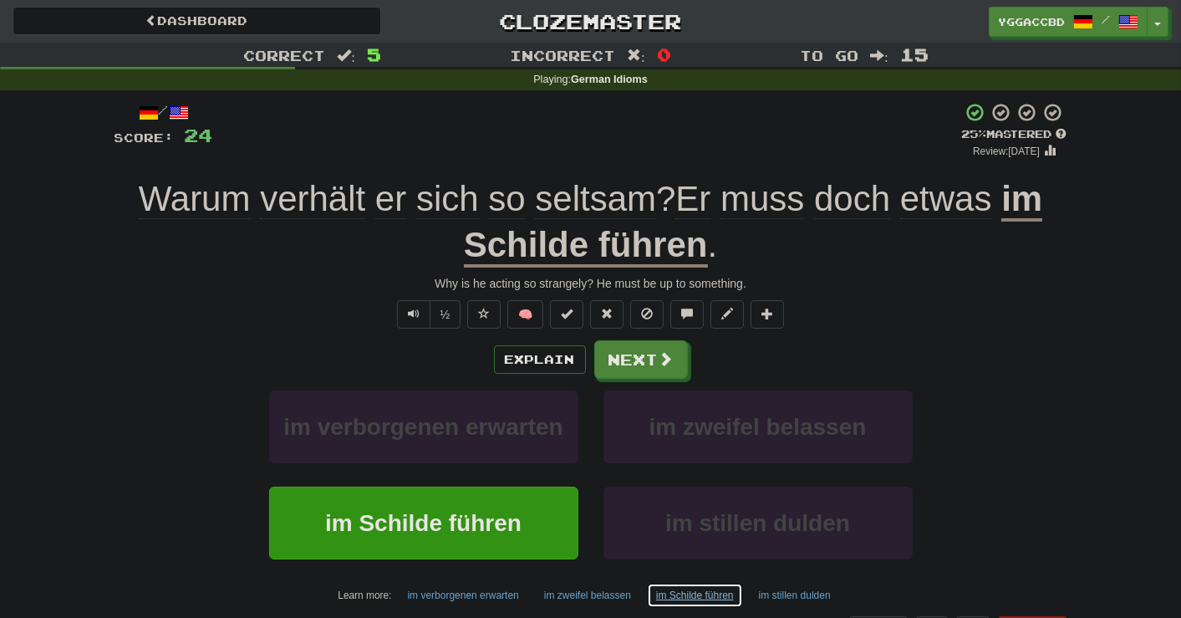
click at [690, 594] on button "im Schilde führen" at bounding box center [695, 595] width 96 height 25
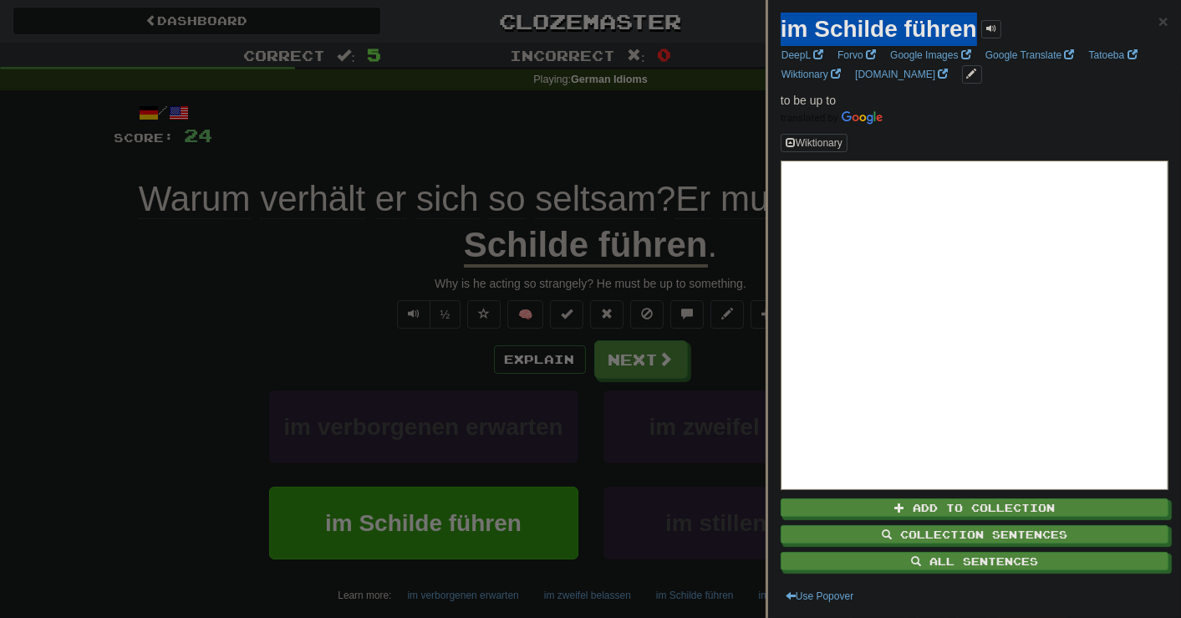
drag, startPoint x: 781, startPoint y: 28, endPoint x: 976, endPoint y: 31, distance: 195.6
click at [976, 31] on strong "im Schilde führen" at bounding box center [879, 29] width 196 height 26
copy strong "im Schilde führen"
click at [145, 433] on div at bounding box center [590, 309] width 1181 height 618
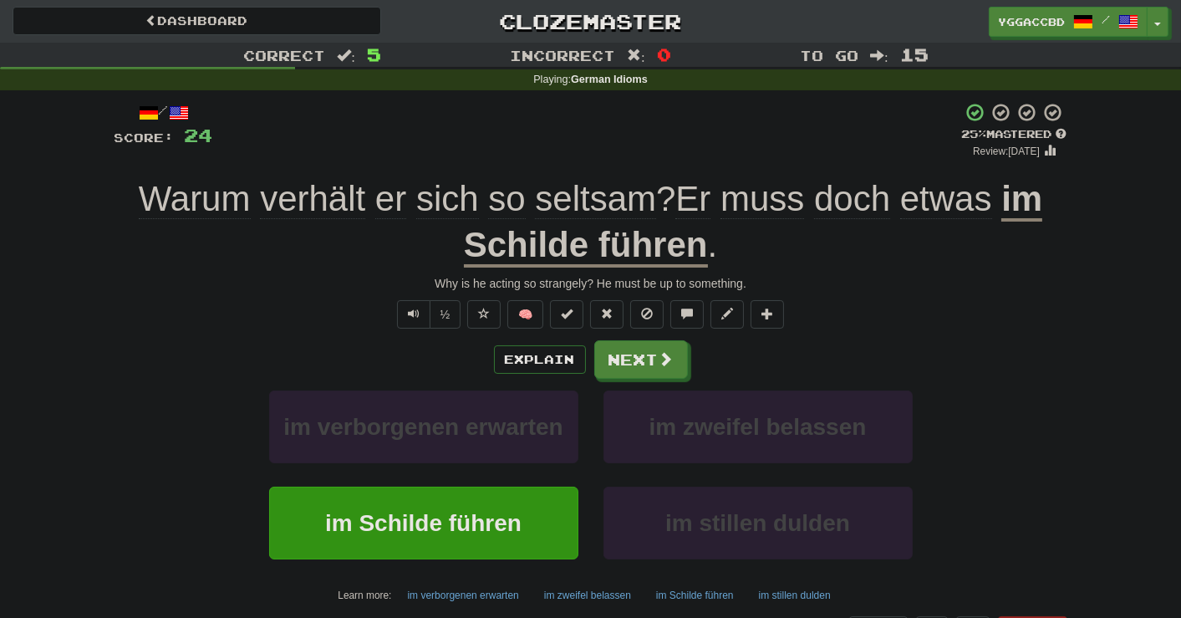
click at [169, 465] on div "im verborgenen erwarten im zweifel belassen" at bounding box center [590, 438] width 1003 height 96
click at [621, 375] on button "Next" at bounding box center [642, 360] width 94 height 38
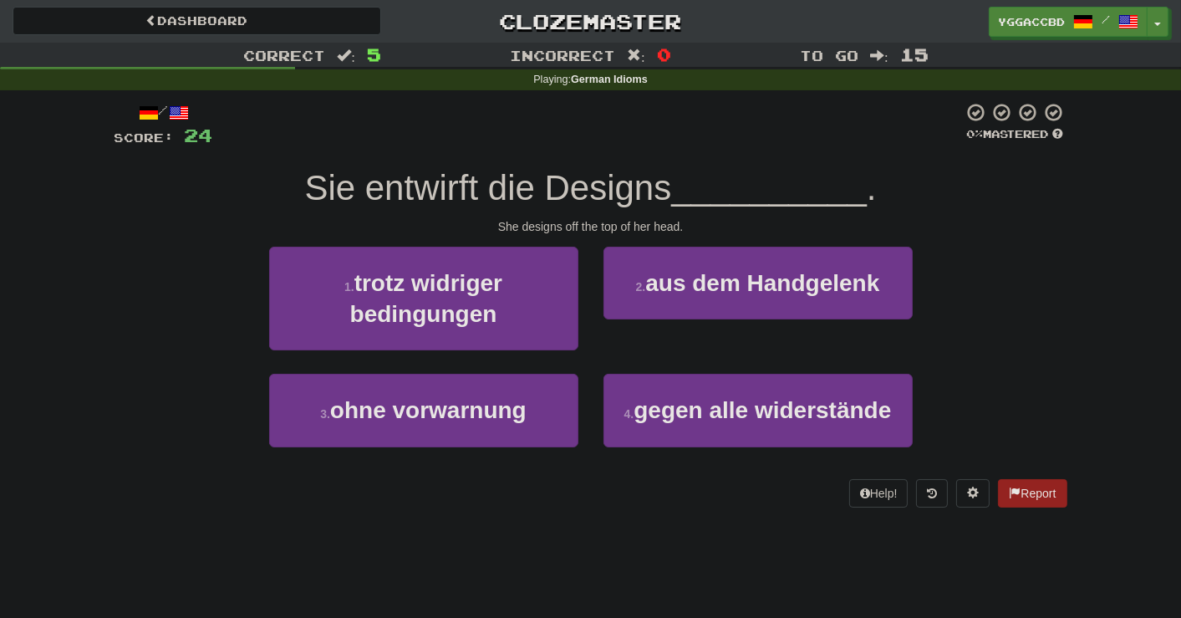
click at [841, 322] on div "2 . aus dem Handgelenk" at bounding box center [758, 295] width 334 height 96
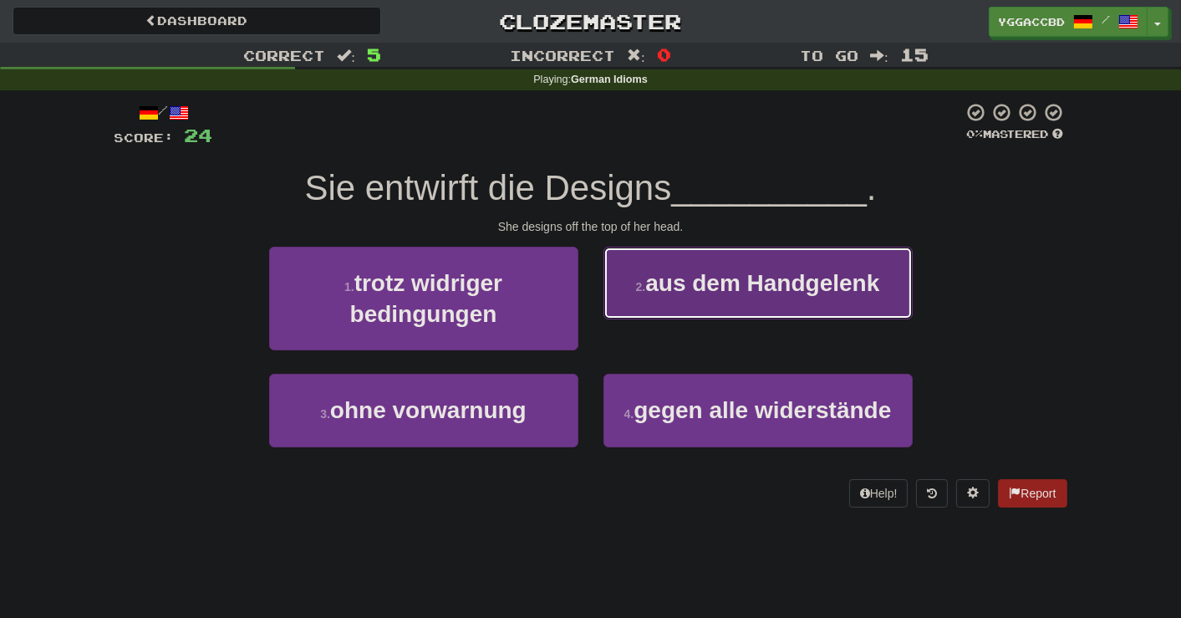
click at [829, 308] on button "2 . aus dem Handgelenk" at bounding box center [758, 283] width 309 height 73
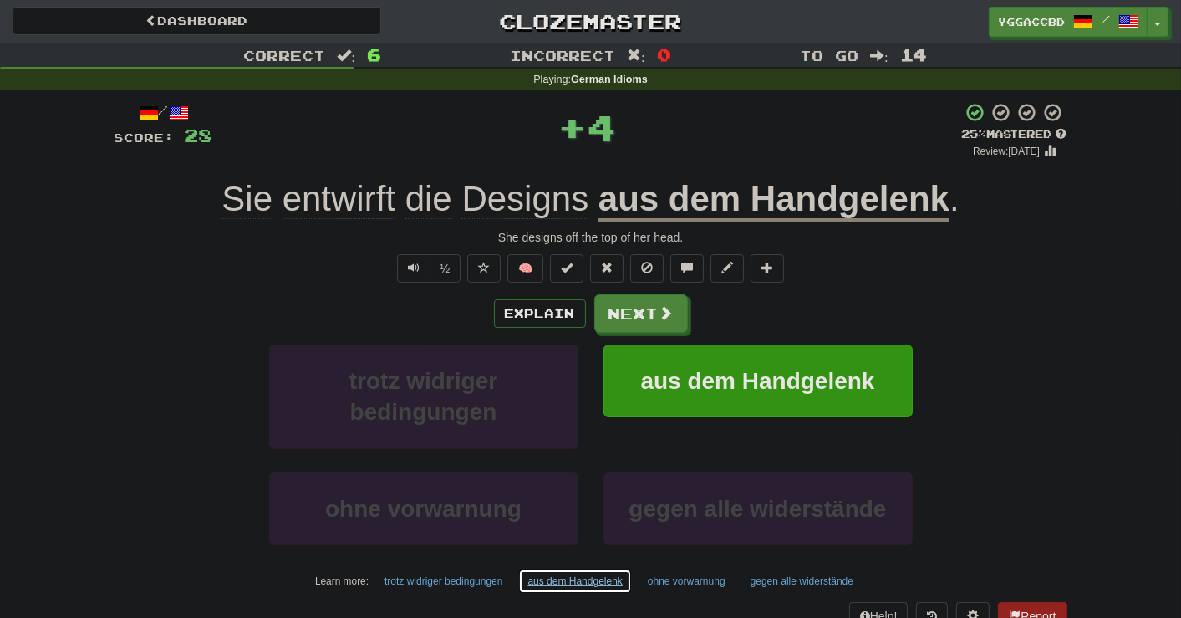
click at [600, 579] on button "aus dem Handgelenk" at bounding box center [574, 580] width 113 height 25
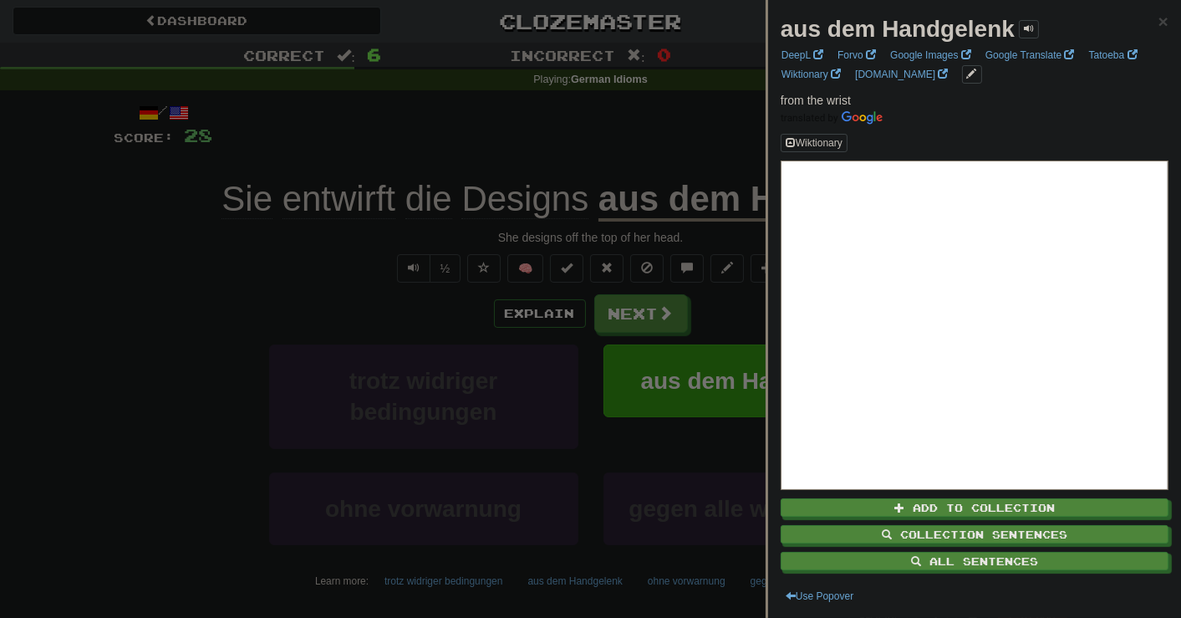
click at [190, 323] on div at bounding box center [590, 309] width 1181 height 618
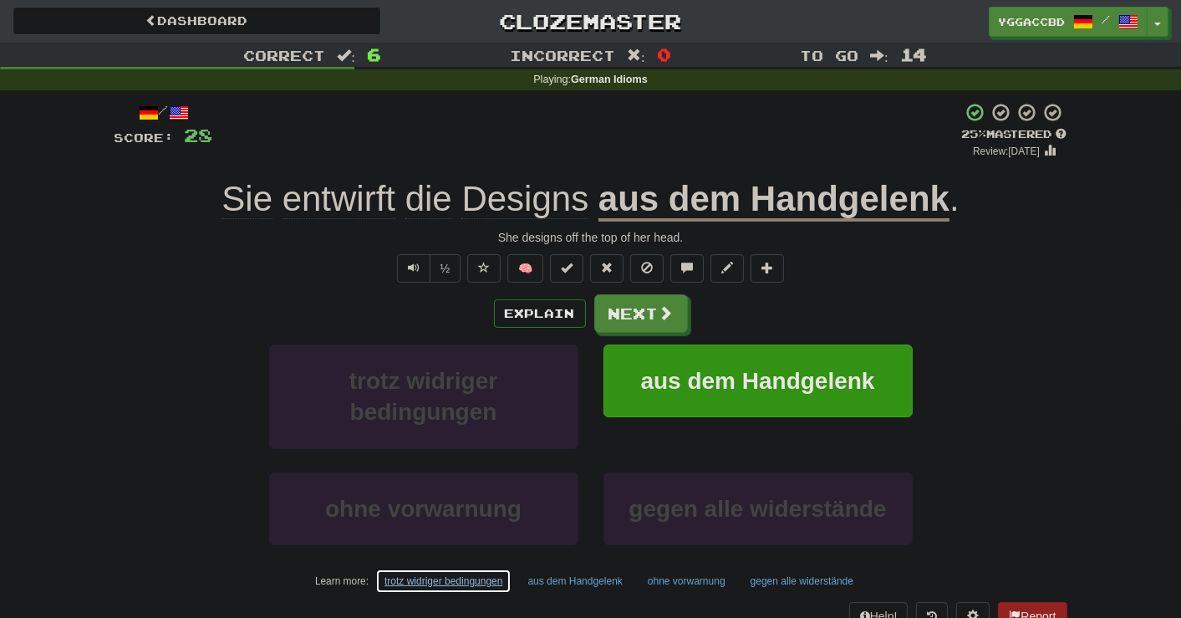
click at [393, 579] on button "trotz widriger bedingungen" at bounding box center [443, 580] width 136 height 25
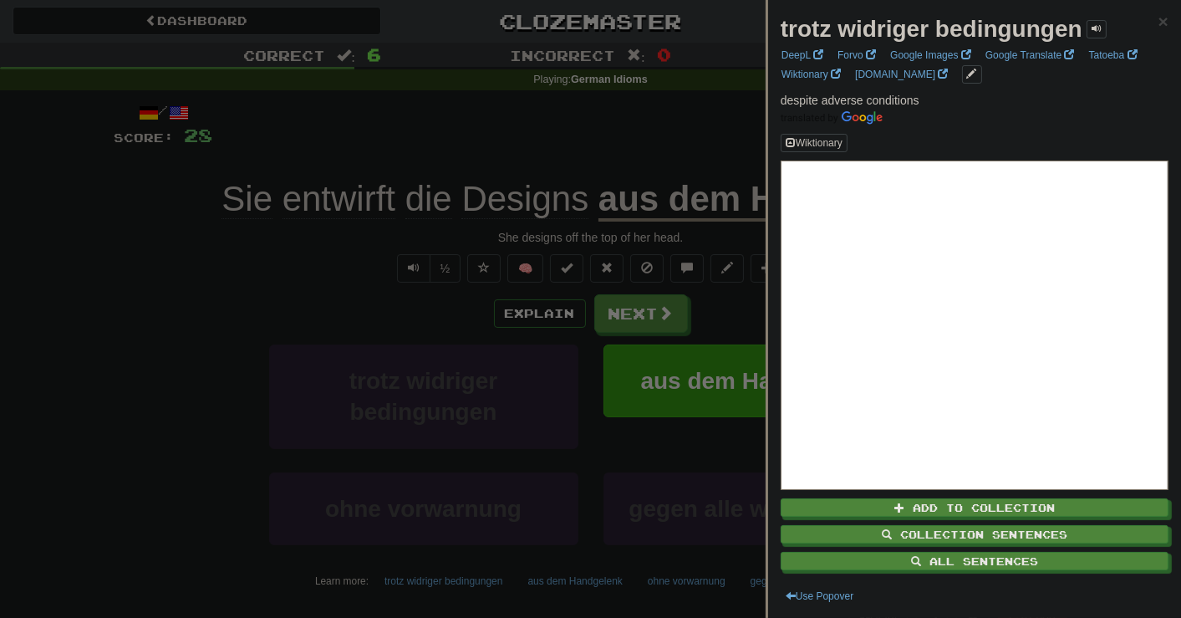
click at [215, 380] on div at bounding box center [590, 309] width 1181 height 618
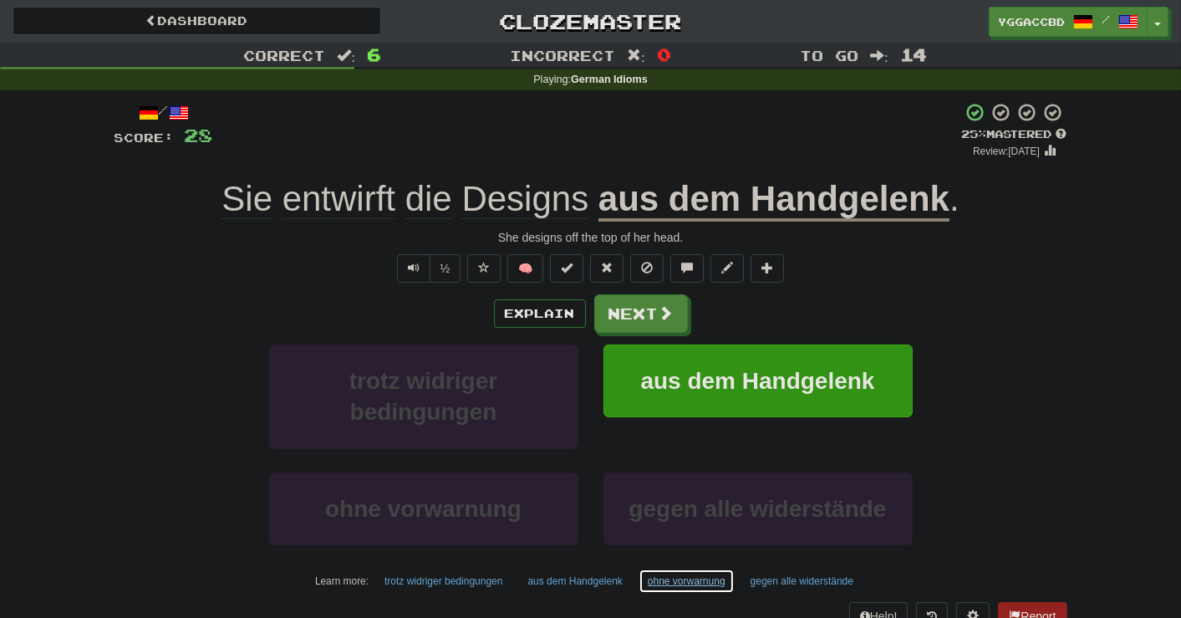
click at [683, 581] on button "ohne vorwarnung" at bounding box center [687, 580] width 96 height 25
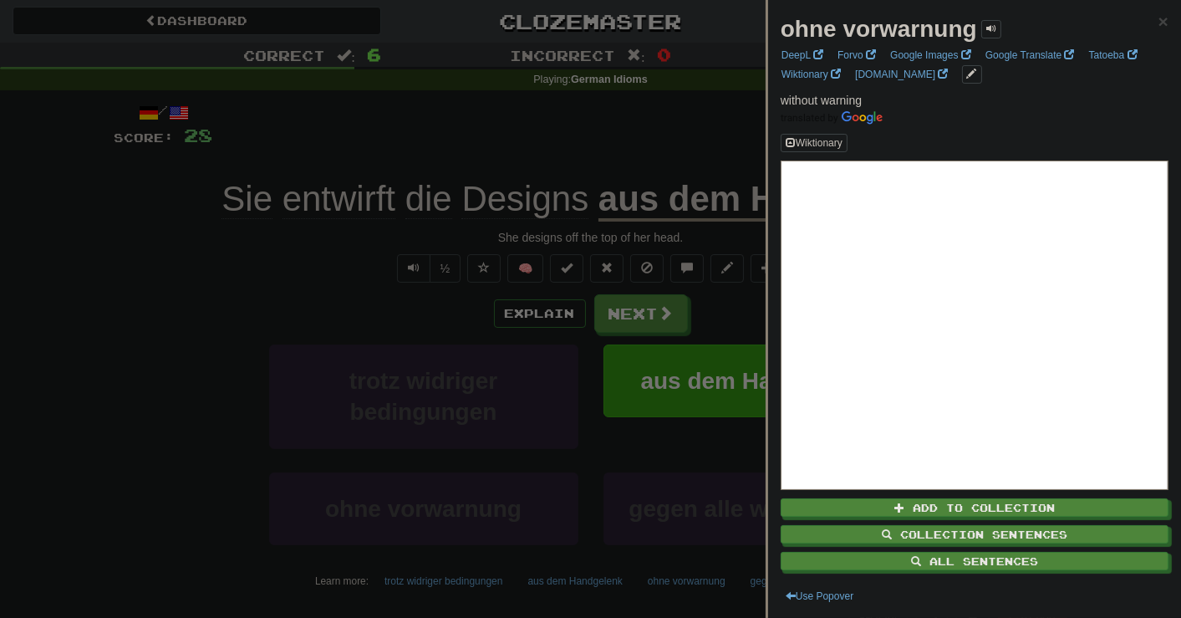
click at [676, 598] on div at bounding box center [590, 309] width 1181 height 618
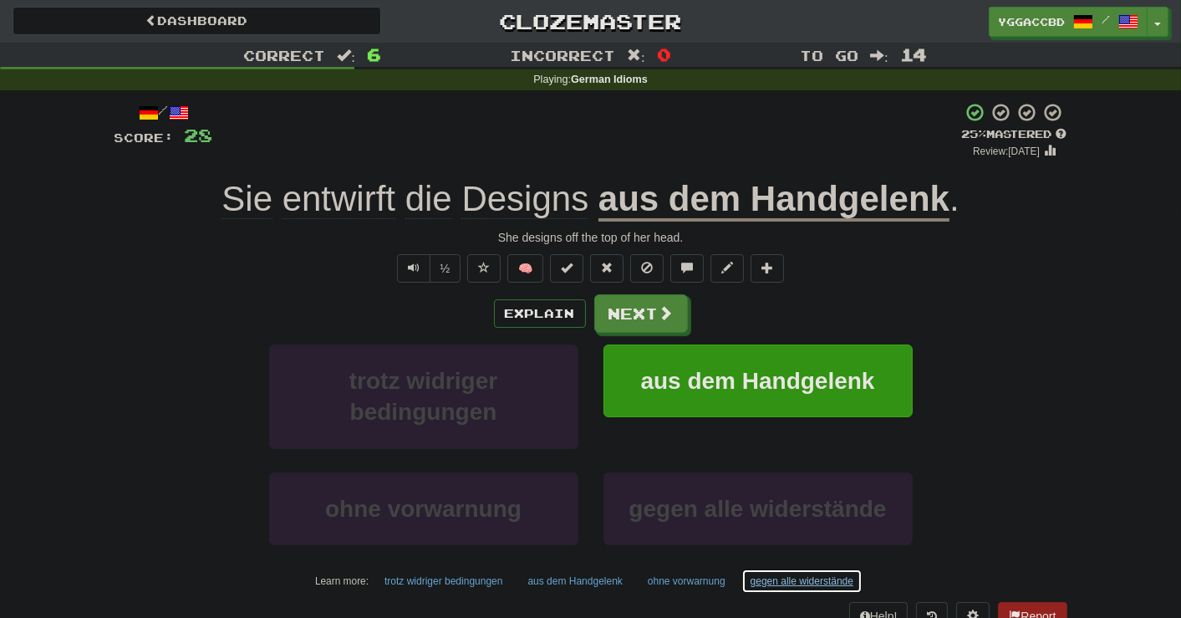
click at [773, 584] on button "gegen alle widerstände" at bounding box center [802, 580] width 121 height 25
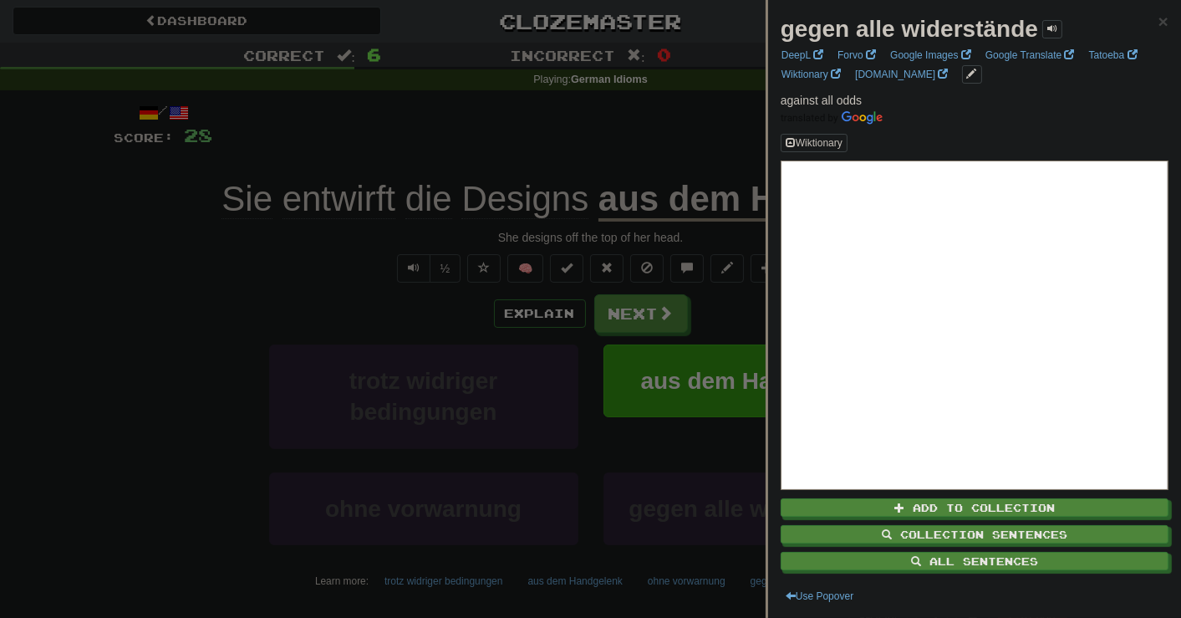
click at [714, 606] on div at bounding box center [590, 309] width 1181 height 618
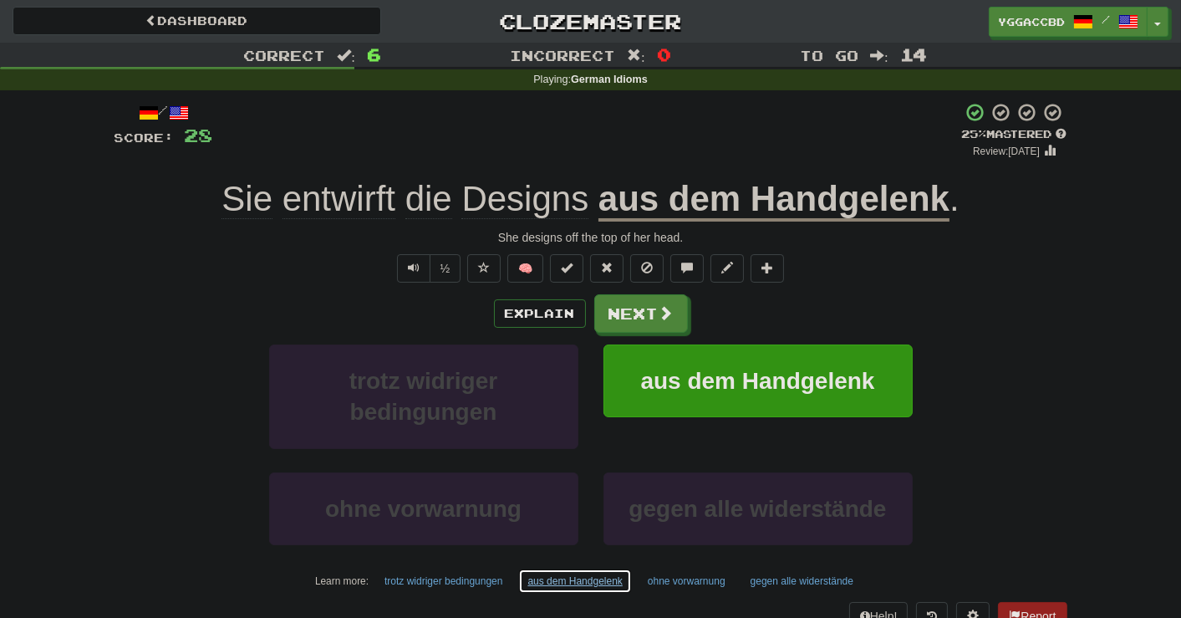
click at [584, 574] on button "aus dem Handgelenk" at bounding box center [574, 580] width 113 height 25
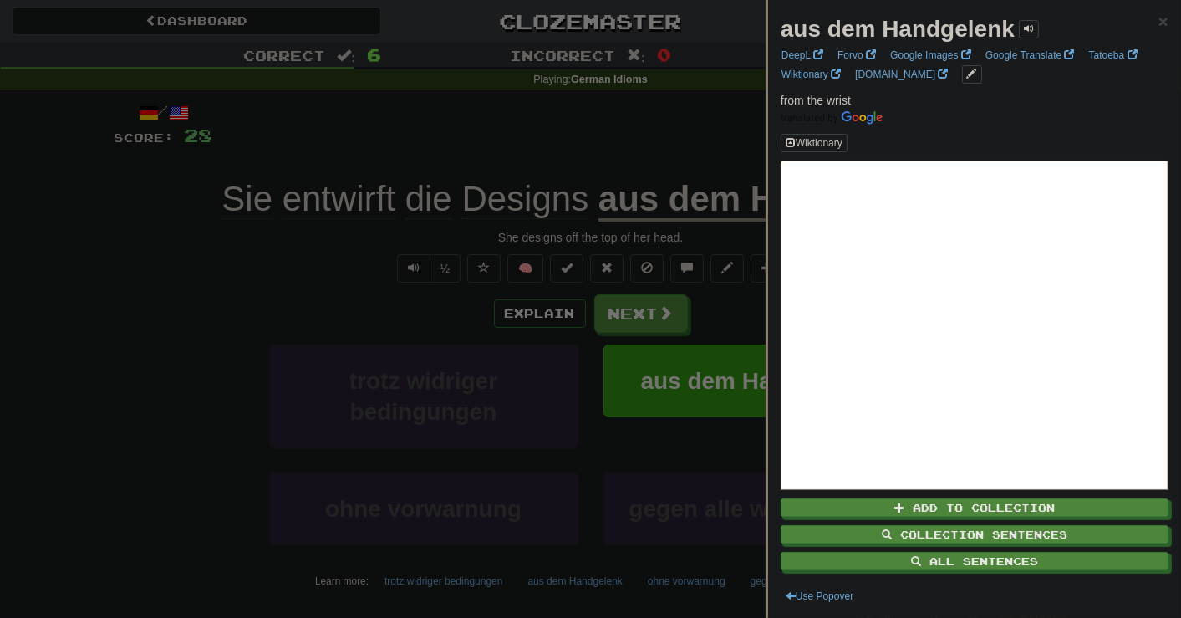
click at [941, 28] on strong "aus dem Handgelenk" at bounding box center [898, 29] width 234 height 26
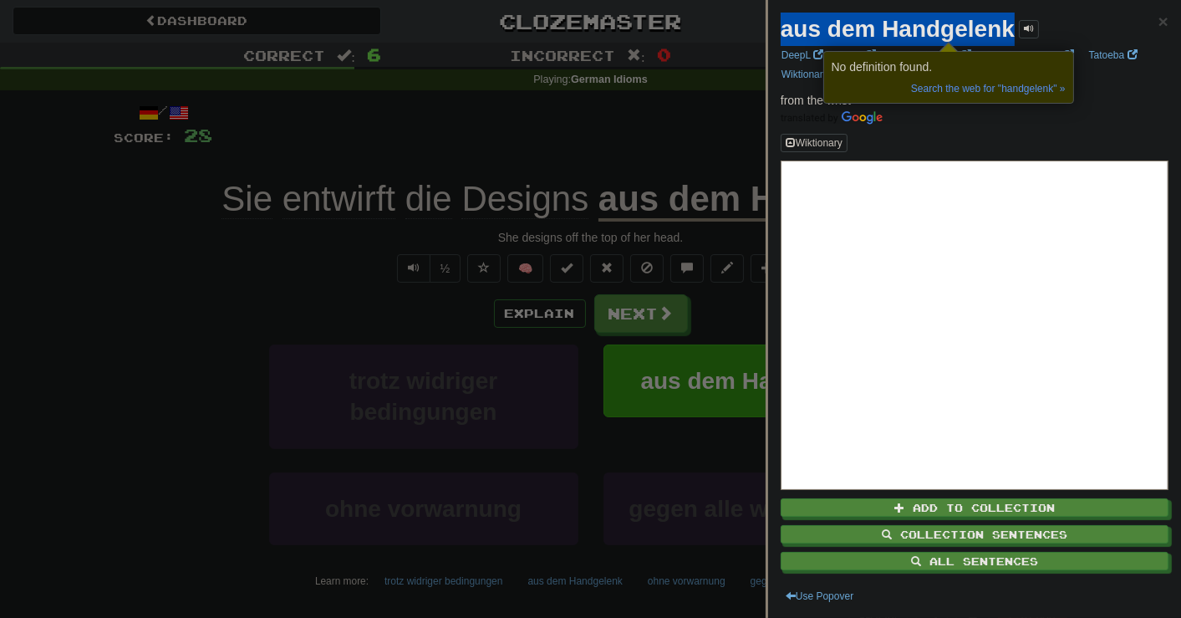
drag, startPoint x: 784, startPoint y: 32, endPoint x: 1012, endPoint y: 31, distance: 227.4
click at [1012, 31] on strong "aus dem Handgelenk" at bounding box center [898, 29] width 234 height 26
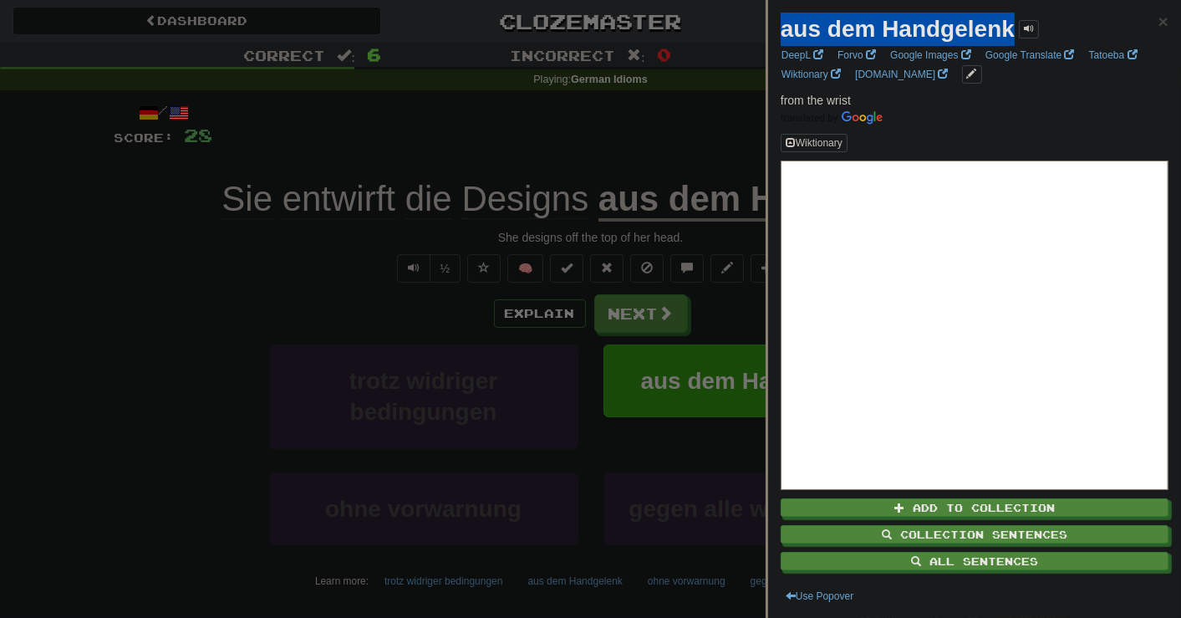
copy strong "aus dem Handgelenk"
